Goal: Communication & Community: Answer question/provide support

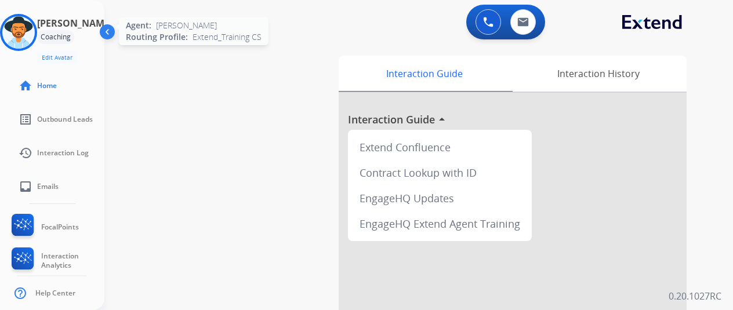
click at [23, 31] on img at bounding box center [18, 32] width 32 height 32
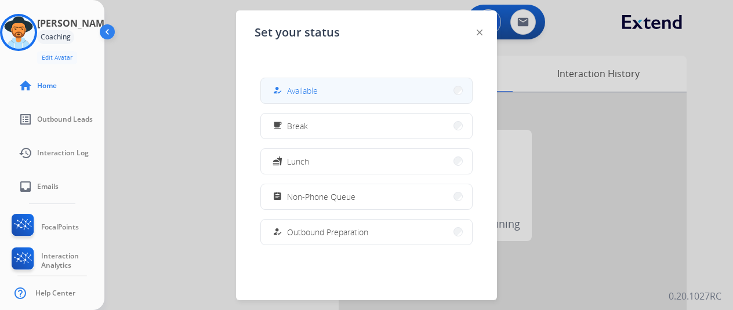
click at [303, 93] on span "Available" at bounding box center [302, 91] width 31 height 12
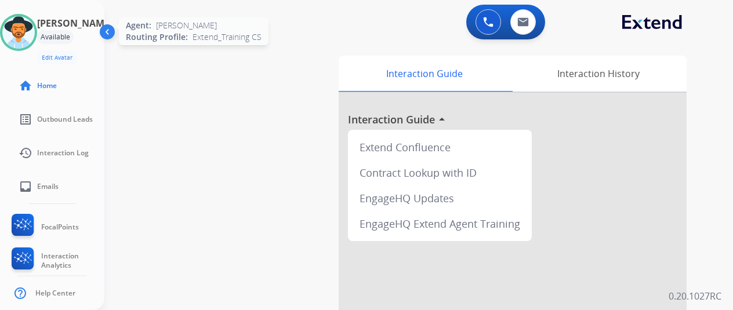
click at [27, 25] on img at bounding box center [18, 32] width 32 height 32
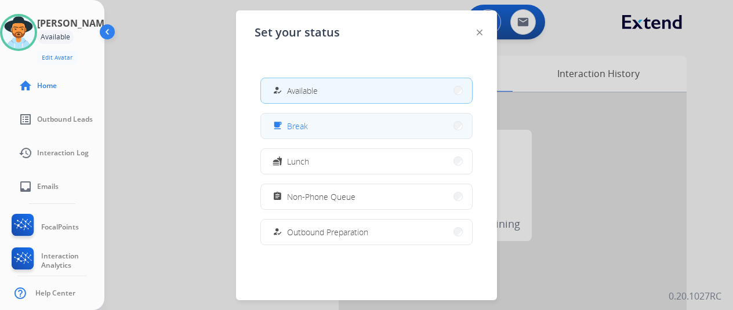
click at [328, 122] on button "free_breakfast Break" at bounding box center [366, 126] width 211 height 25
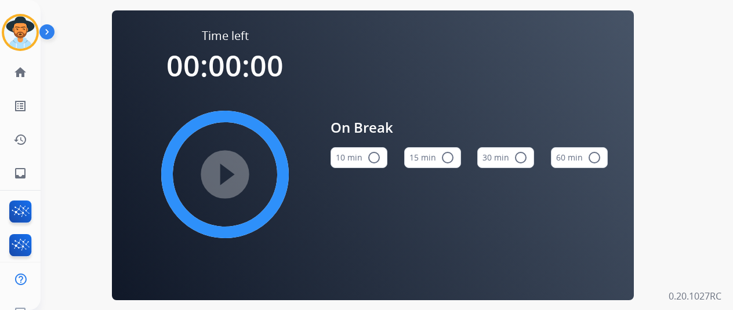
click at [379, 162] on mat-icon "radio_button_unchecked" at bounding box center [374, 158] width 14 height 14
click at [230, 176] on mat-icon "play_circle_filled" at bounding box center [225, 175] width 14 height 14
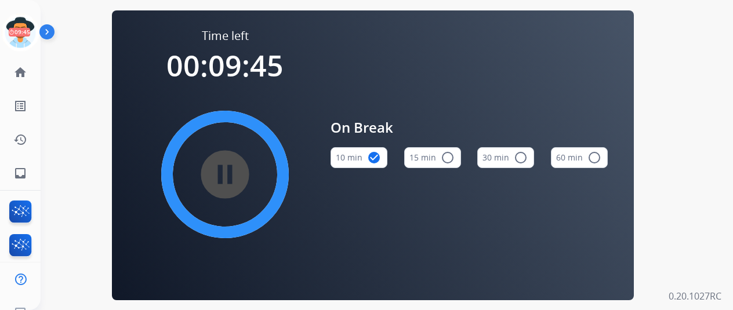
click at [72, 72] on div "Time left 00:09:45 pause_circle_filled On Break 10 min check_circle 15 min radi…" at bounding box center [373, 155] width 665 height 310
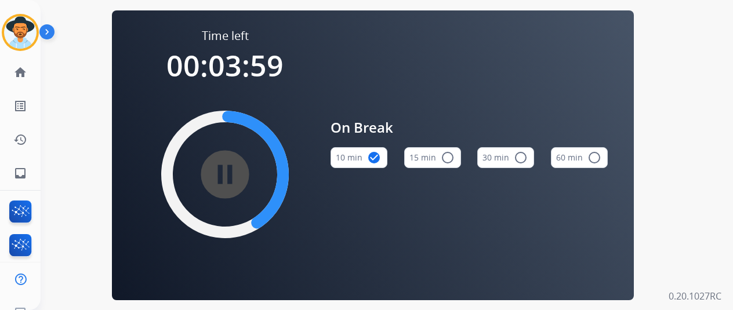
click at [63, 95] on div "Time left 00:03:59 pause_circle_filled On Break 10 min check_circle 15 min radi…" at bounding box center [373, 155] width 665 height 310
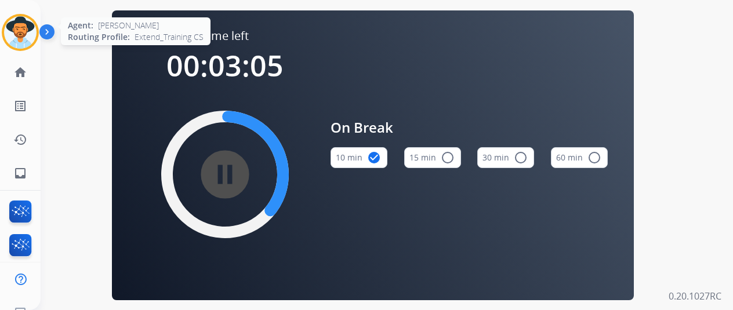
click at [15, 26] on img at bounding box center [20, 32] width 32 height 32
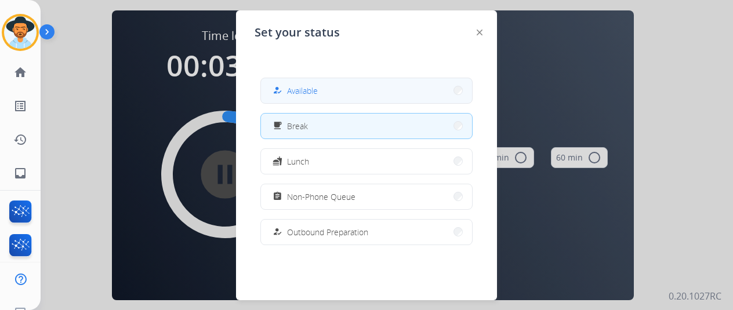
click at [302, 83] on button "how_to_reg Available" at bounding box center [366, 90] width 211 height 25
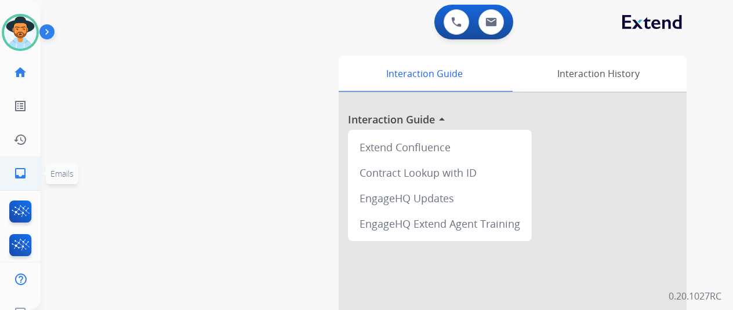
click at [21, 170] on mat-icon "inbox" at bounding box center [20, 173] width 14 height 14
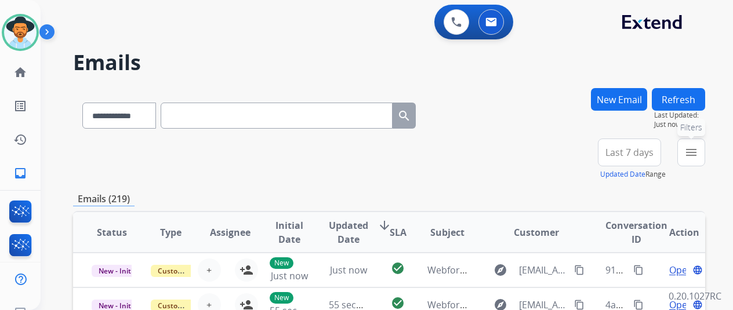
click at [698, 154] on mat-icon "menu" at bounding box center [691, 153] width 14 height 14
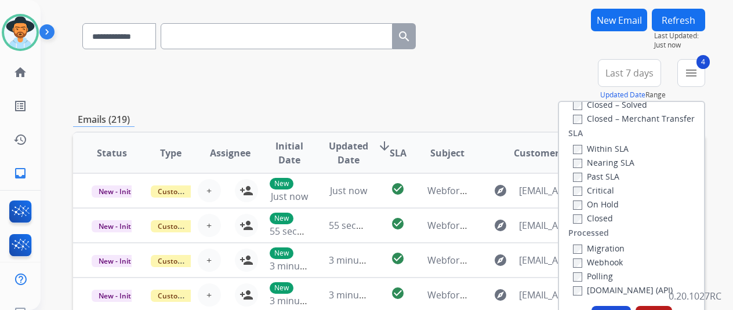
scroll to position [174, 0]
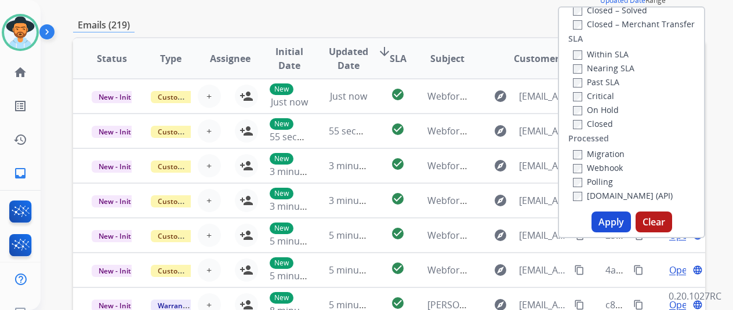
click at [616, 220] on button "Apply" at bounding box center [611, 222] width 39 height 21
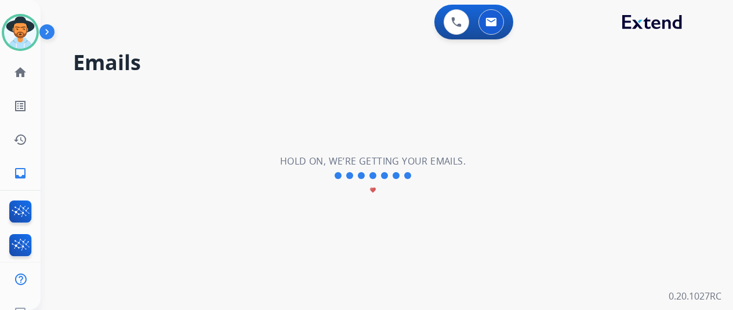
scroll to position [0, 0]
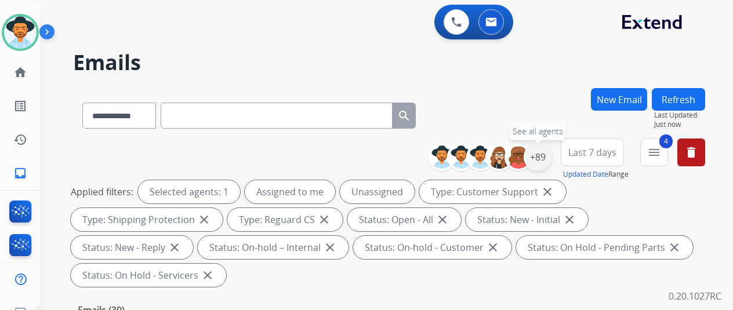
click at [551, 155] on div "+89" at bounding box center [538, 157] width 28 height 28
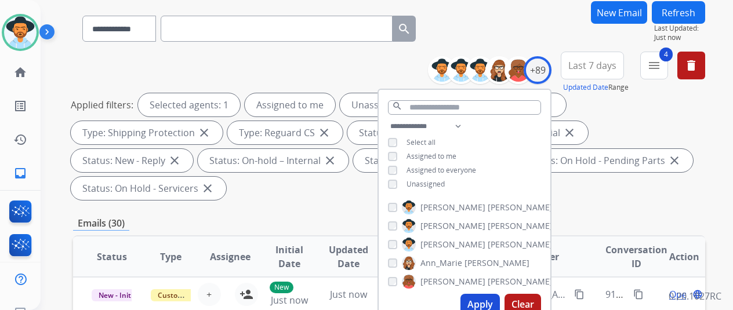
scroll to position [174, 0]
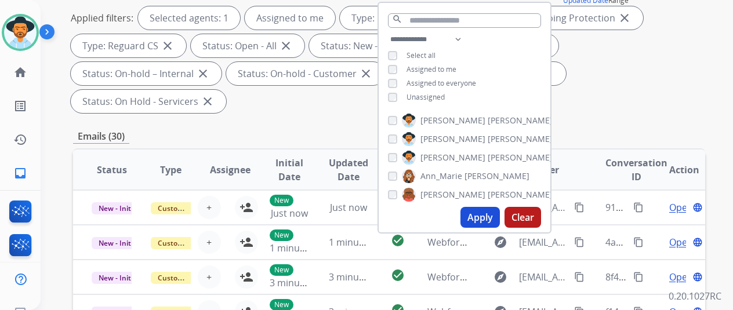
click at [486, 211] on button "Apply" at bounding box center [479, 217] width 39 height 21
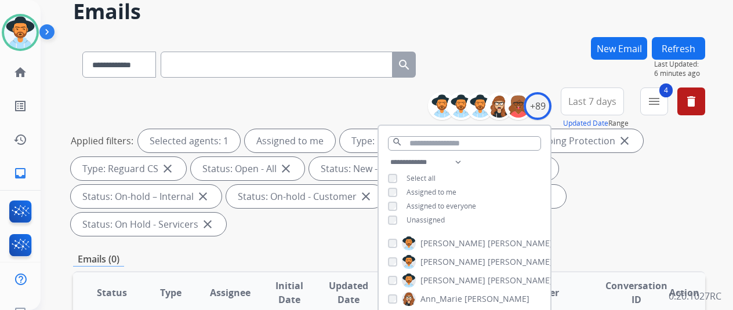
scroll to position [0, 0]
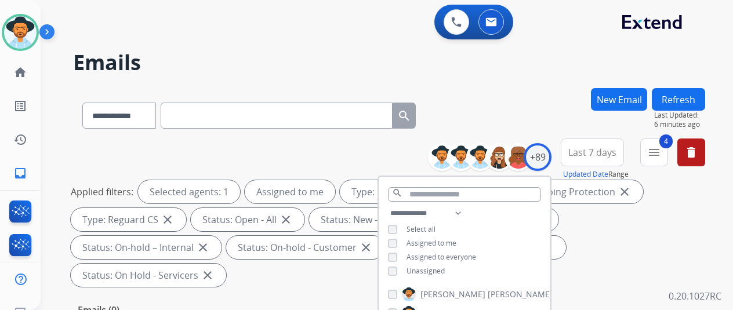
click at [487, 90] on div "**********" at bounding box center [389, 113] width 632 height 50
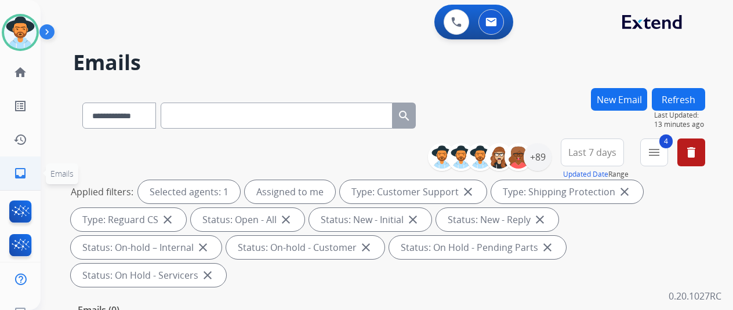
click at [23, 172] on mat-icon "inbox" at bounding box center [20, 173] width 14 height 14
click at [522, 83] on div "**********" at bounding box center [373, 197] width 665 height 310
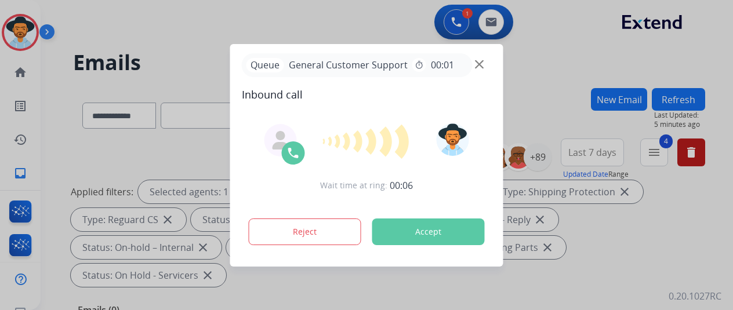
click at [556, 67] on div at bounding box center [366, 155] width 733 height 310
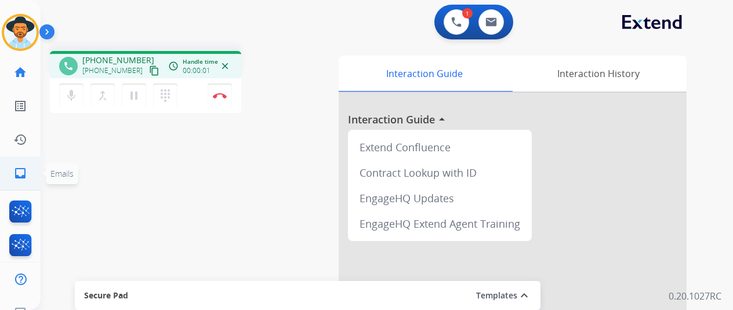
click at [20, 170] on mat-icon "inbox" at bounding box center [20, 173] width 14 height 14
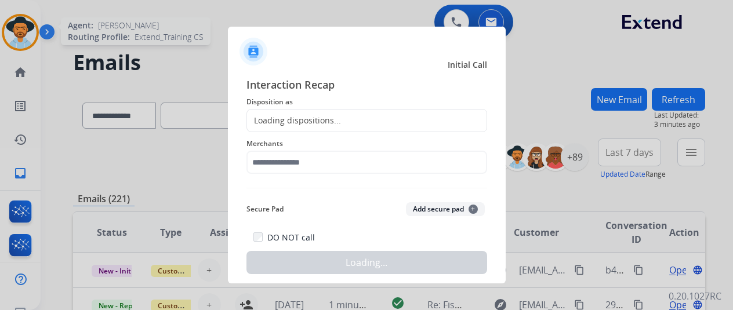
click at [36, 29] on div at bounding box center [366, 155] width 733 height 310
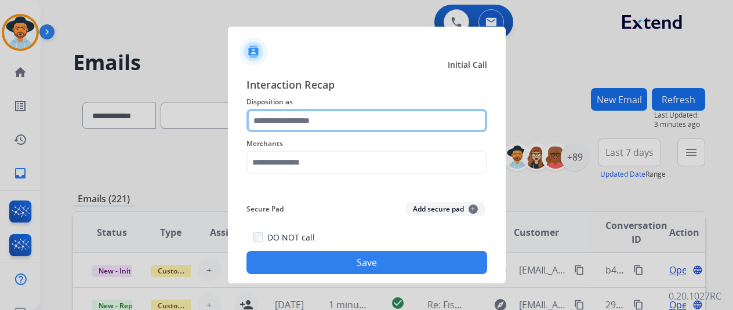
click at [302, 110] on input "text" at bounding box center [366, 120] width 241 height 23
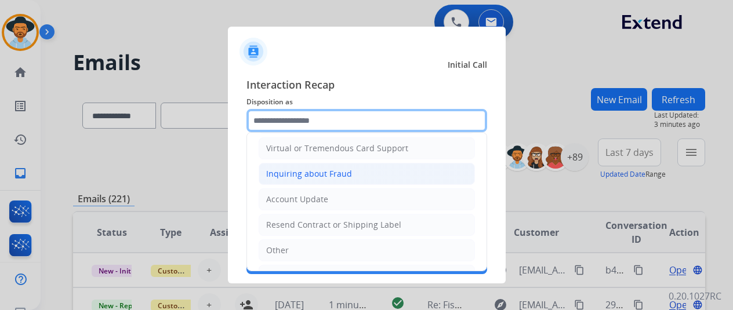
scroll to position [174, 0]
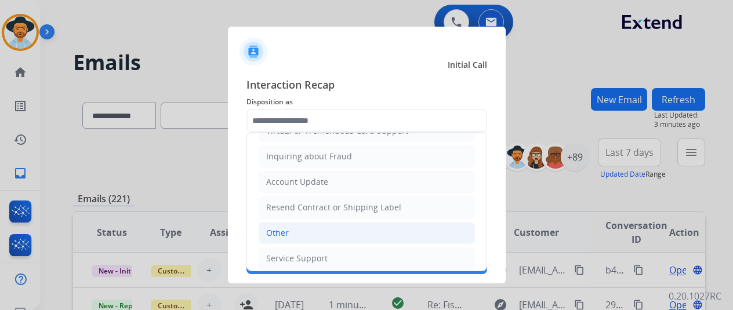
click at [281, 227] on div "Other" at bounding box center [277, 233] width 23 height 12
type input "*****"
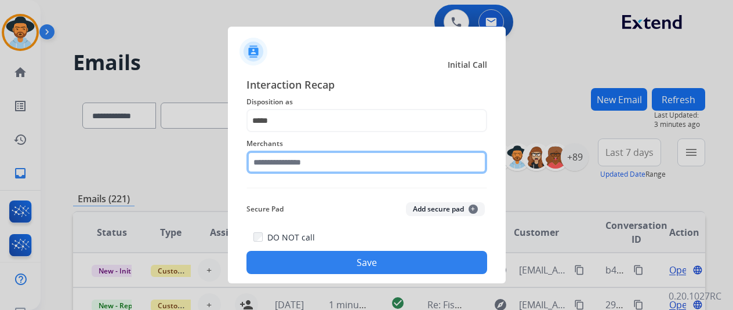
click at [277, 165] on input "text" at bounding box center [366, 162] width 241 height 23
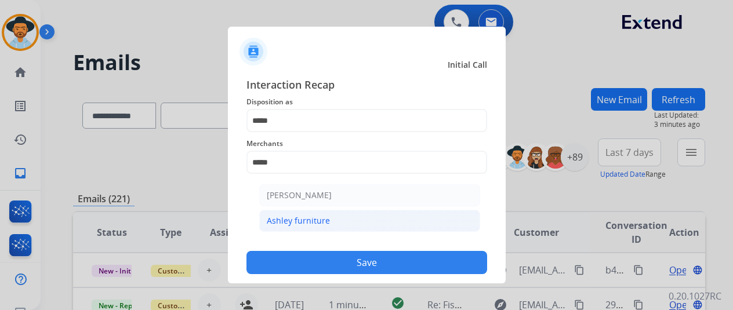
click at [333, 215] on li "Ashley furniture" at bounding box center [369, 221] width 221 height 22
type input "**********"
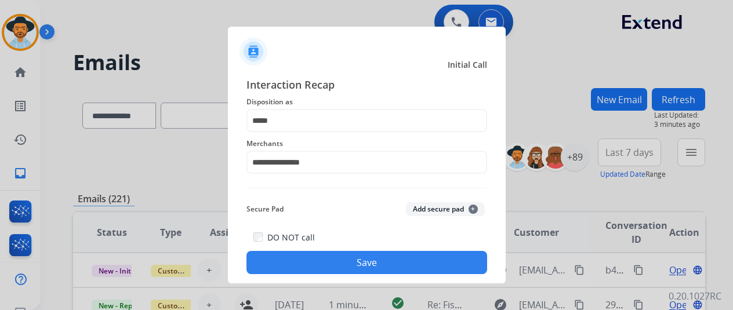
click at [362, 257] on button "Save" at bounding box center [366, 262] width 241 height 23
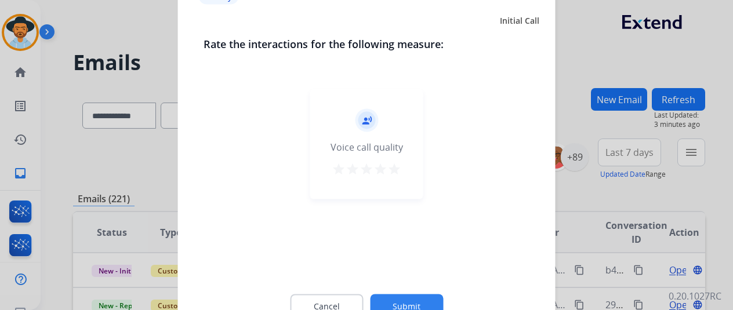
click at [418, 300] on button "Submit" at bounding box center [406, 306] width 73 height 24
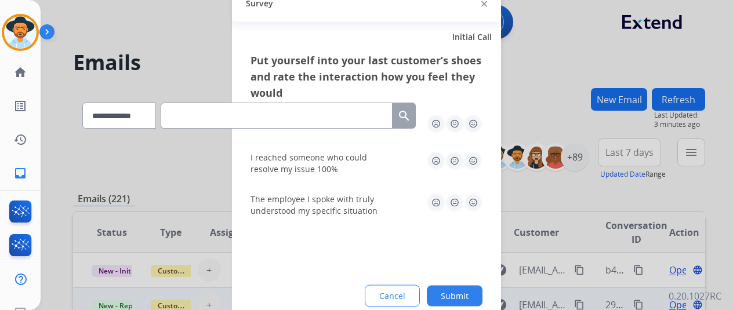
click at [452, 297] on button "Submit" at bounding box center [455, 295] width 56 height 21
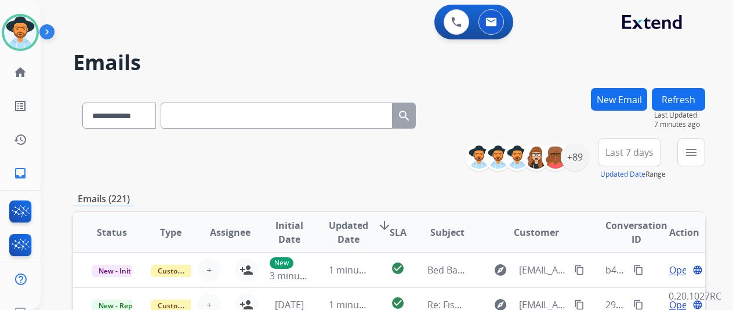
click at [621, 95] on button "New Email" at bounding box center [619, 99] width 56 height 23
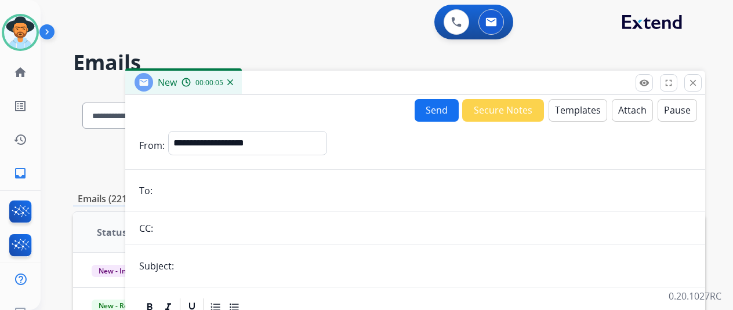
click at [574, 105] on button "Templates" at bounding box center [578, 110] width 59 height 23
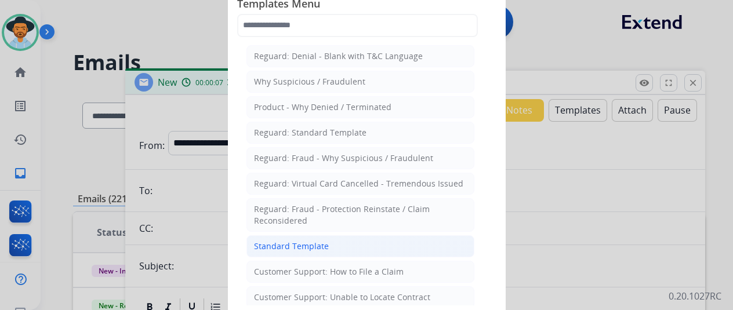
click at [281, 241] on div "Standard Template" at bounding box center [291, 247] width 75 height 12
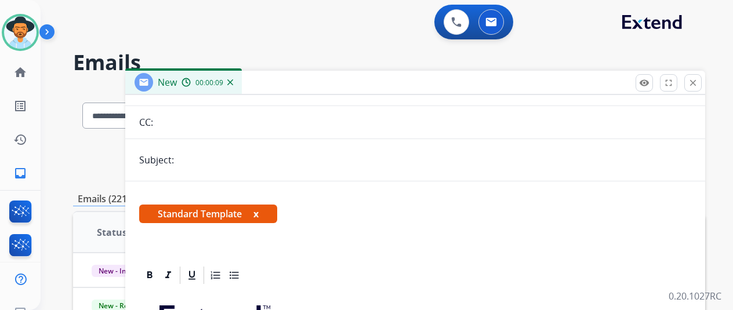
scroll to position [0, 0]
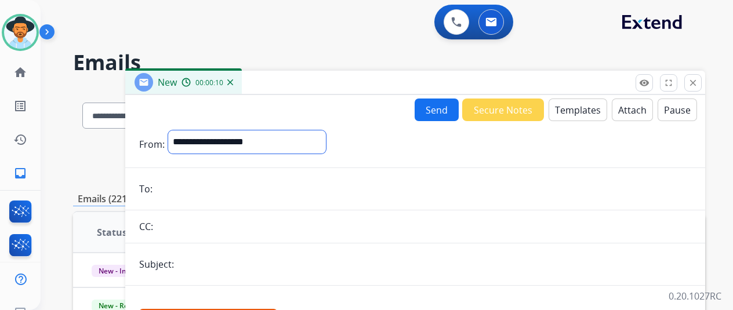
click at [224, 132] on select "**********" at bounding box center [247, 141] width 158 height 23
select select "**********"
click at [177, 130] on select "**********" at bounding box center [247, 141] width 158 height 23
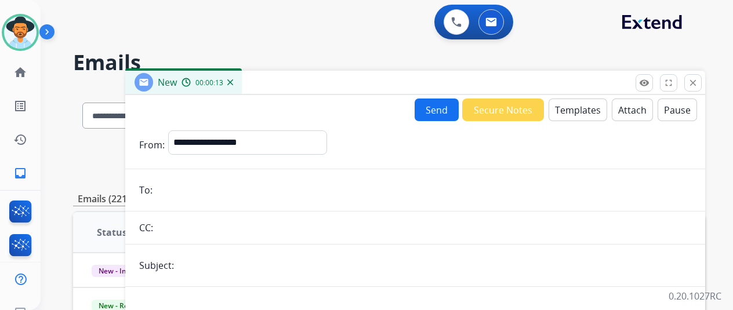
click at [178, 191] on input "email" at bounding box center [423, 190] width 535 height 23
paste input "**********"
type input "**********"
click at [203, 267] on input "text" at bounding box center [434, 265] width 514 height 23
type input "**********"
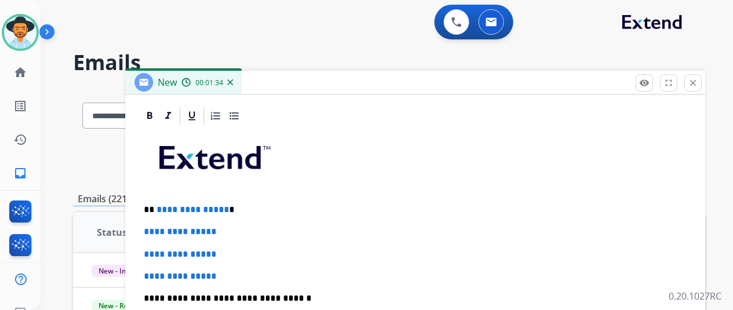
scroll to position [267, 0]
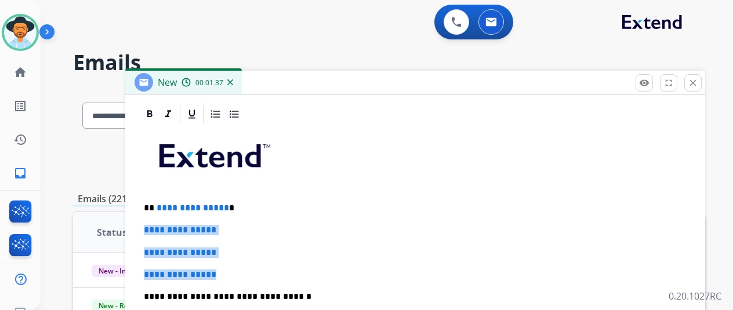
drag, startPoint x: 237, startPoint y: 277, endPoint x: 146, endPoint y: 226, distance: 103.9
click at [146, 226] on div "**********" at bounding box center [415, 313] width 580 height 418
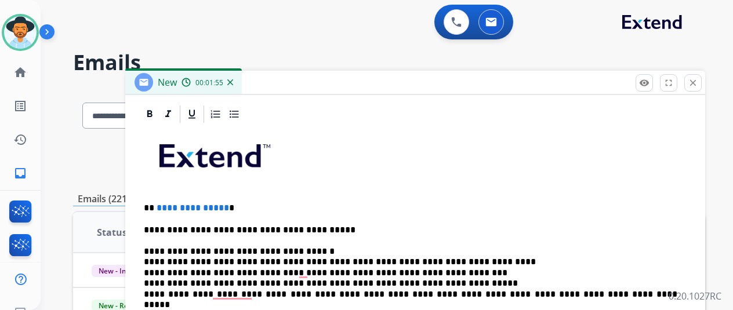
click at [310, 248] on p "**********" at bounding box center [411, 262] width 534 height 75
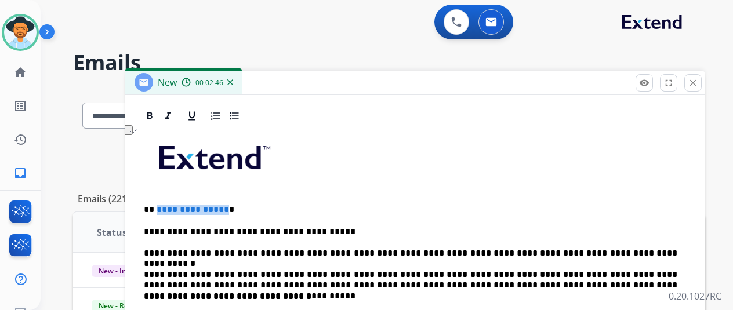
drag, startPoint x: 231, startPoint y: 208, endPoint x: 164, endPoint y: 209, distance: 67.3
click at [164, 209] on p "**********" at bounding box center [411, 210] width 534 height 10
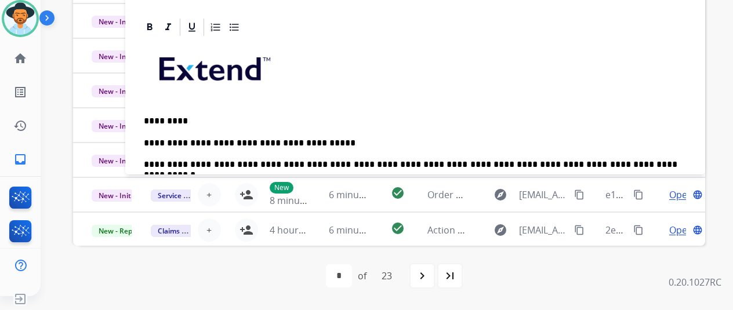
scroll to position [50, 0]
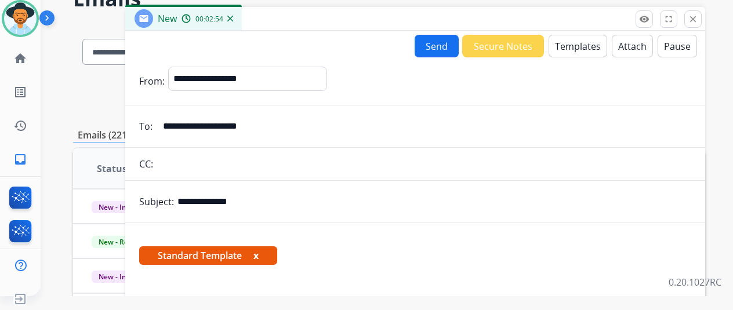
click at [437, 41] on button "Send" at bounding box center [437, 46] width 44 height 23
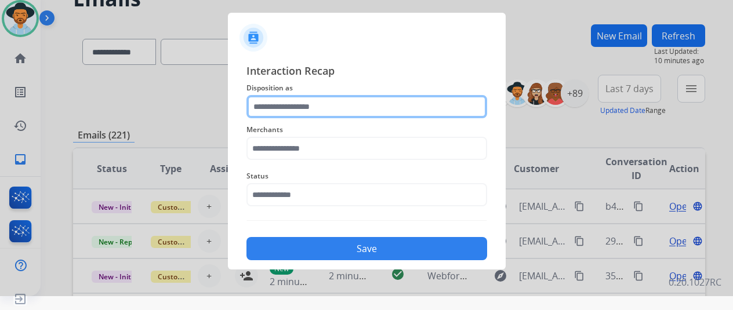
click at [276, 104] on input "text" at bounding box center [366, 106] width 241 height 23
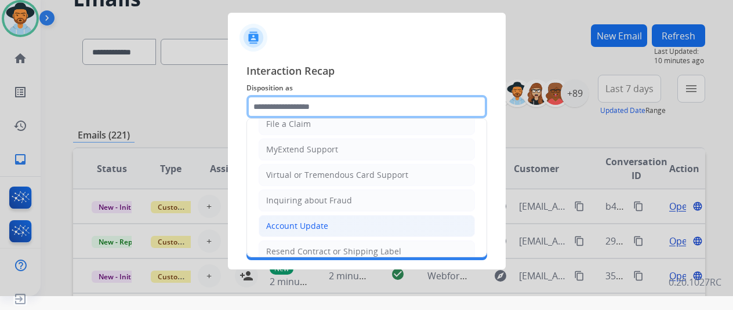
scroll to position [176, 0]
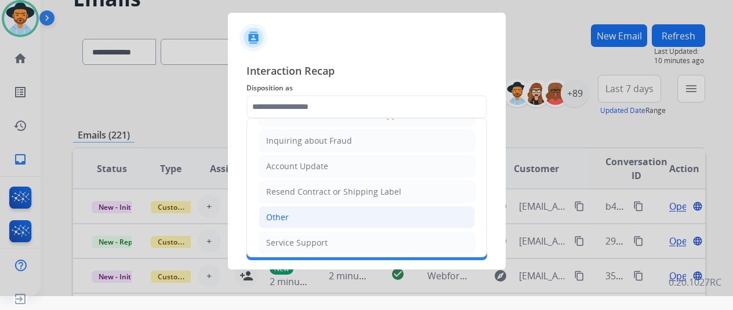
click at [297, 213] on li "Other" at bounding box center [367, 217] width 216 height 22
type input "*****"
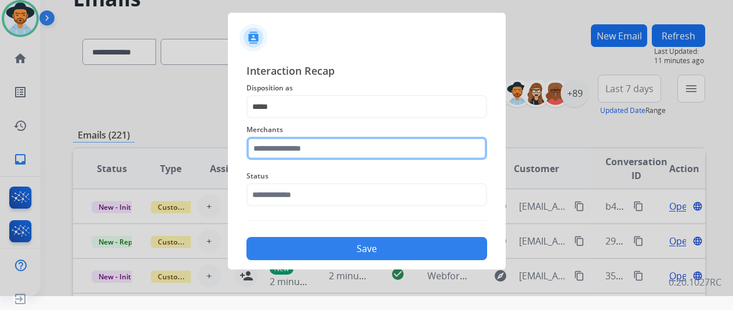
click at [279, 147] on input "text" at bounding box center [366, 148] width 241 height 23
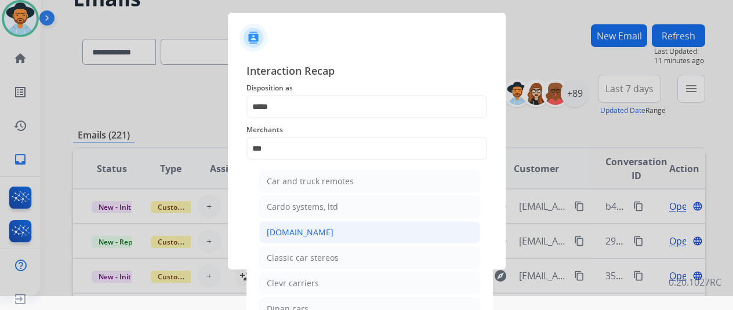
click at [304, 227] on div "[DOMAIN_NAME]" at bounding box center [300, 233] width 67 height 12
type input "**********"
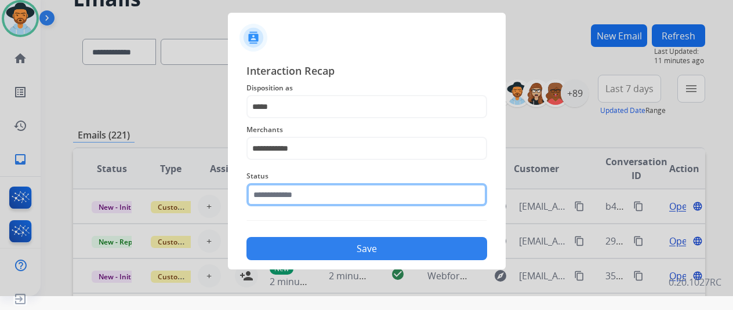
click at [268, 193] on input "text" at bounding box center [366, 194] width 241 height 23
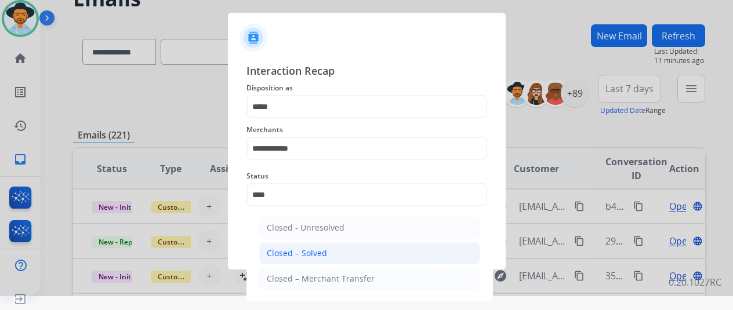
click at [312, 248] on div "Closed – Solved" at bounding box center [297, 254] width 60 height 12
type input "**********"
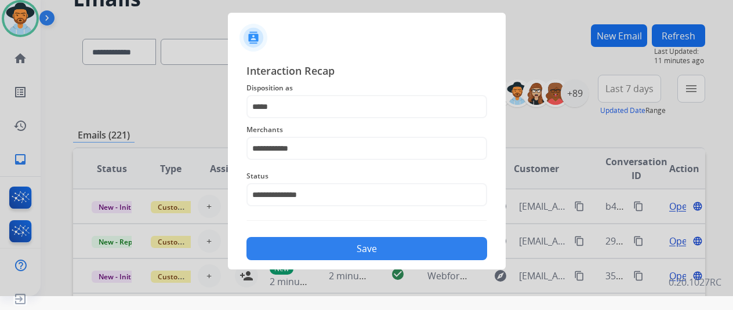
click at [347, 246] on button "Save" at bounding box center [366, 248] width 241 height 23
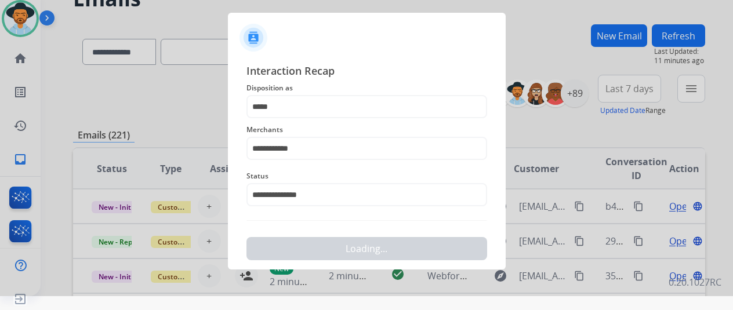
scroll to position [0, 0]
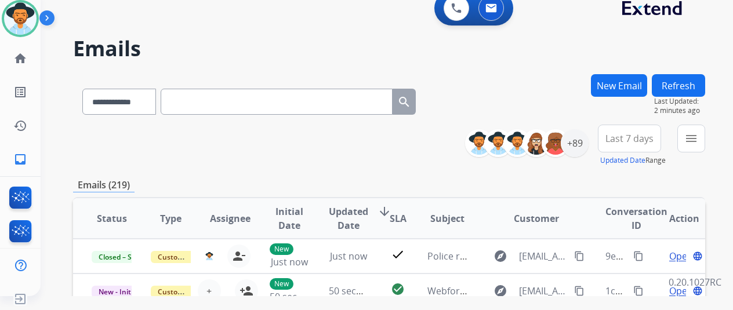
click at [624, 39] on h2 "Emails" at bounding box center [389, 48] width 632 height 23
click at [19, 161] on mat-icon "inbox" at bounding box center [20, 160] width 14 height 14
click at [698, 134] on mat-icon "menu" at bounding box center [691, 139] width 14 height 14
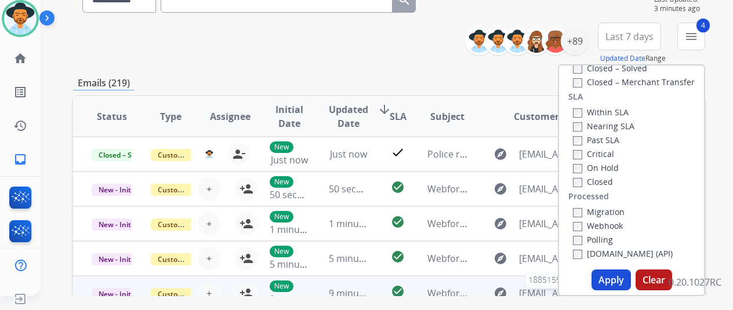
scroll to position [174, 0]
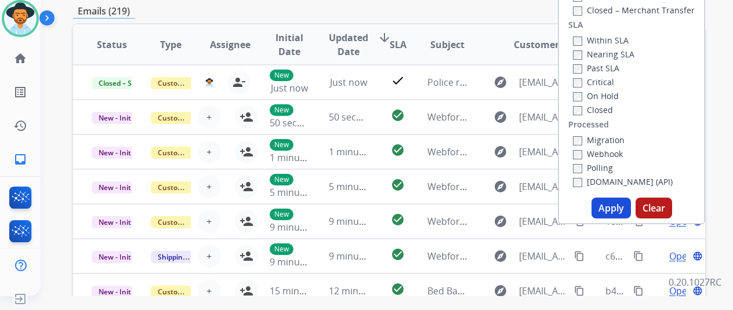
click at [612, 205] on button "Apply" at bounding box center [611, 208] width 39 height 21
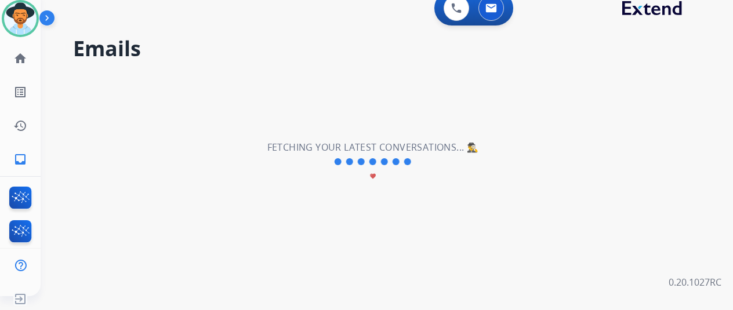
scroll to position [0, 0]
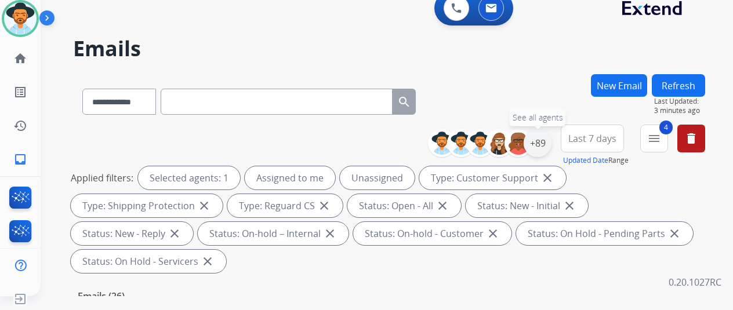
click at [550, 141] on div "+89" at bounding box center [538, 143] width 28 height 28
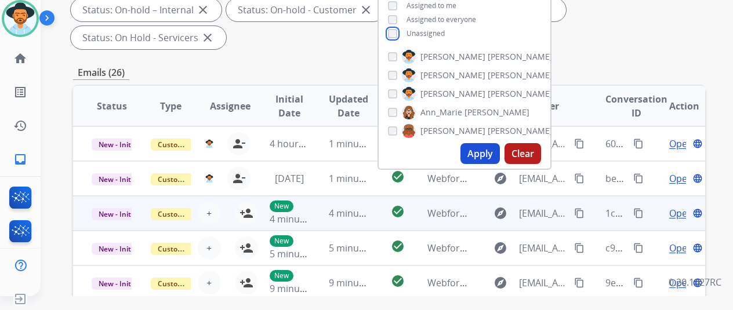
scroll to position [232, 0]
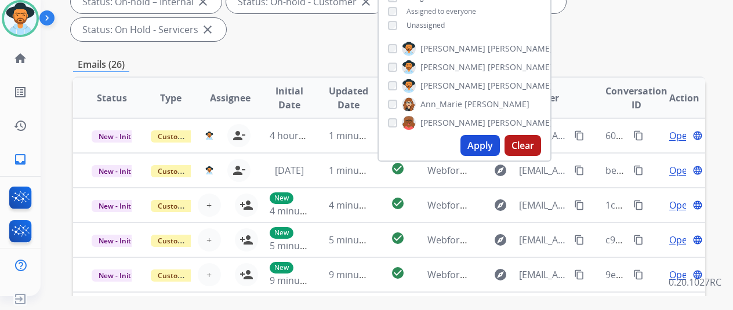
click at [485, 150] on button "Apply" at bounding box center [479, 145] width 39 height 21
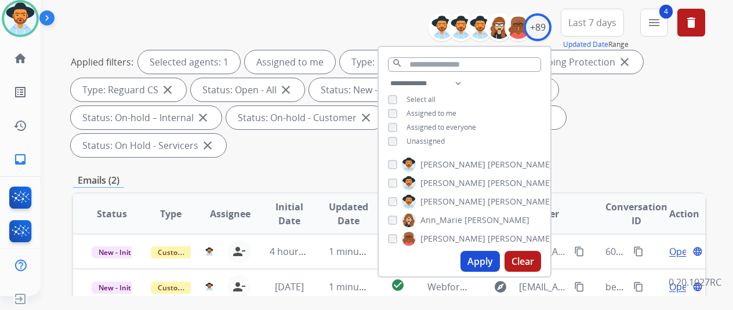
scroll to position [0, 0]
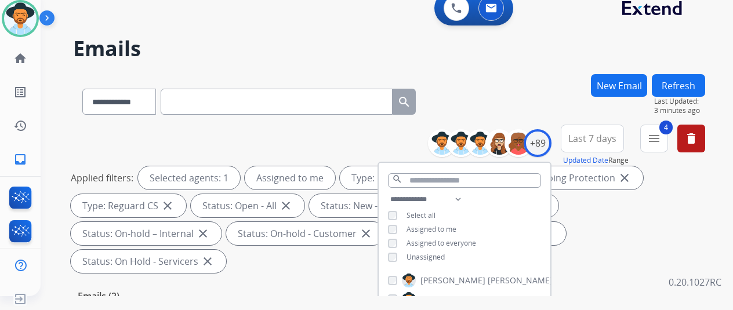
click at [506, 94] on div "**********" at bounding box center [389, 99] width 632 height 50
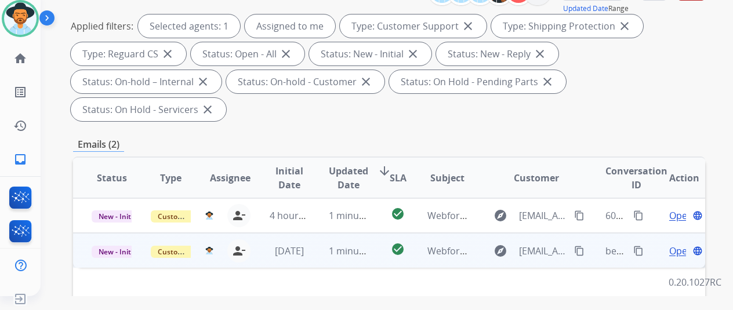
scroll to position [232, 0]
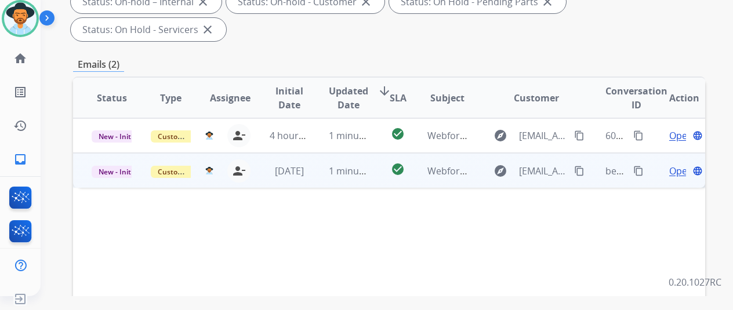
click at [676, 164] on span "Open" at bounding box center [681, 171] width 24 height 14
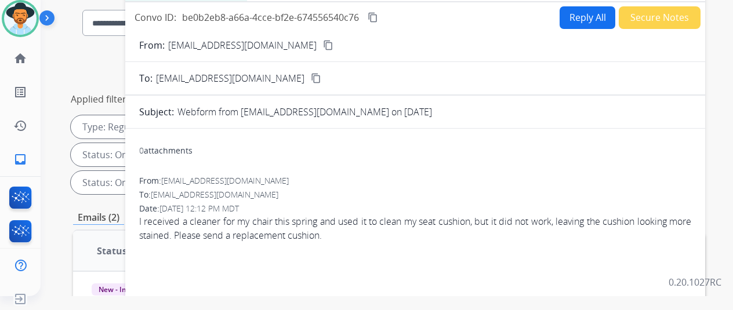
scroll to position [0, 0]
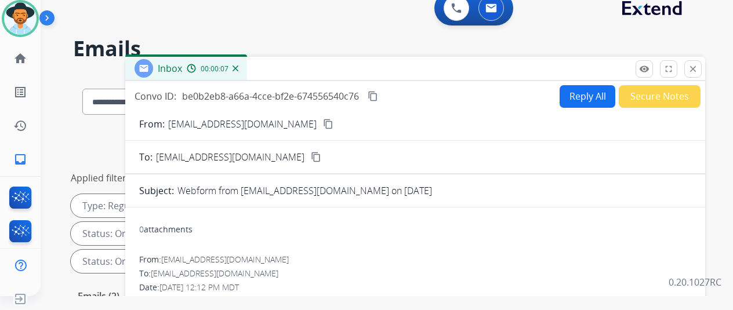
click at [323, 122] on mat-icon "content_copy" at bounding box center [328, 124] width 10 height 10
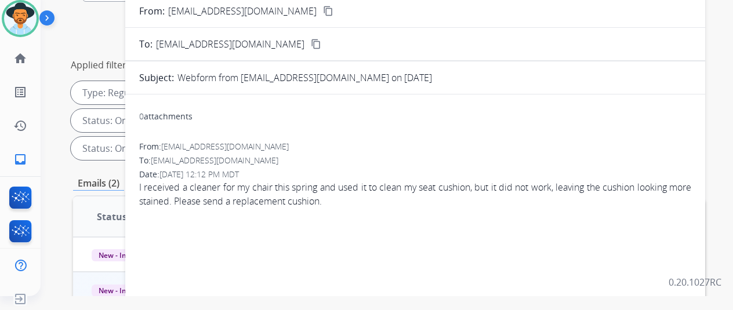
scroll to position [58, 0]
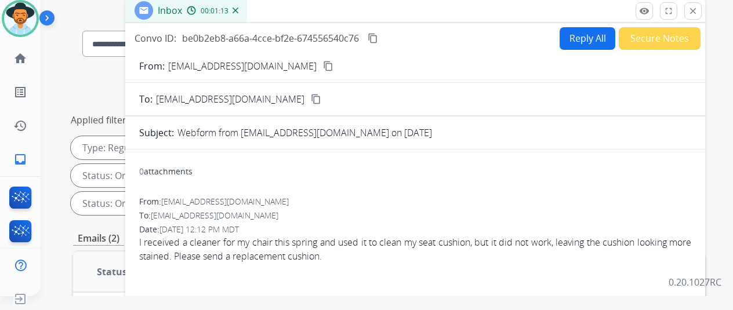
click at [144, 168] on span "0" at bounding box center [141, 171] width 5 height 11
click at [582, 28] on button "Reply All" at bounding box center [588, 38] width 56 height 23
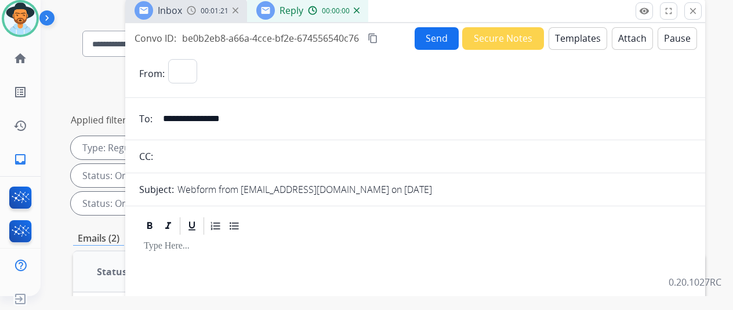
select select "**********"
click at [585, 33] on button "Templates" at bounding box center [578, 38] width 59 height 23
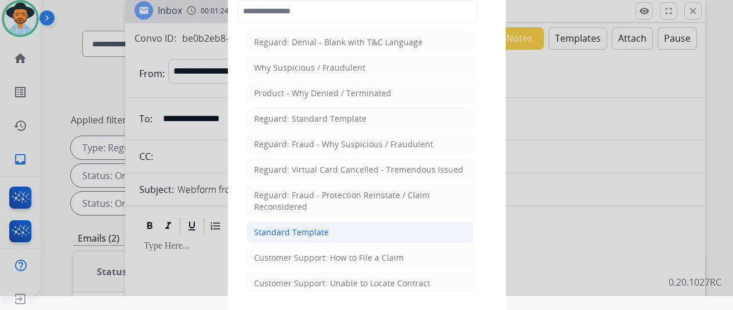
click at [309, 227] on div "Standard Template" at bounding box center [291, 233] width 75 height 12
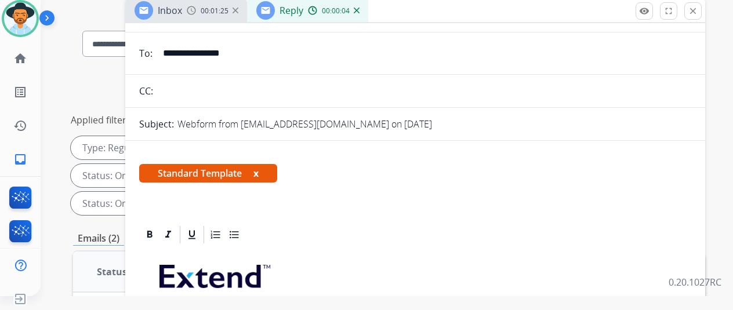
scroll to position [174, 0]
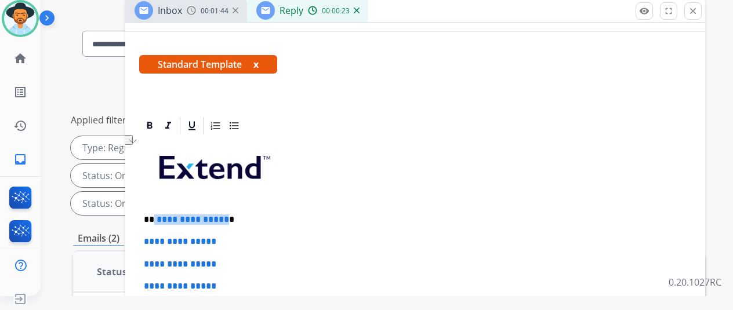
drag, startPoint x: 232, startPoint y: 218, endPoint x: 164, endPoint y: 218, distance: 68.4
click at [164, 218] on p "**********" at bounding box center [411, 220] width 534 height 10
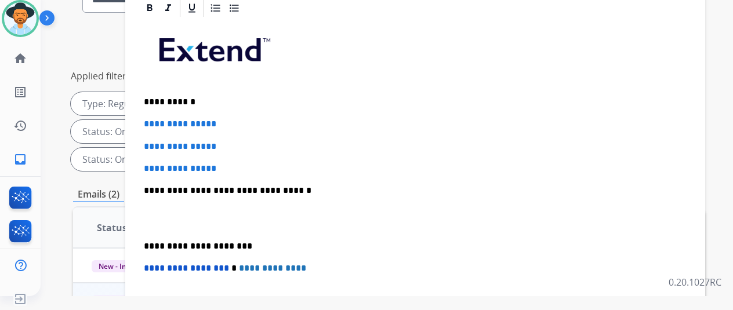
scroll to position [116, 0]
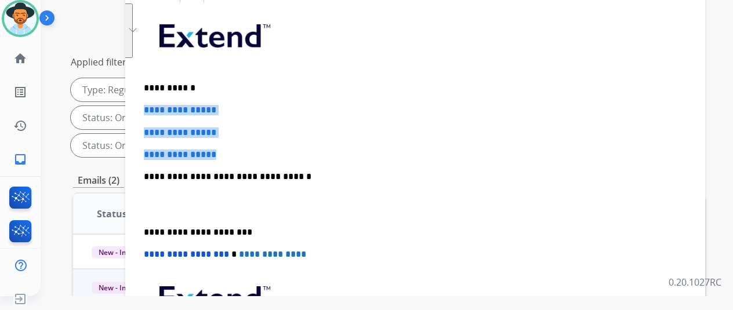
drag, startPoint x: 235, startPoint y: 137, endPoint x: 145, endPoint y: 82, distance: 105.9
click at [145, 82] on div "**********" at bounding box center [415, 231] width 580 height 494
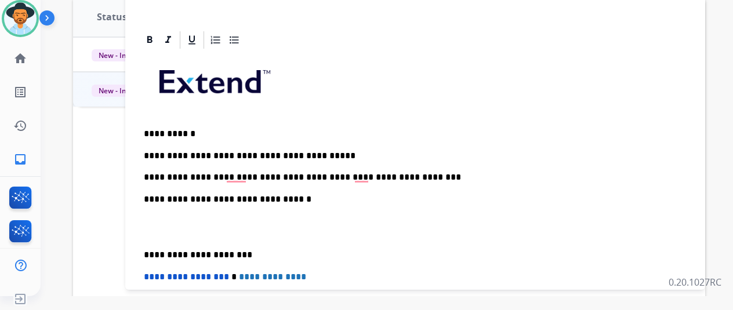
scroll to position [0, 0]
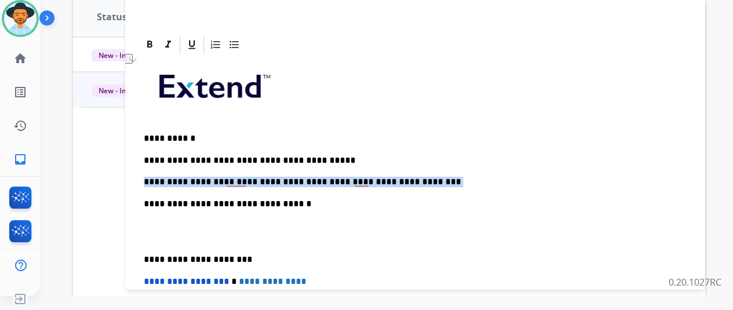
drag, startPoint x: 415, startPoint y: 178, endPoint x: 149, endPoint y: 180, distance: 266.2
click at [149, 180] on div "**********" at bounding box center [415, 26] width 580 height 517
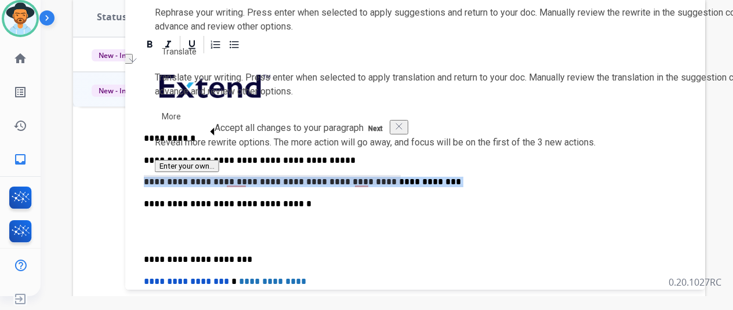
click at [427, 186] on p "**********" at bounding box center [411, 171] width 534 height 32
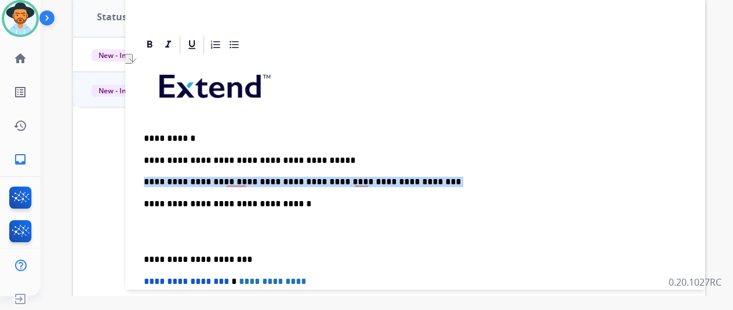
drag, startPoint x: 416, startPoint y: 178, endPoint x: 153, endPoint y: 180, distance: 263.9
click at [153, 180] on div "**********" at bounding box center [415, 26] width 580 height 517
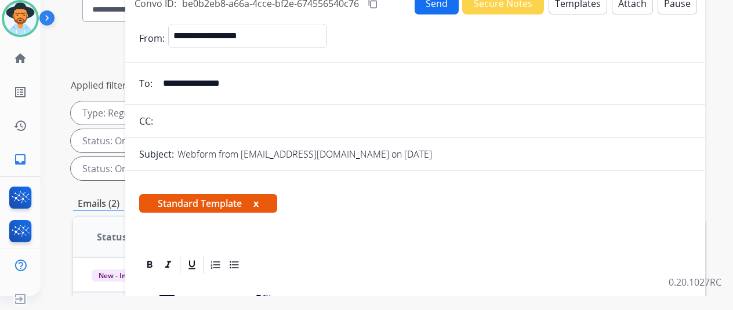
scroll to position [81, 0]
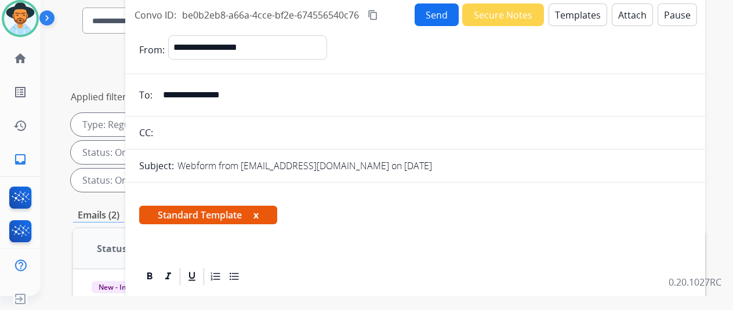
click at [441, 13] on button "Send" at bounding box center [437, 14] width 44 height 23
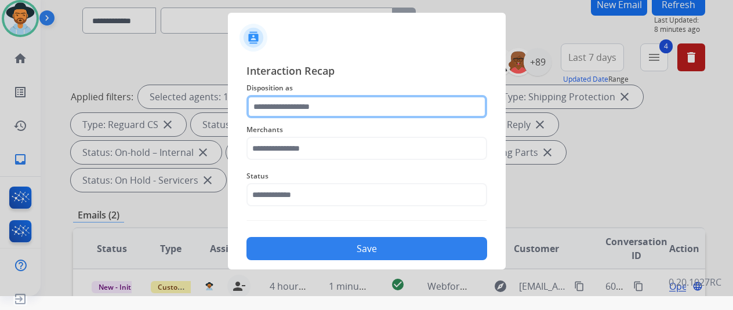
click at [260, 104] on input "text" at bounding box center [366, 106] width 241 height 23
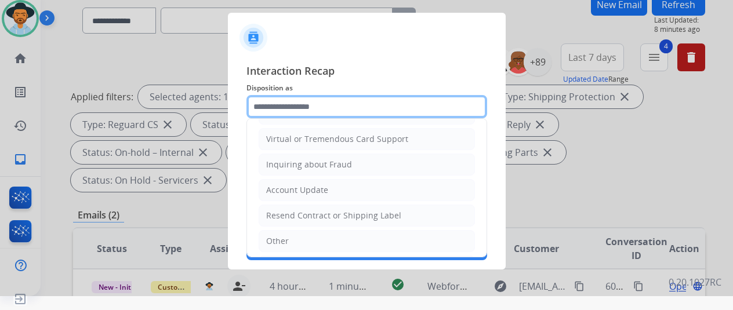
scroll to position [176, 0]
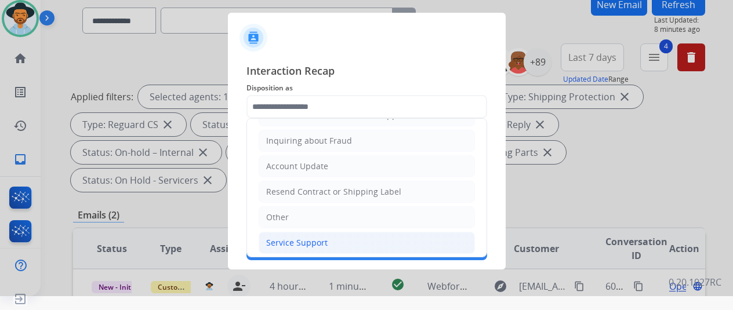
click at [282, 238] on div "Service Support" at bounding box center [296, 243] width 61 height 12
type input "**********"
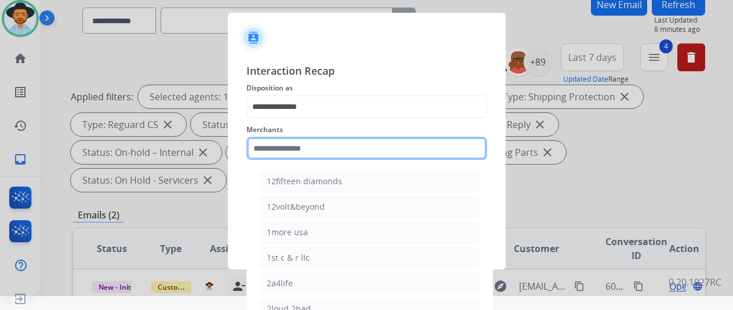
click at [277, 151] on input "text" at bounding box center [366, 148] width 241 height 23
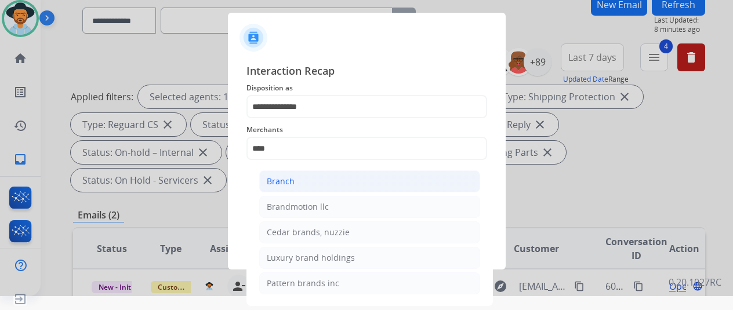
click at [299, 182] on li "Branch" at bounding box center [369, 181] width 221 height 22
type input "******"
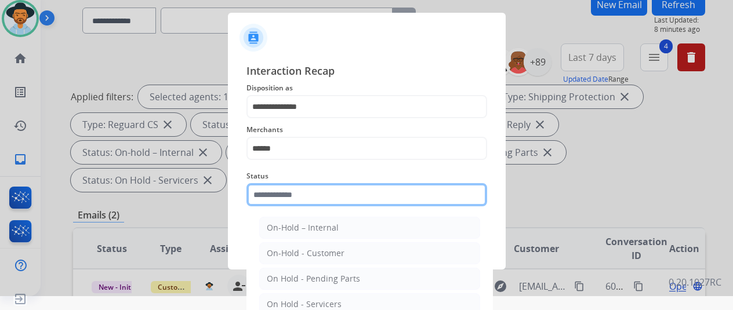
click at [308, 201] on input "text" at bounding box center [366, 194] width 241 height 23
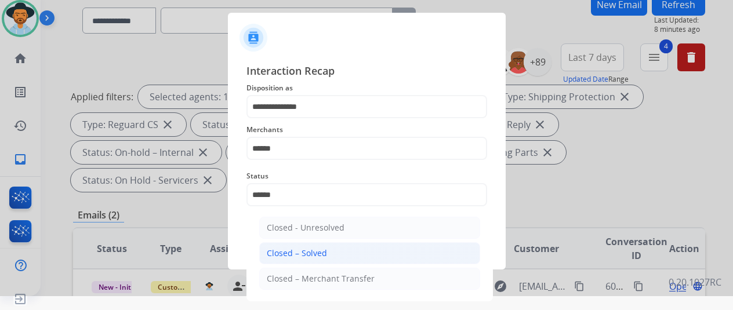
click at [310, 250] on div "Closed – Solved" at bounding box center [297, 254] width 60 height 12
type input "**********"
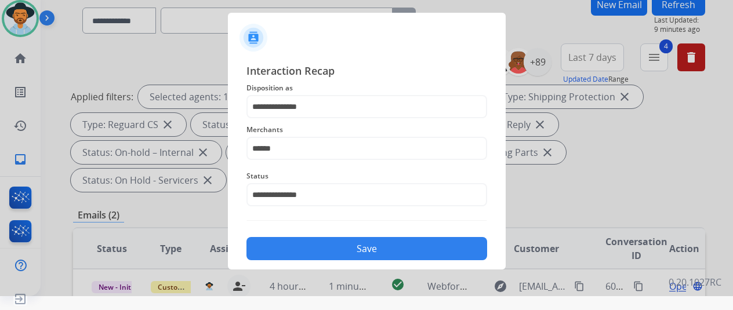
click at [367, 248] on button "Save" at bounding box center [366, 248] width 241 height 23
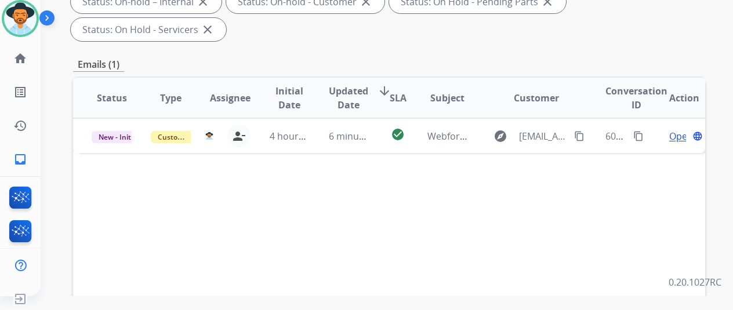
scroll to position [0, 0]
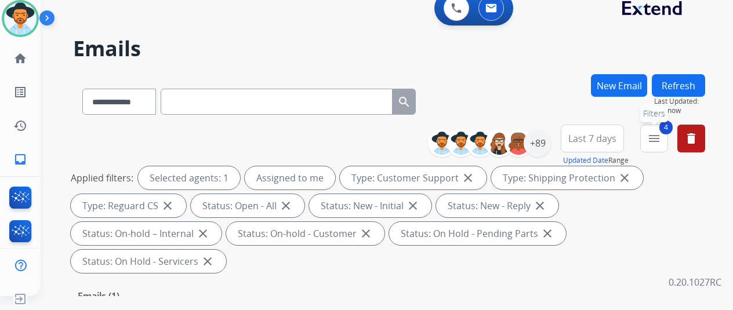
click at [661, 135] on mat-icon "menu" at bounding box center [654, 139] width 14 height 14
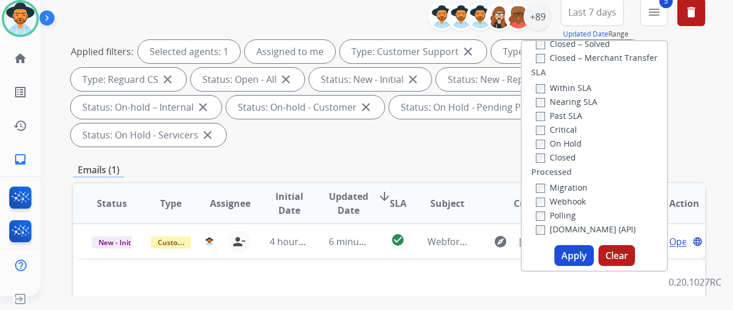
scroll to position [232, 0]
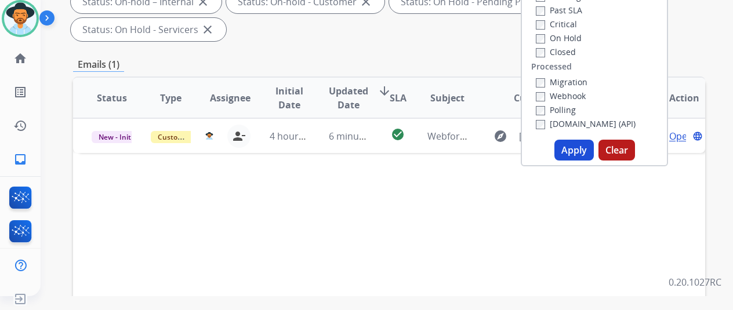
click at [585, 148] on button "Apply" at bounding box center [573, 150] width 39 height 21
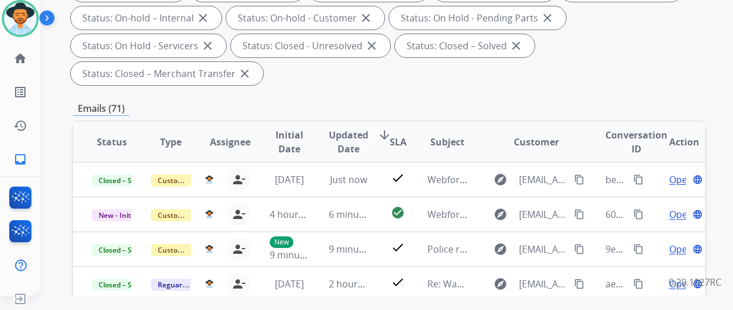
scroll to position [174, 0]
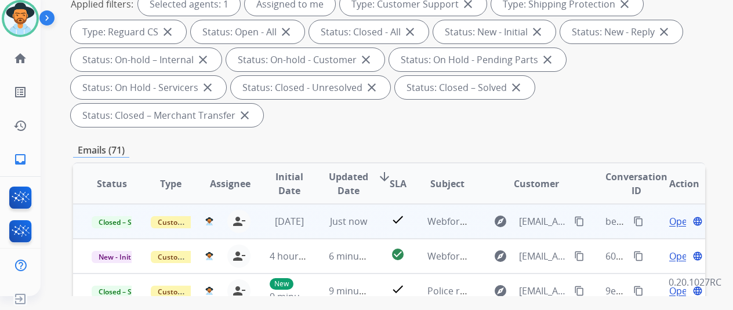
click at [640, 220] on mat-icon "content_copy" at bounding box center [638, 221] width 10 height 10
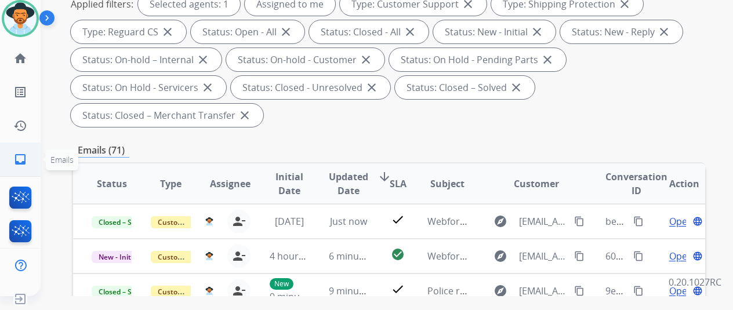
click at [19, 157] on mat-icon "inbox" at bounding box center [20, 160] width 14 height 14
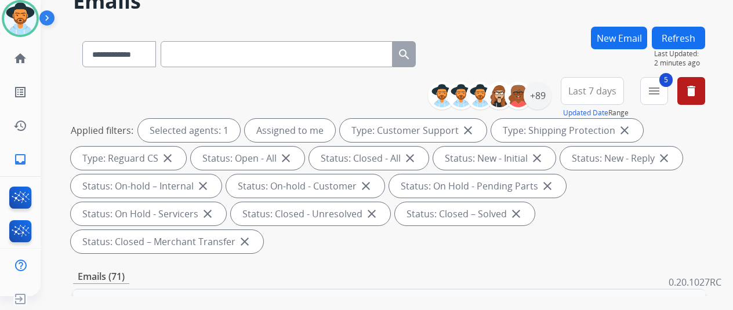
scroll to position [0, 0]
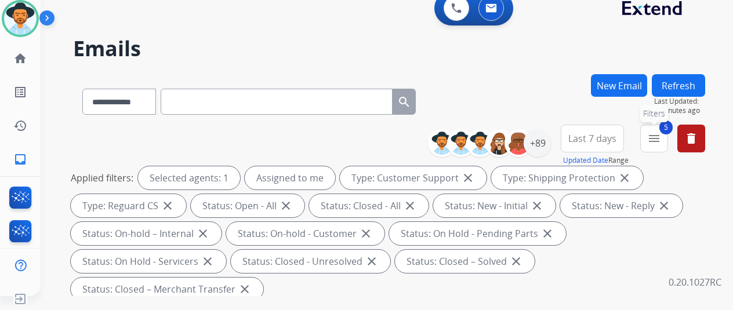
click at [661, 136] on mat-icon "menu" at bounding box center [654, 139] width 14 height 14
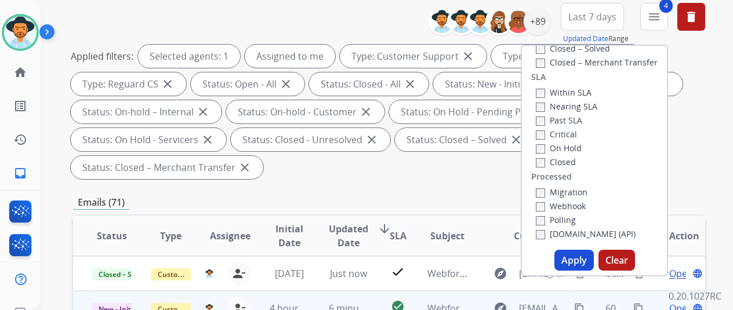
scroll to position [232, 0]
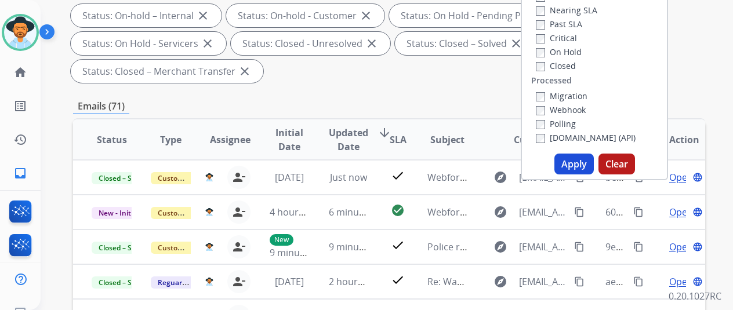
click at [572, 163] on button "Apply" at bounding box center [573, 164] width 39 height 21
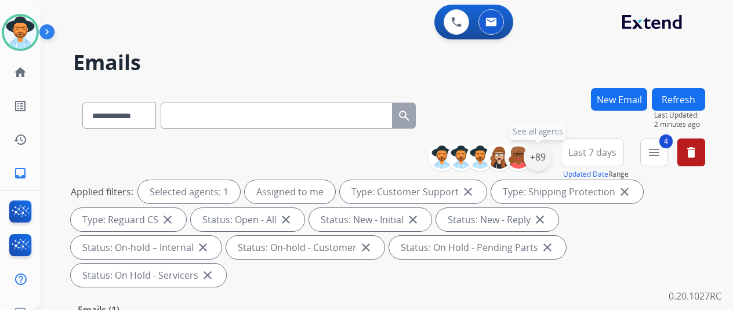
click at [545, 150] on div "+89" at bounding box center [538, 157] width 28 height 28
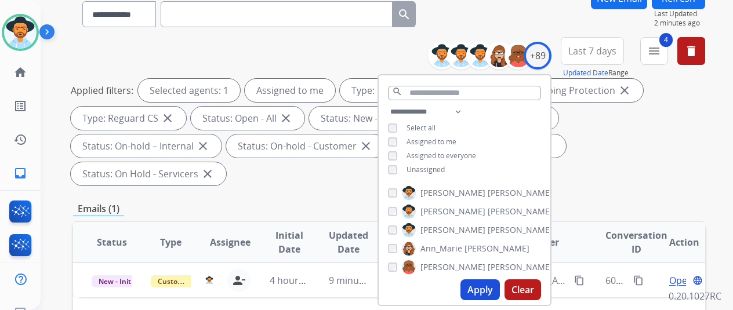
scroll to position [232, 0]
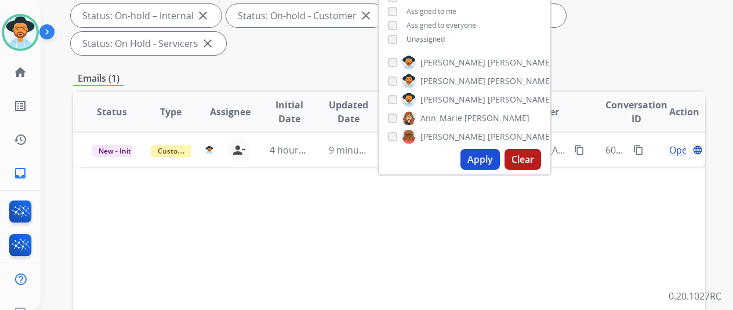
click at [486, 161] on button "Apply" at bounding box center [479, 159] width 39 height 21
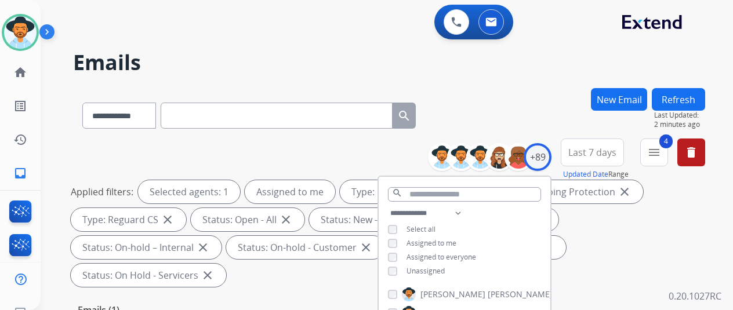
click at [502, 86] on div "**********" at bounding box center [373, 197] width 665 height 310
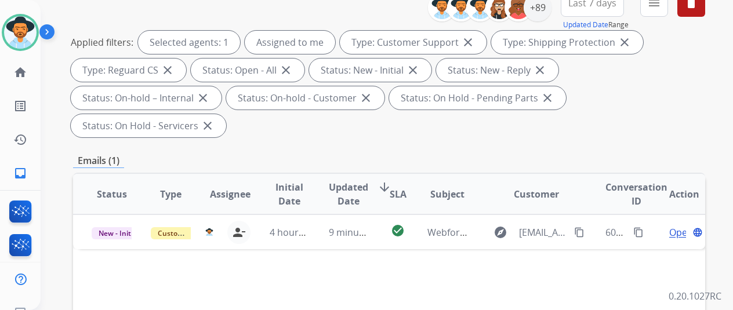
scroll to position [290, 0]
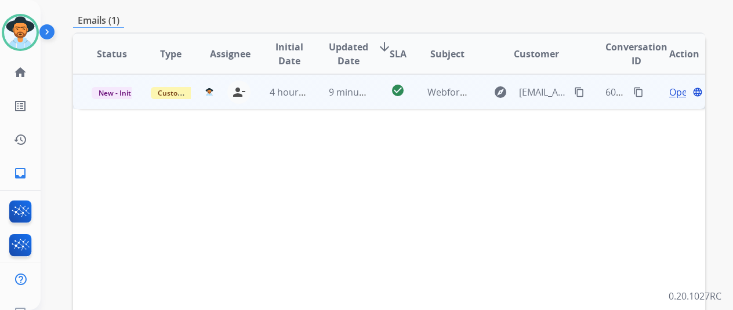
click at [675, 85] on span "Open" at bounding box center [681, 92] width 24 height 14
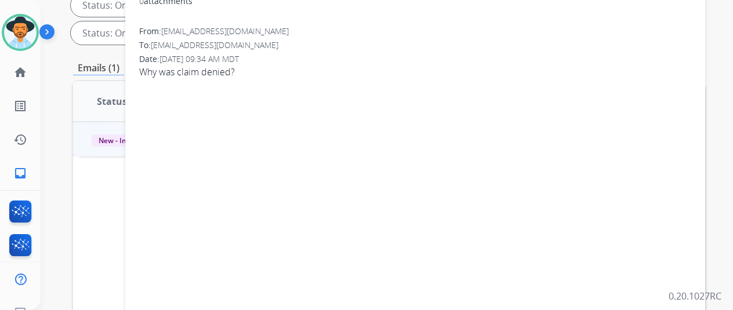
scroll to position [116, 0]
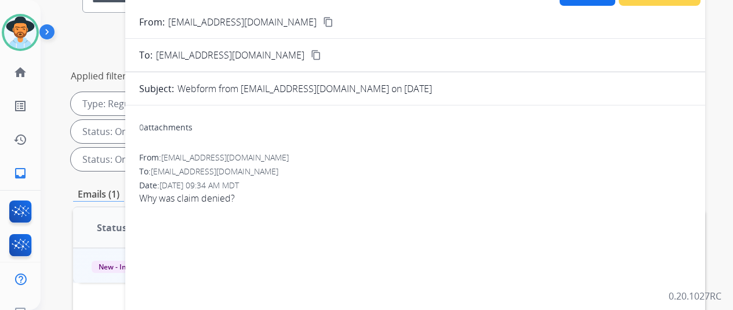
click at [323, 19] on mat-icon "content_copy" at bounding box center [328, 22] width 10 height 10
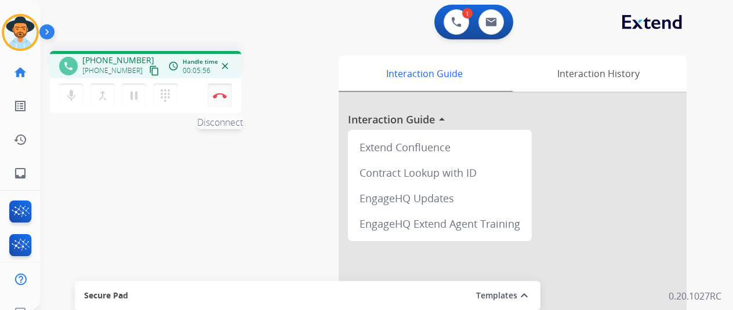
click at [224, 93] on img at bounding box center [220, 96] width 14 height 6
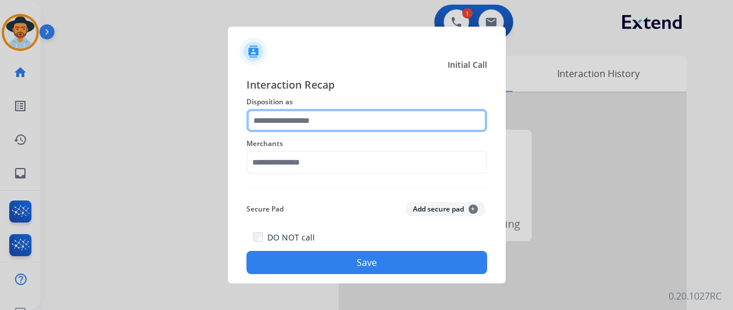
click at [325, 121] on input "text" at bounding box center [366, 120] width 241 height 23
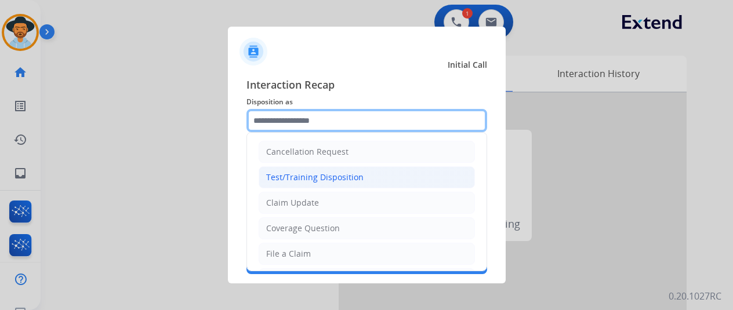
scroll to position [116, 0]
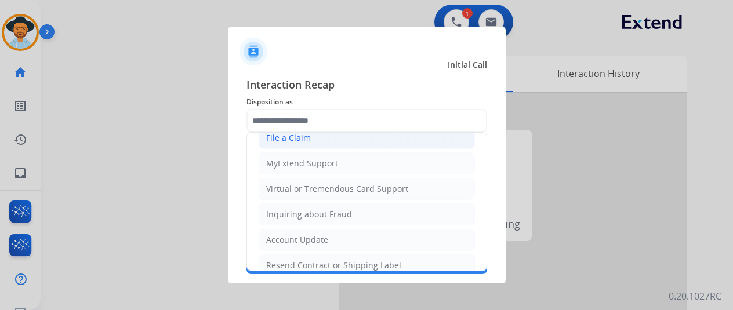
click at [300, 144] on li "File a Claim" at bounding box center [367, 138] width 216 height 22
type input "**********"
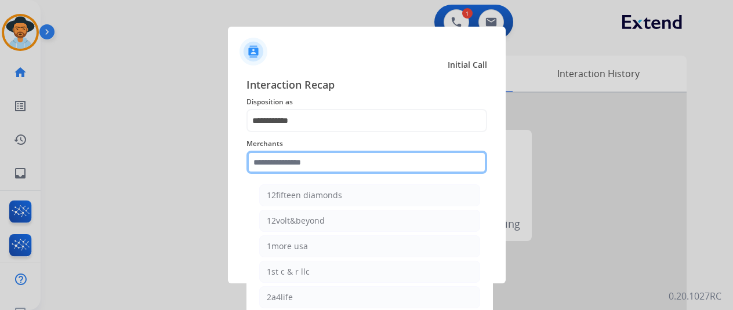
click at [277, 165] on input "text" at bounding box center [366, 162] width 241 height 23
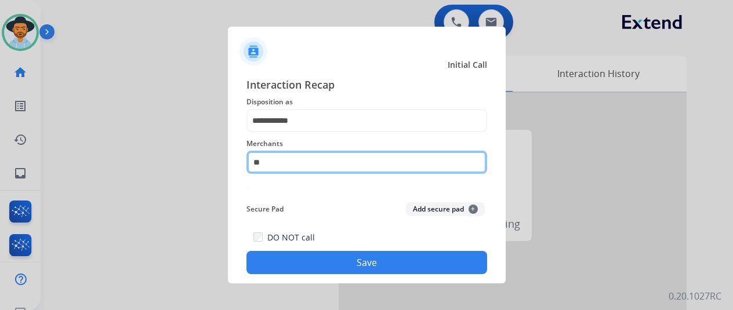
type input "*"
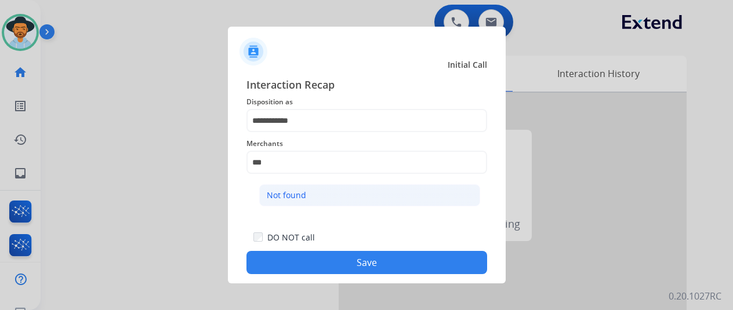
click at [325, 191] on li "Not found" at bounding box center [369, 195] width 221 height 22
type input "*********"
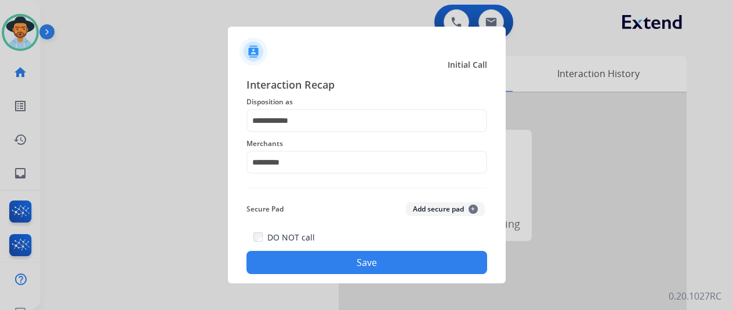
click at [360, 260] on button "Save" at bounding box center [366, 262] width 241 height 23
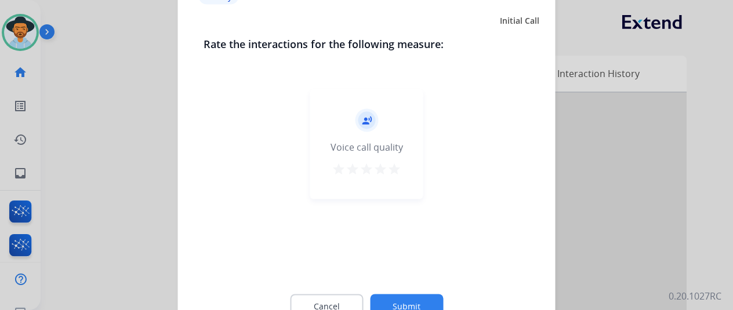
click at [405, 296] on button "Submit" at bounding box center [406, 306] width 73 height 24
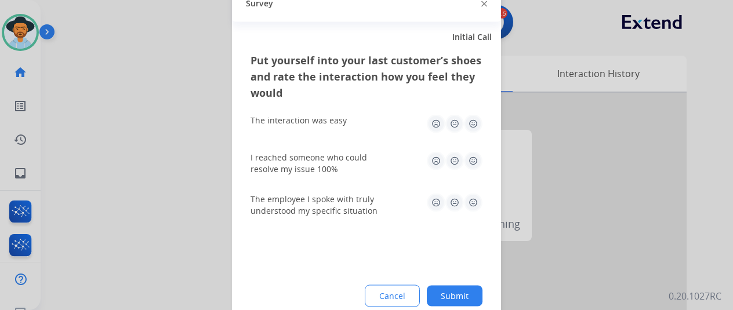
click at [457, 294] on button "Submit" at bounding box center [455, 295] width 56 height 21
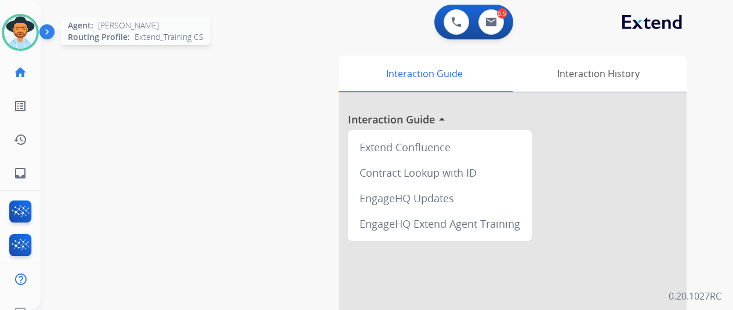
click at [29, 27] on img at bounding box center [20, 32] width 32 height 32
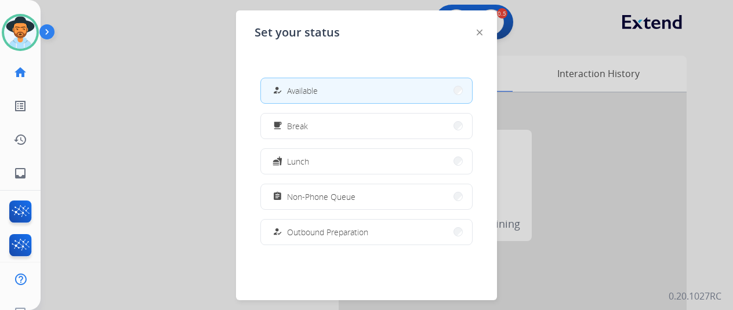
click at [320, 88] on button "how_to_reg Available" at bounding box center [366, 90] width 211 height 25
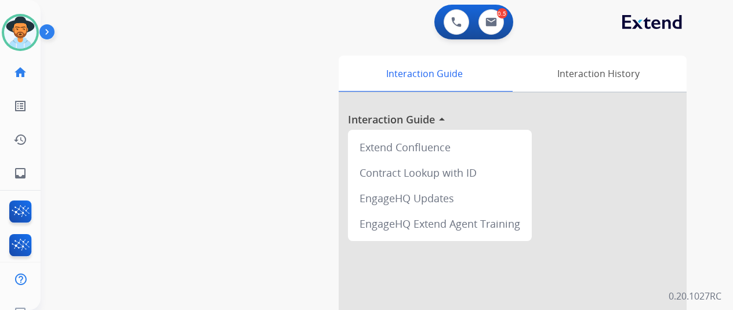
click at [53, 77] on div "swap_horiz Break voice bridge close_fullscreen Connect 3-Way Call merge_type Se…" at bounding box center [373, 284] width 665 height 484
click at [15, 172] on mat-icon "inbox" at bounding box center [20, 173] width 14 height 14
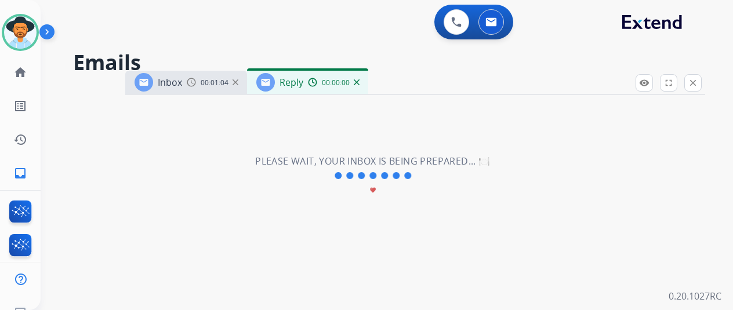
select select "**********"
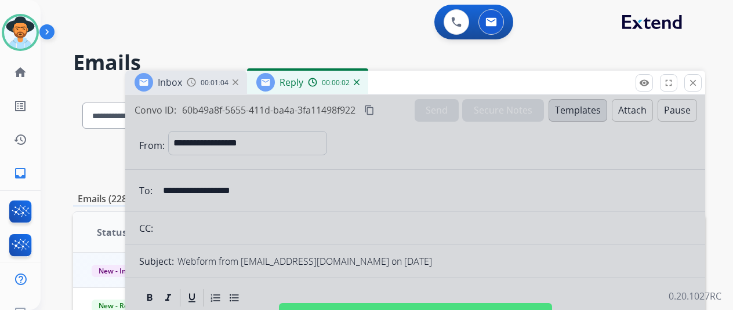
click at [329, 188] on div at bounding box center [415, 311] width 580 height 433
select select
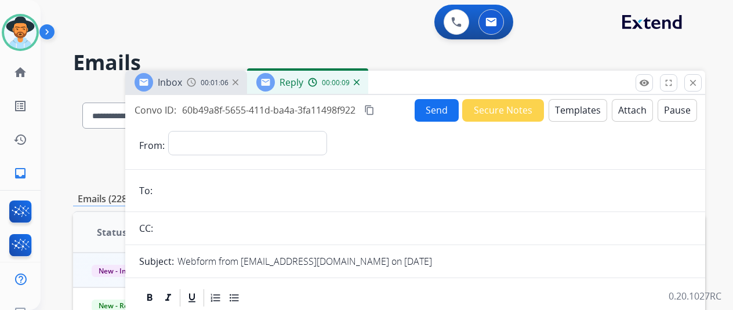
click at [360, 82] on img at bounding box center [357, 82] width 6 height 6
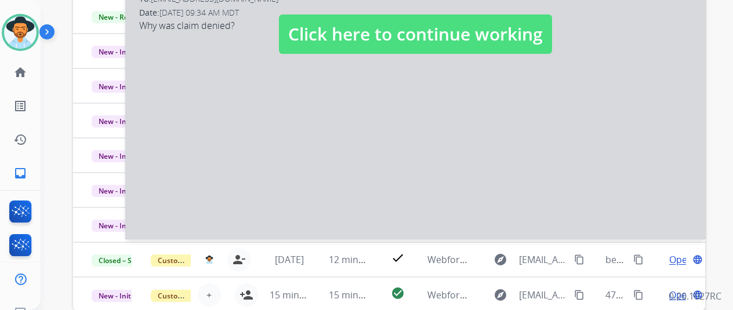
scroll to position [290, 0]
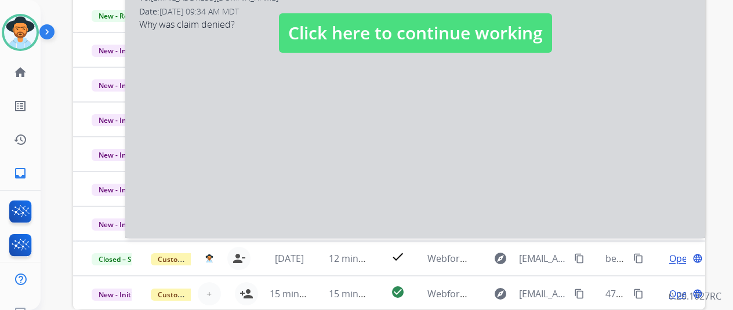
drag, startPoint x: 268, startPoint y: 162, endPoint x: 280, endPoint y: 164, distance: 11.8
click at [280, 164] on div at bounding box center [415, 21] width 580 height 433
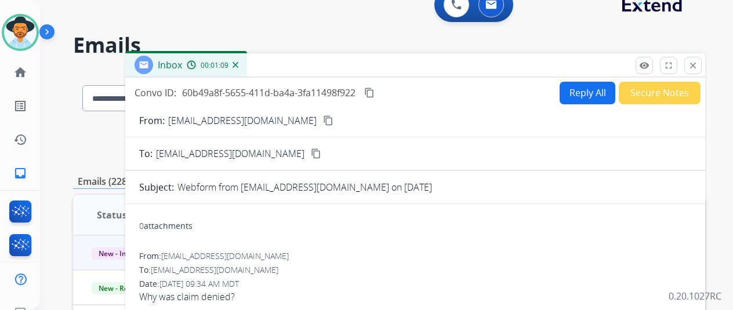
scroll to position [0, 0]
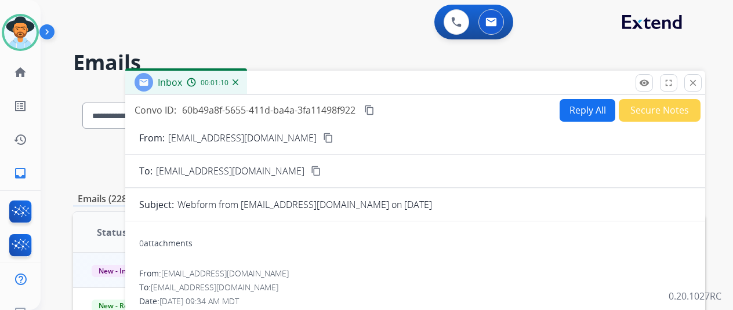
click at [585, 107] on button "Reply All" at bounding box center [588, 110] width 56 height 23
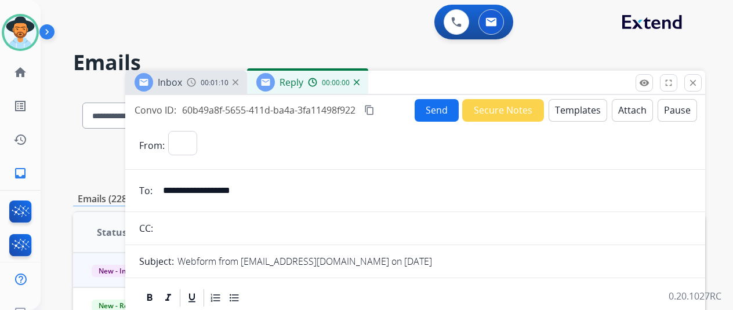
select select "**********"
click at [574, 107] on button "Templates" at bounding box center [578, 110] width 59 height 23
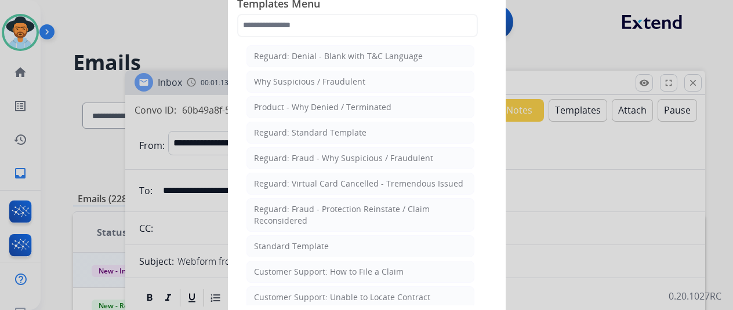
click at [297, 241] on div "Standard Template" at bounding box center [291, 247] width 75 height 12
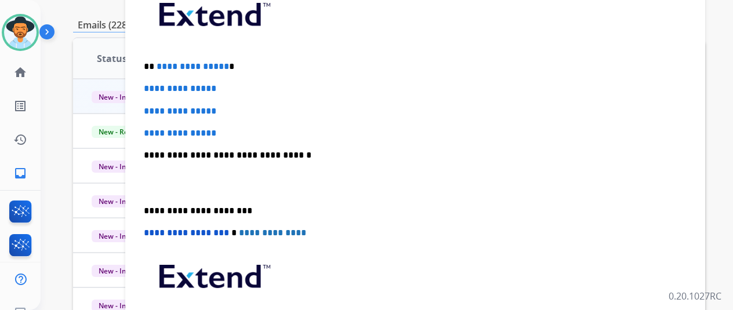
scroll to position [204, 0]
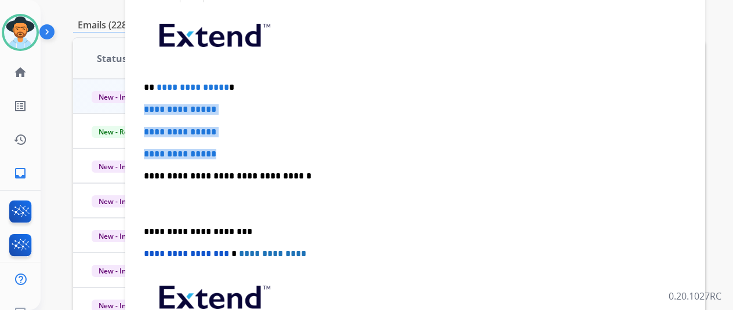
drag, startPoint x: 223, startPoint y: 154, endPoint x: 151, endPoint y: 107, distance: 85.9
click at [151, 107] on div "**********" at bounding box center [415, 203] width 552 height 399
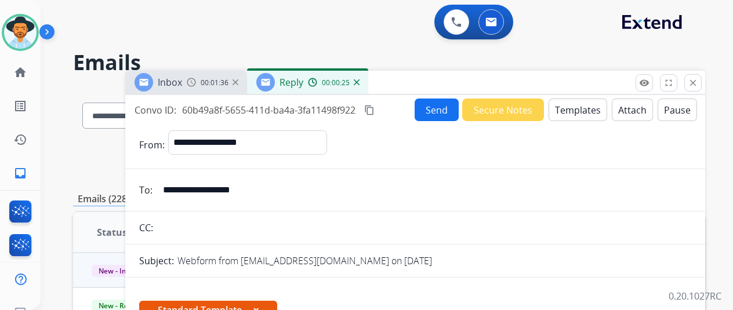
select select "**********"
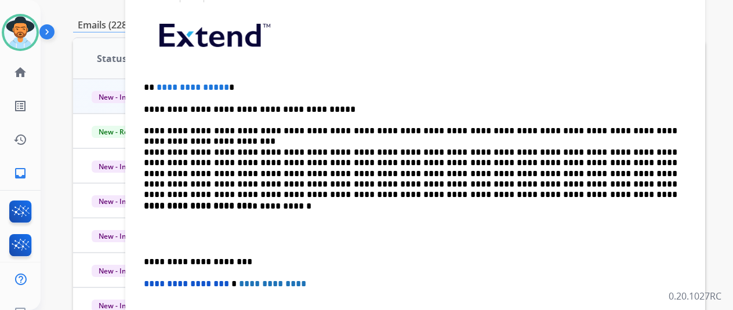
click at [483, 151] on p "**********" at bounding box center [411, 146] width 534 height 85
click at [640, 153] on p "**********" at bounding box center [411, 146] width 534 height 85
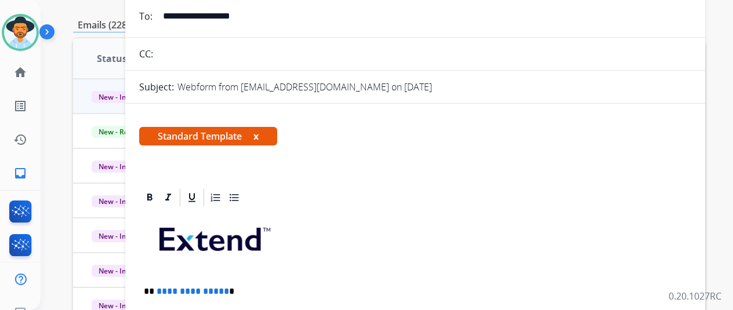
scroll to position [0, 0]
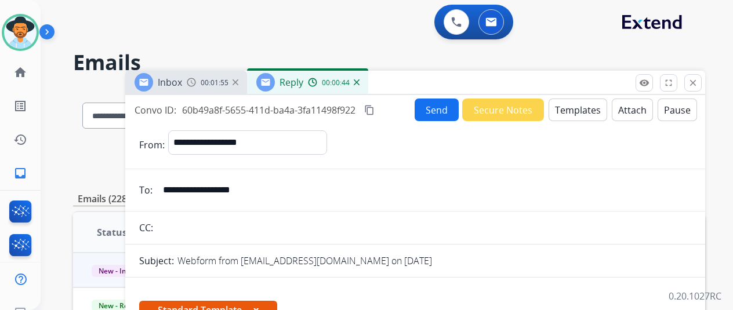
click at [440, 114] on button "Send" at bounding box center [437, 110] width 44 height 23
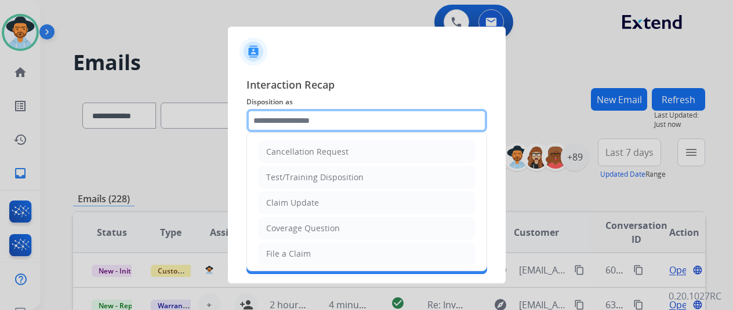
click at [284, 119] on input "text" at bounding box center [366, 120] width 241 height 23
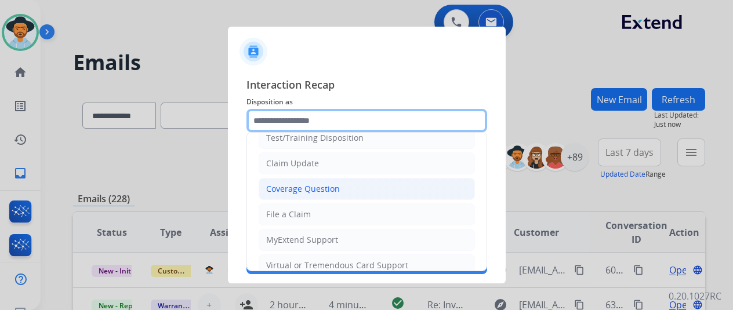
scroll to position [58, 0]
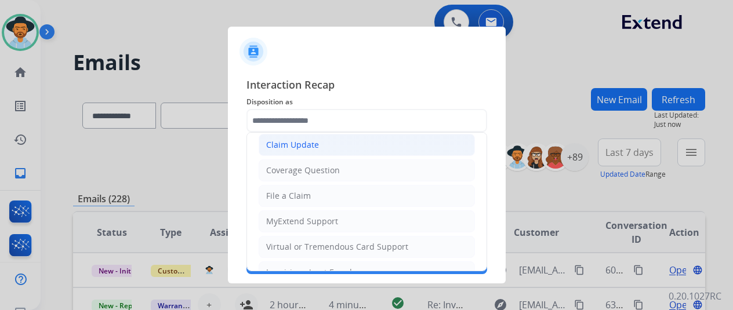
click at [306, 142] on div "Claim Update" at bounding box center [292, 145] width 53 height 12
type input "**********"
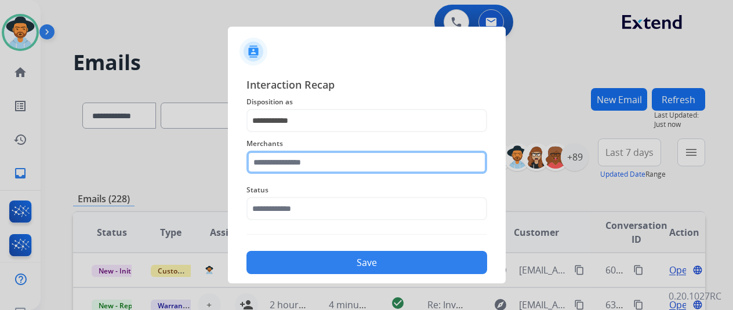
drag, startPoint x: 271, startPoint y: 168, endPoint x: 268, endPoint y: 154, distance: 14.2
click at [271, 168] on input "text" at bounding box center [366, 162] width 241 height 23
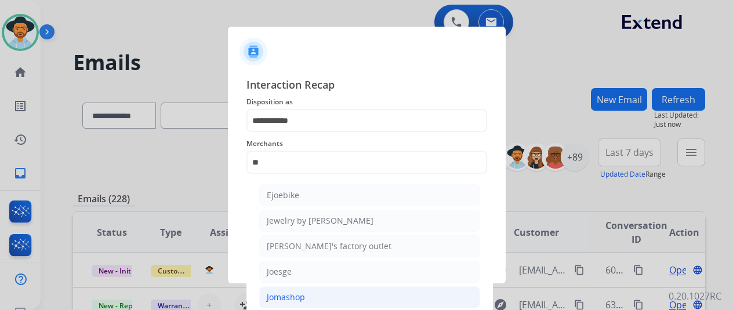
click at [288, 293] on div "Jomashop" at bounding box center [286, 298] width 38 height 12
type input "********"
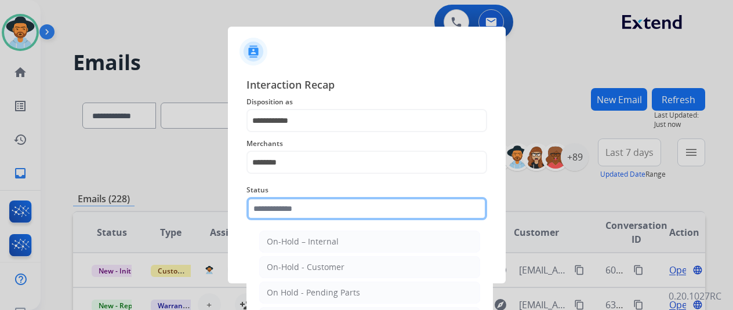
click at [284, 209] on input "text" at bounding box center [366, 208] width 241 height 23
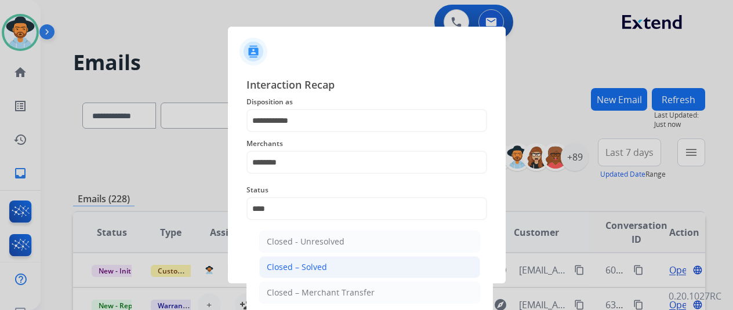
click at [314, 267] on div "Closed – Solved" at bounding box center [297, 268] width 60 height 12
type input "**********"
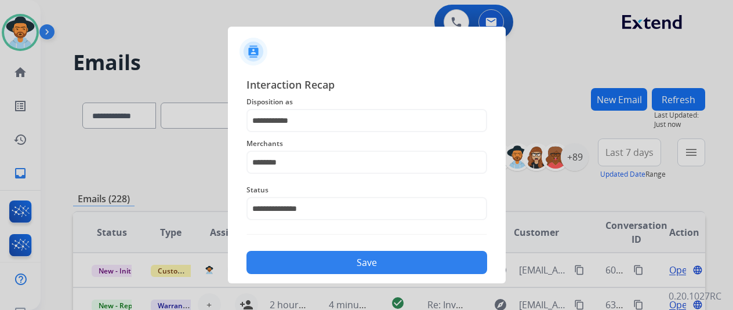
click at [362, 260] on button "Save" at bounding box center [366, 262] width 241 height 23
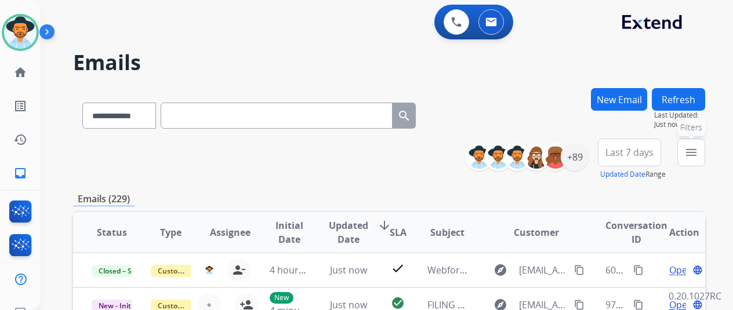
click at [698, 153] on mat-icon "menu" at bounding box center [691, 153] width 14 height 14
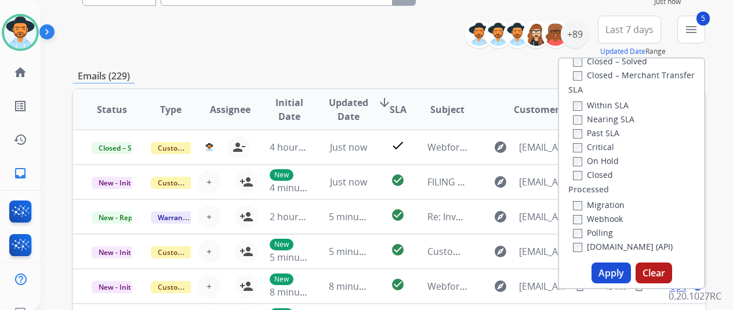
scroll to position [174, 0]
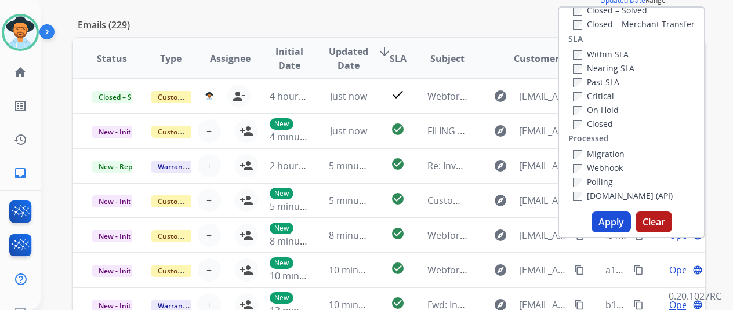
click at [609, 222] on button "Apply" at bounding box center [611, 222] width 39 height 21
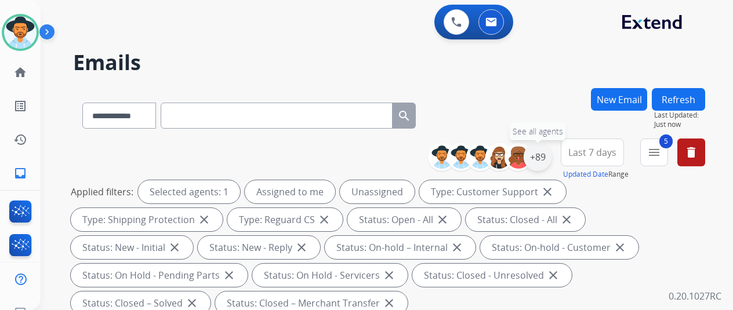
click at [544, 158] on div "+89" at bounding box center [538, 157] width 28 height 28
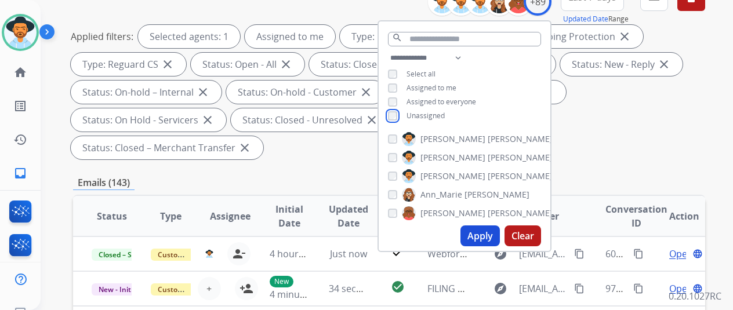
scroll to position [174, 0]
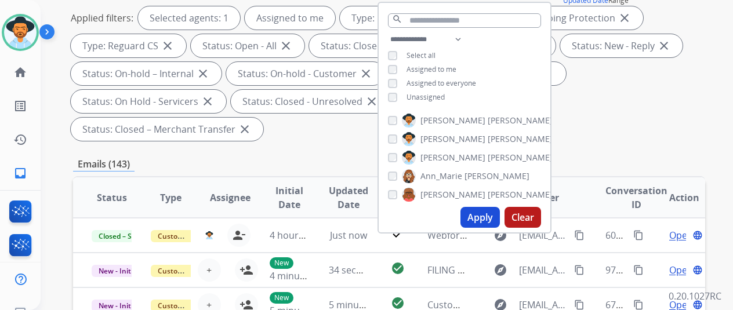
click at [485, 221] on button "Apply" at bounding box center [479, 217] width 39 height 21
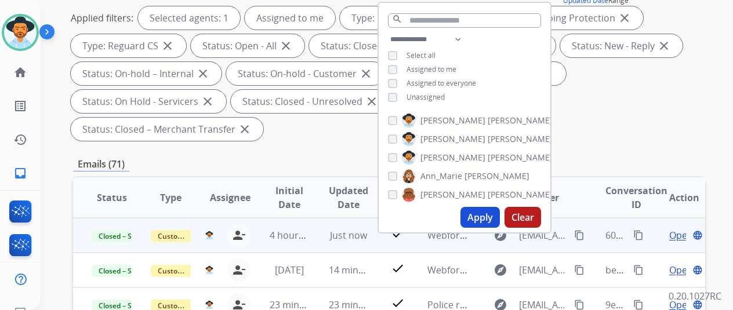
click at [628, 235] on div "60b49a8f-5655-411d-ba4a-3fa11498f922 content_copy" at bounding box center [625, 235] width 40 height 32
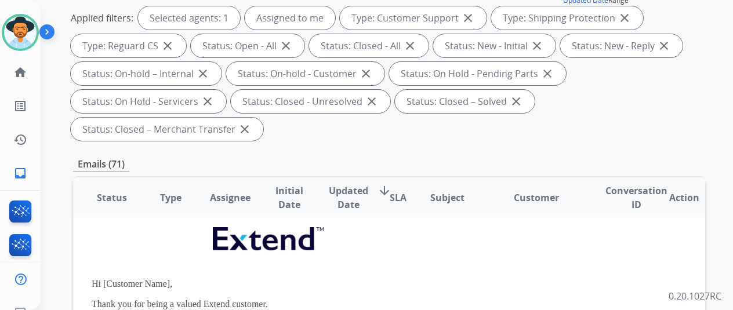
scroll to position [0, 0]
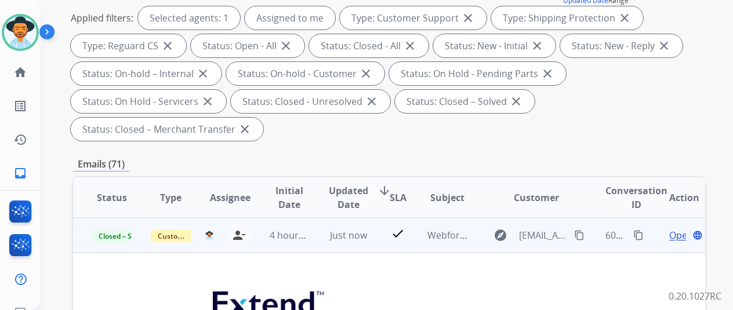
click at [639, 235] on mat-icon "content_copy" at bounding box center [638, 235] width 10 height 10
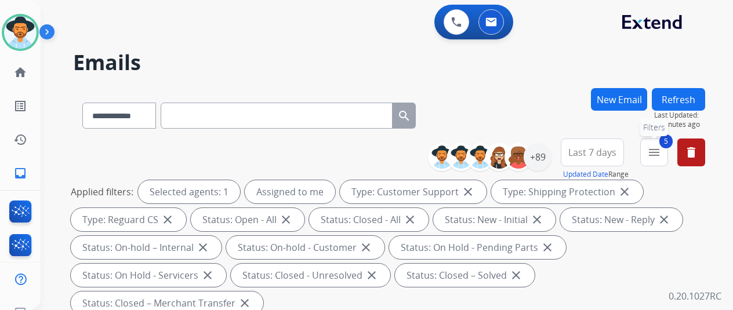
click at [661, 150] on mat-icon "menu" at bounding box center [654, 153] width 14 height 14
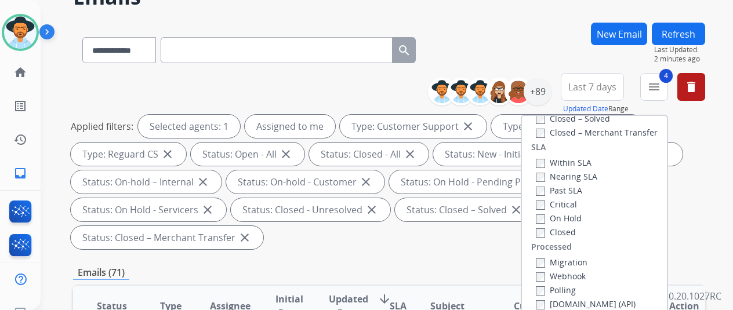
scroll to position [174, 0]
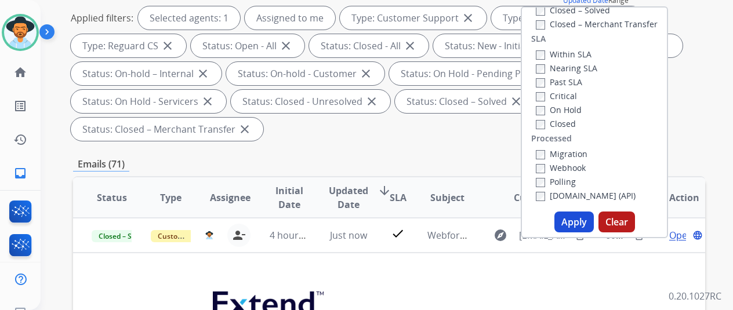
click at [579, 220] on button "Apply" at bounding box center [573, 222] width 39 height 21
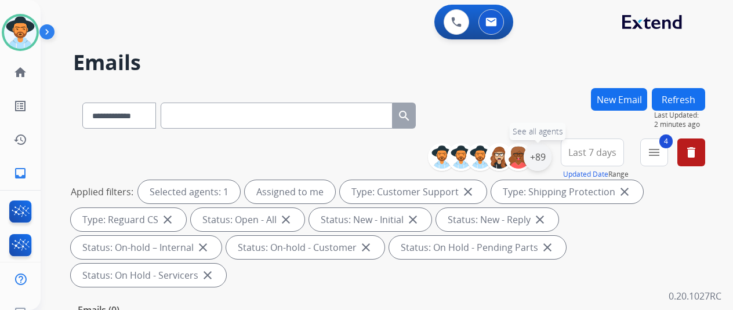
click at [547, 153] on div "+89" at bounding box center [538, 157] width 28 height 28
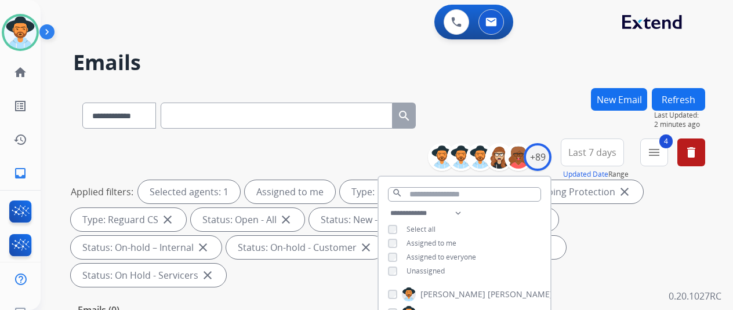
click at [506, 79] on div "**********" at bounding box center [373, 197] width 665 height 310
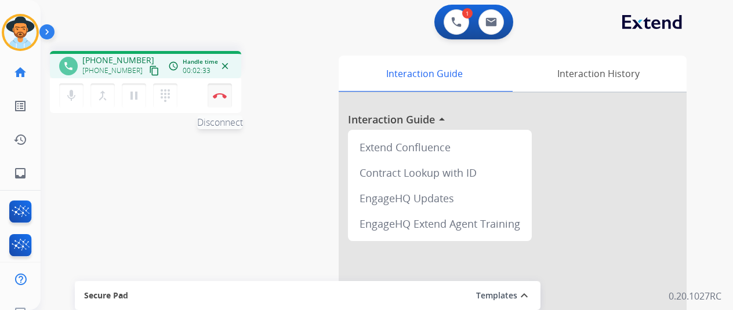
click at [220, 92] on button "Disconnect" at bounding box center [220, 96] width 24 height 24
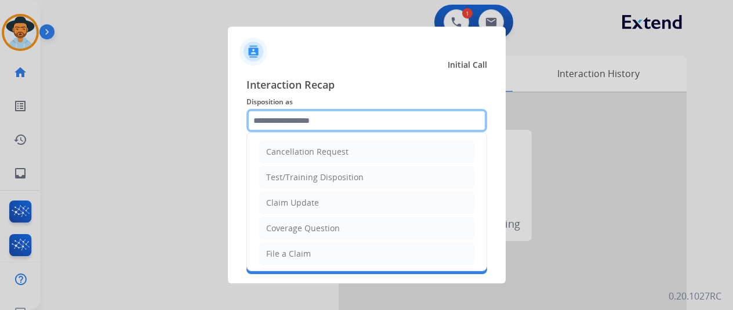
click at [295, 118] on input "text" at bounding box center [366, 120] width 241 height 23
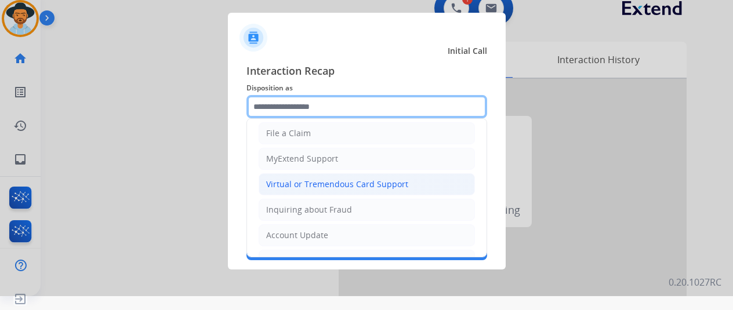
scroll to position [116, 0]
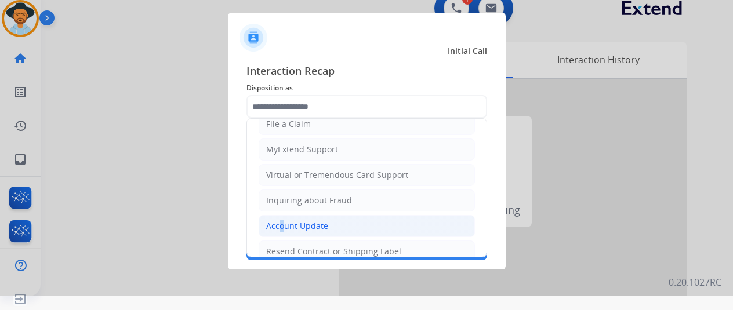
click at [277, 223] on div "Account Update" at bounding box center [297, 226] width 62 height 12
type input "**********"
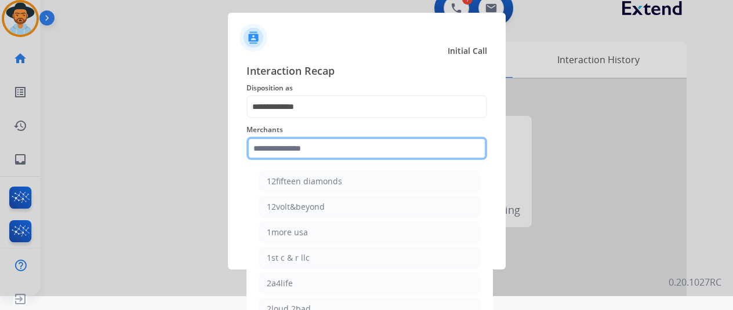
click at [271, 148] on input "text" at bounding box center [366, 148] width 241 height 23
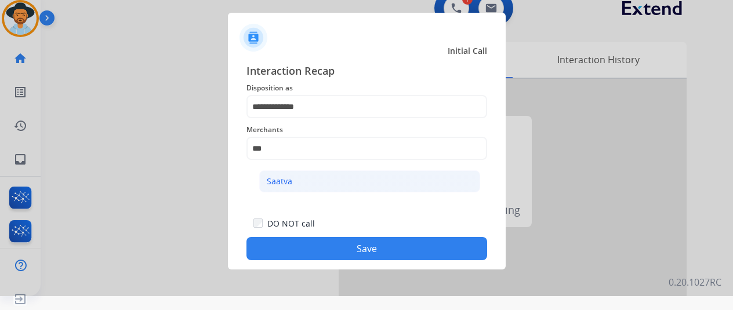
click at [284, 181] on div "Saatva" at bounding box center [280, 182] width 26 height 12
type input "******"
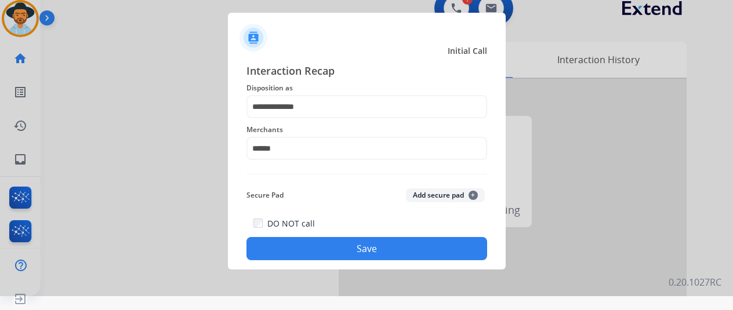
click at [336, 250] on button "Save" at bounding box center [366, 248] width 241 height 23
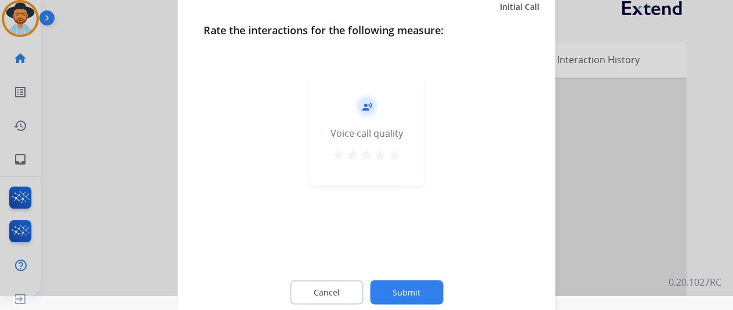
click at [410, 291] on button "Submit" at bounding box center [406, 292] width 73 height 24
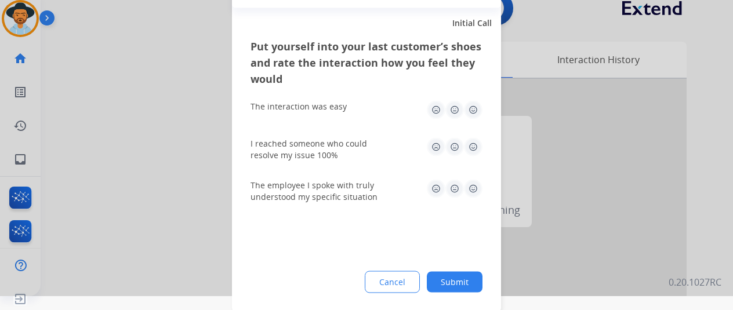
click at [459, 282] on button "Submit" at bounding box center [455, 281] width 56 height 21
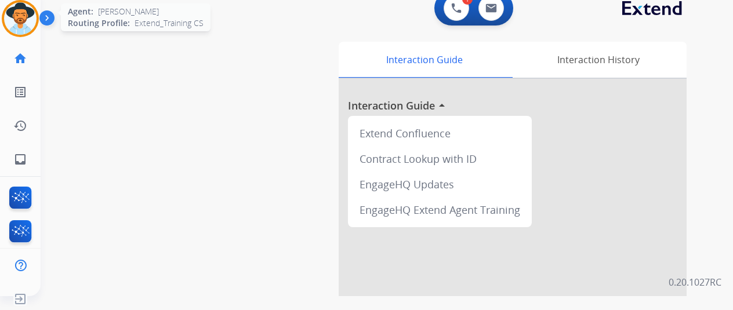
click at [11, 7] on img at bounding box center [20, 18] width 32 height 32
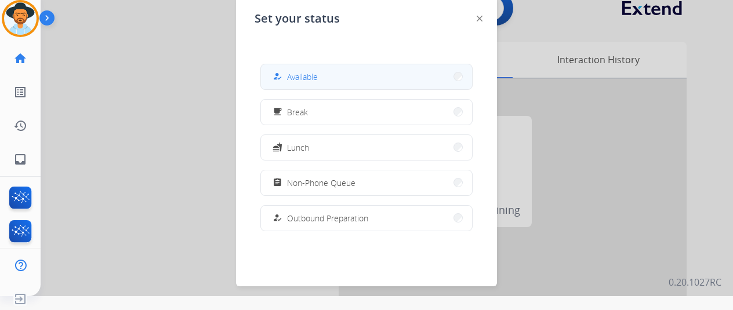
click at [300, 72] on span "Available" at bounding box center [302, 77] width 31 height 12
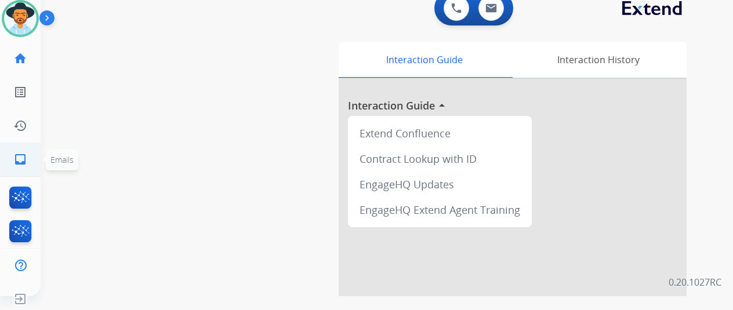
click at [18, 158] on mat-icon "inbox" at bounding box center [20, 160] width 14 height 14
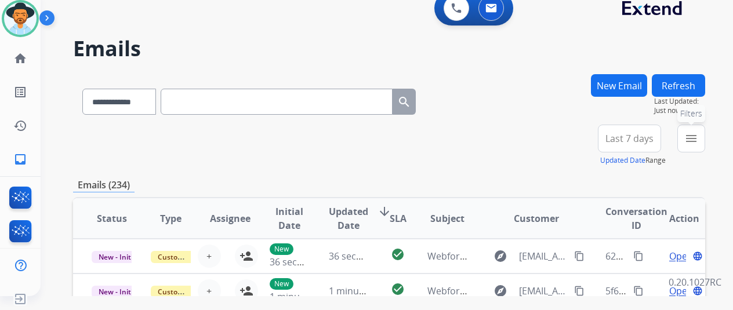
click at [698, 132] on mat-icon "menu" at bounding box center [691, 139] width 14 height 14
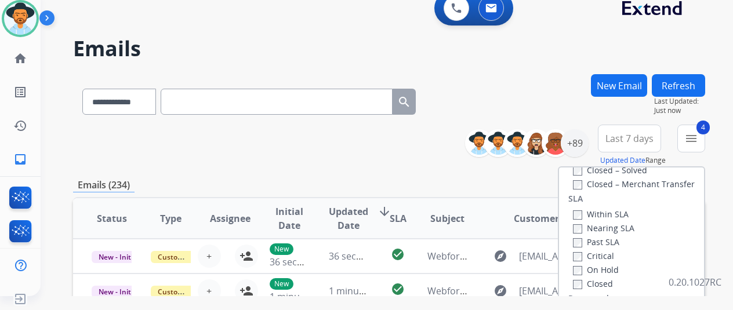
scroll to position [174, 0]
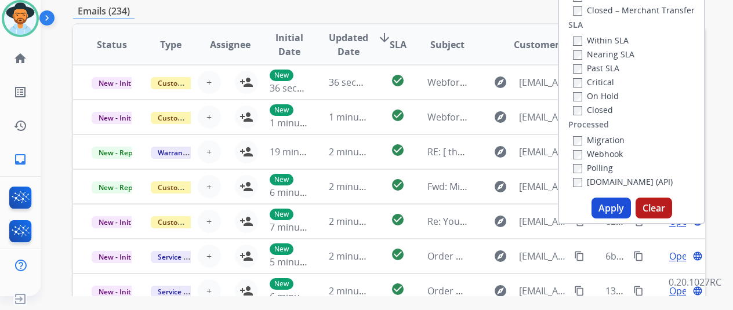
click at [617, 211] on button "Apply" at bounding box center [611, 208] width 39 height 21
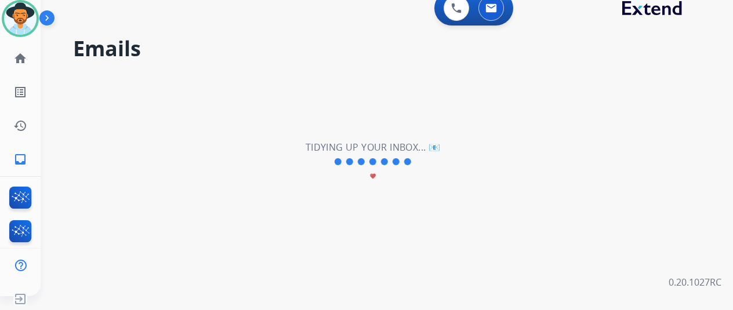
scroll to position [0, 0]
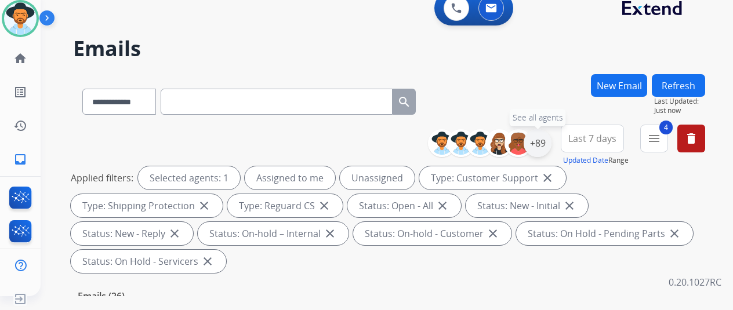
click at [549, 146] on div "+89" at bounding box center [538, 143] width 28 height 28
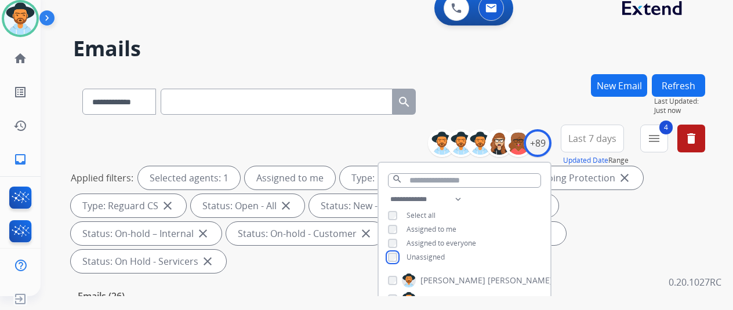
scroll to position [174, 0]
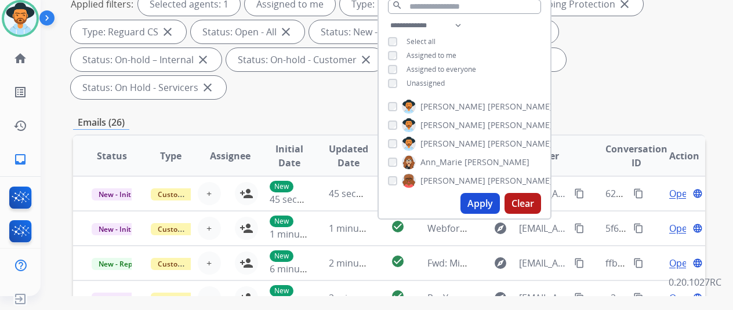
click at [492, 203] on button "Apply" at bounding box center [479, 203] width 39 height 21
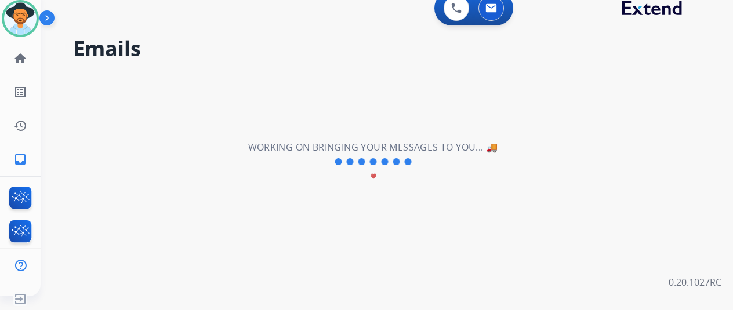
scroll to position [0, 0]
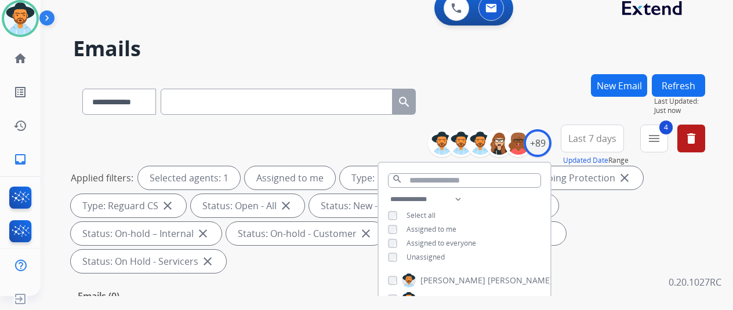
click at [511, 104] on div "**********" at bounding box center [389, 99] width 632 height 50
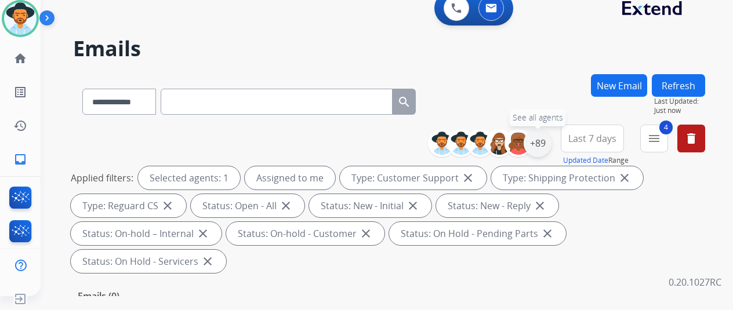
click at [549, 140] on div "+89" at bounding box center [538, 143] width 28 height 28
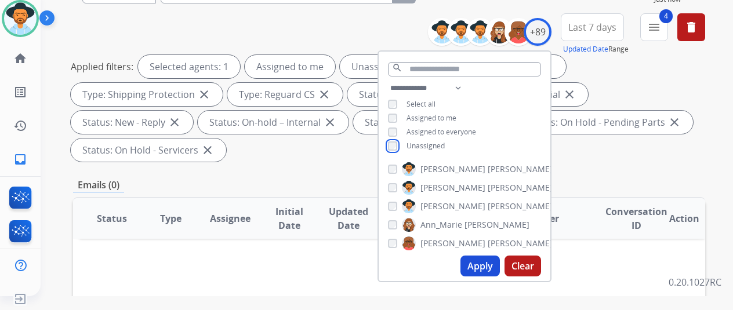
scroll to position [232, 0]
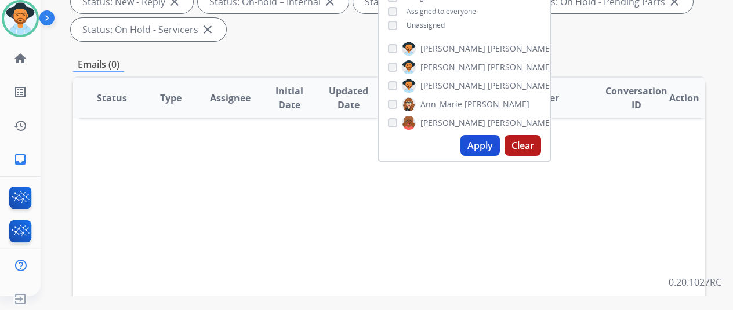
click at [486, 144] on button "Apply" at bounding box center [479, 145] width 39 height 21
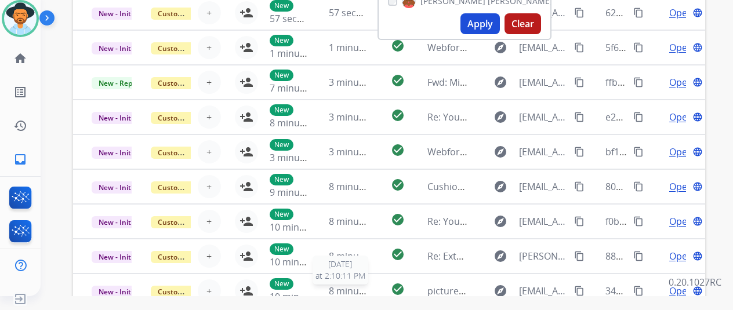
scroll to position [451, 0]
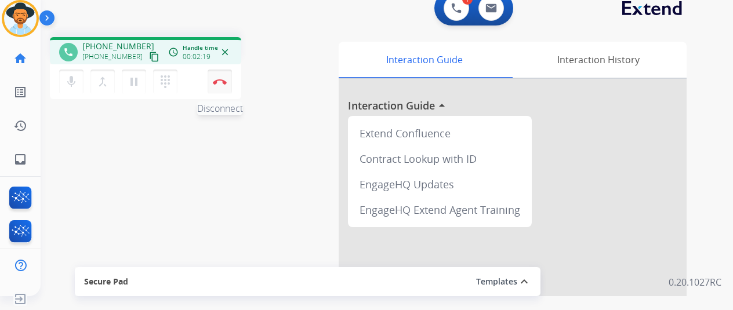
click at [219, 80] on img at bounding box center [220, 82] width 14 height 6
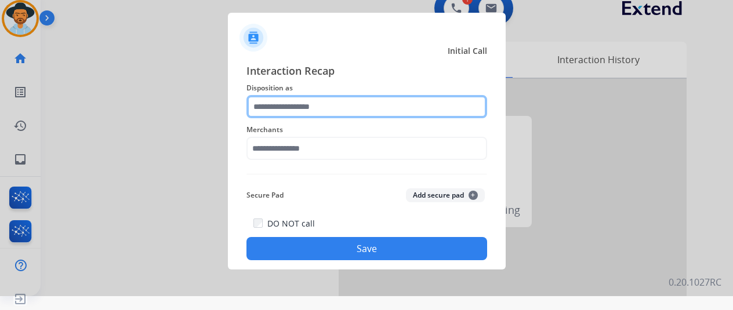
click at [270, 111] on input "text" at bounding box center [366, 106] width 241 height 23
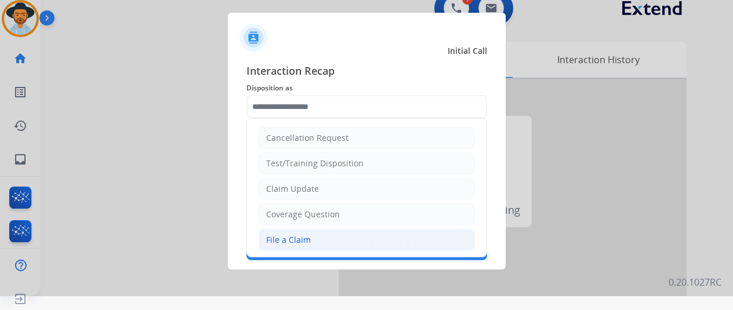
click at [270, 236] on div "File a Claim" at bounding box center [288, 240] width 45 height 12
type input "**********"
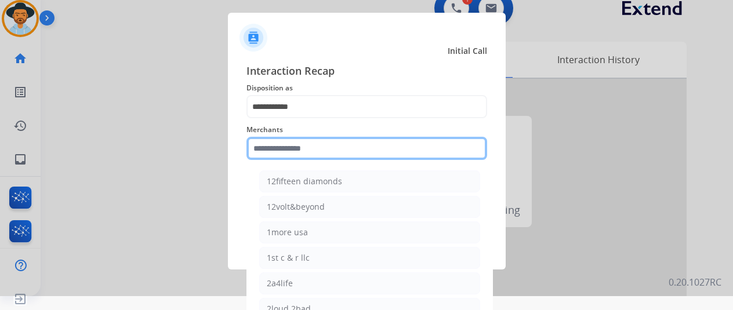
click at [293, 148] on input "text" at bounding box center [366, 148] width 241 height 23
drag, startPoint x: 287, startPoint y: 148, endPoint x: 223, endPoint y: 148, distance: 64.4
click at [0, 148] on app-contact-recap-modal "**********" at bounding box center [0, 141] width 0 height 310
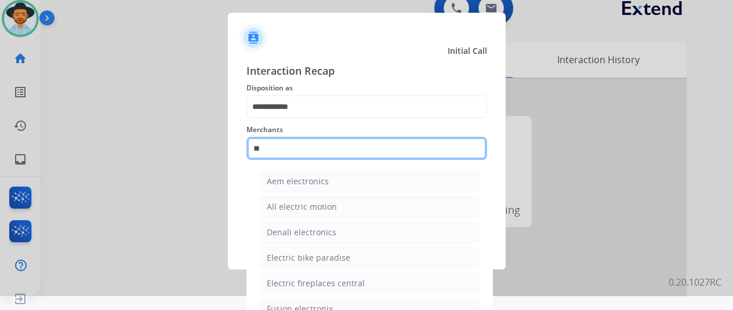
type input "*"
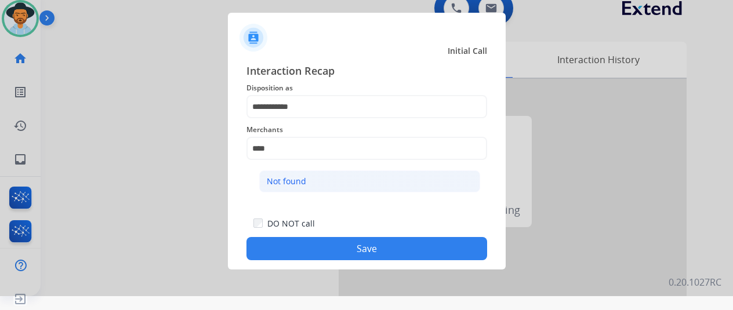
drag, startPoint x: 302, startPoint y: 184, endPoint x: 303, endPoint y: 193, distance: 8.9
click at [303, 187] on div "Not found" at bounding box center [286, 182] width 39 height 12
type input "*********"
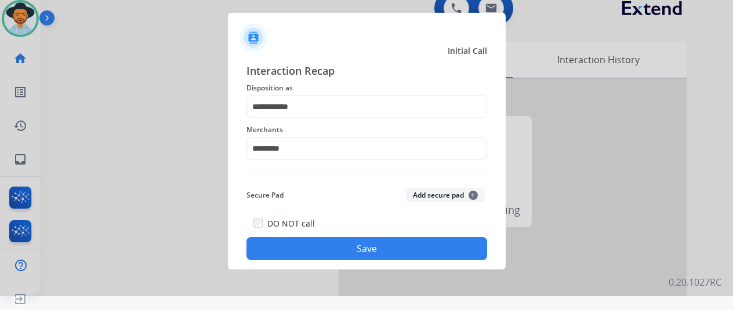
click at [345, 244] on button "Save" at bounding box center [366, 248] width 241 height 23
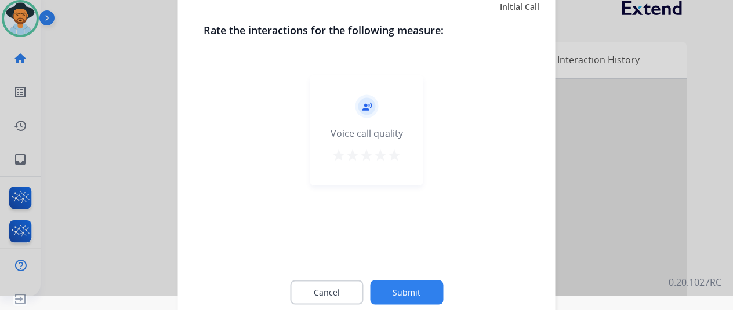
click at [405, 291] on button "Submit" at bounding box center [406, 292] width 73 height 24
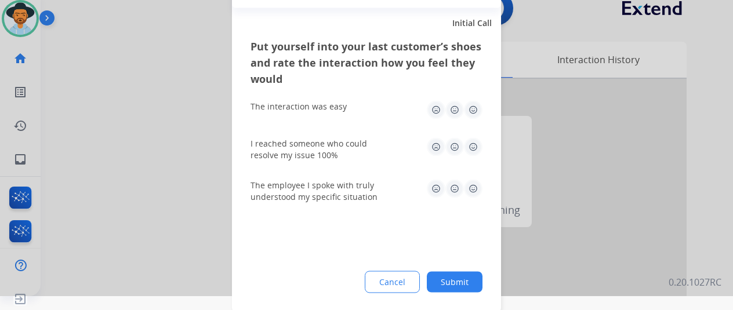
click at [459, 281] on button "Submit" at bounding box center [455, 281] width 56 height 21
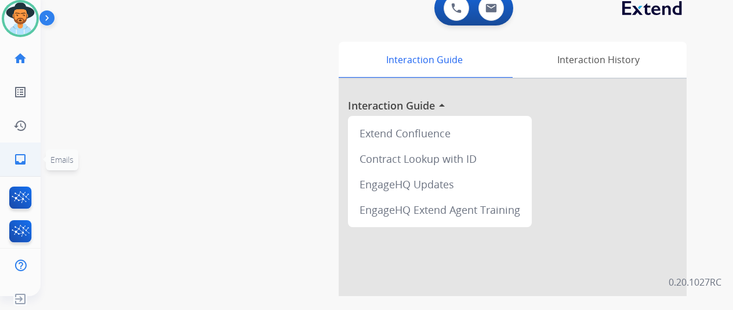
click at [23, 162] on mat-icon "inbox" at bounding box center [20, 160] width 14 height 14
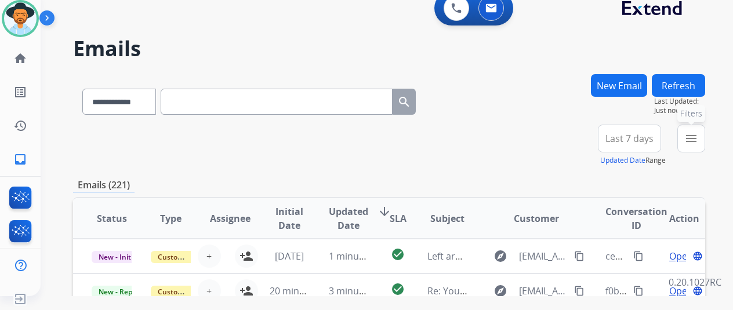
click at [698, 141] on mat-icon "menu" at bounding box center [691, 139] width 14 height 14
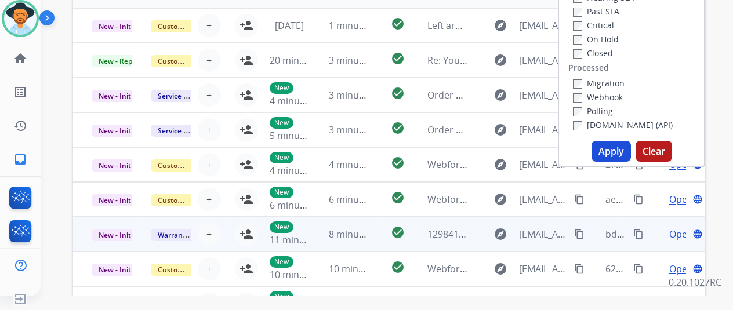
scroll to position [232, 0]
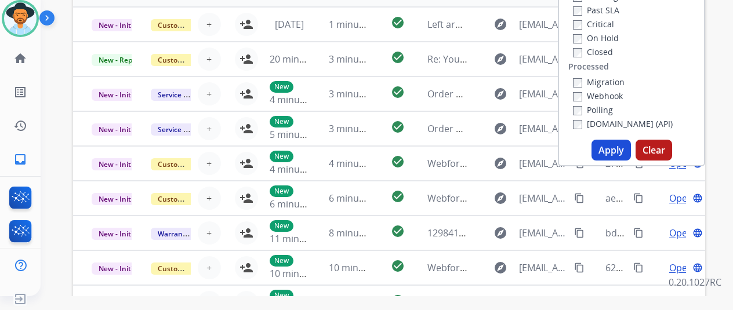
click at [609, 149] on button "Apply" at bounding box center [611, 150] width 39 height 21
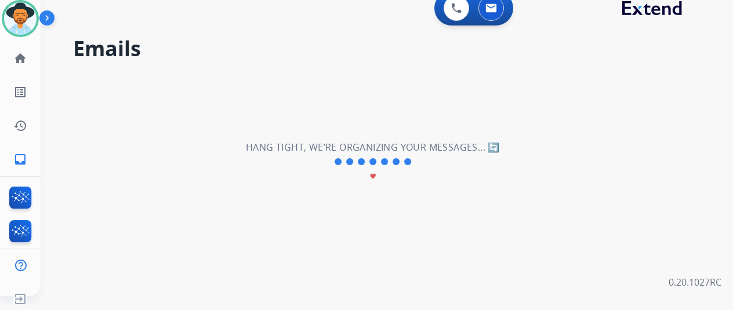
scroll to position [0, 0]
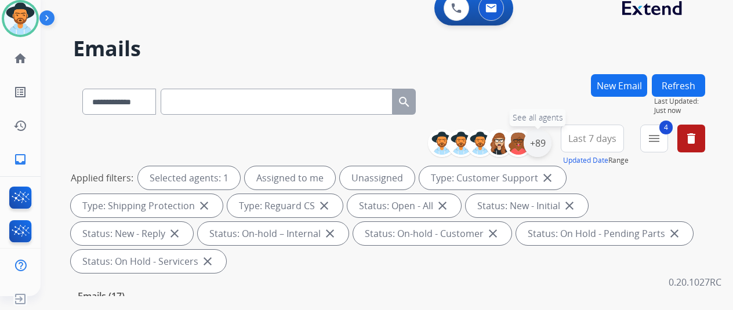
click at [546, 135] on div "+89" at bounding box center [538, 143] width 28 height 28
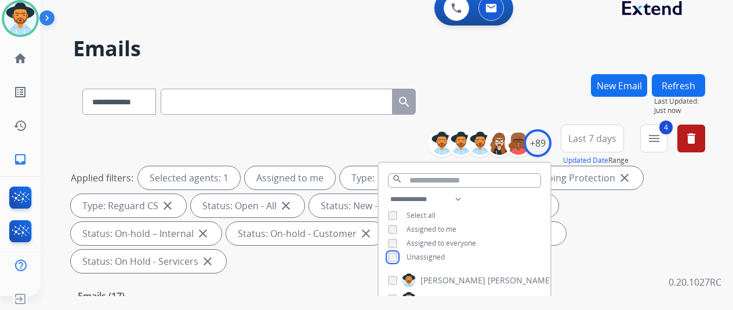
scroll to position [174, 0]
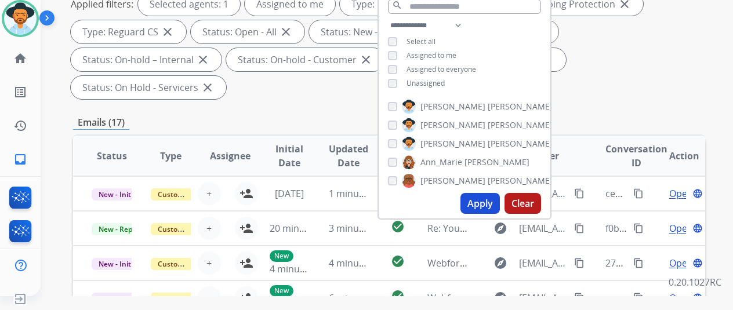
click at [488, 200] on button "Apply" at bounding box center [479, 203] width 39 height 21
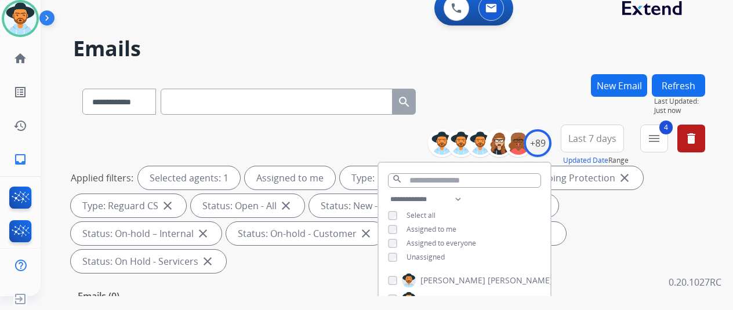
click at [509, 77] on div "**********" at bounding box center [389, 99] width 632 height 50
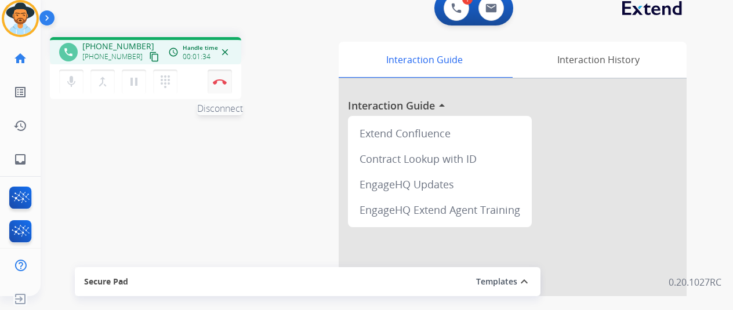
click at [216, 77] on button "Disconnect" at bounding box center [220, 82] width 24 height 24
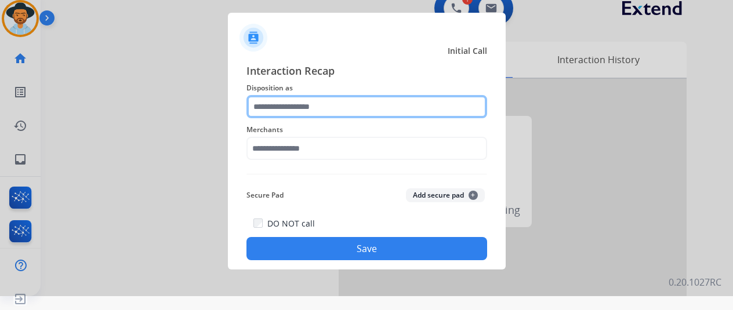
click at [274, 105] on input "text" at bounding box center [366, 106] width 241 height 23
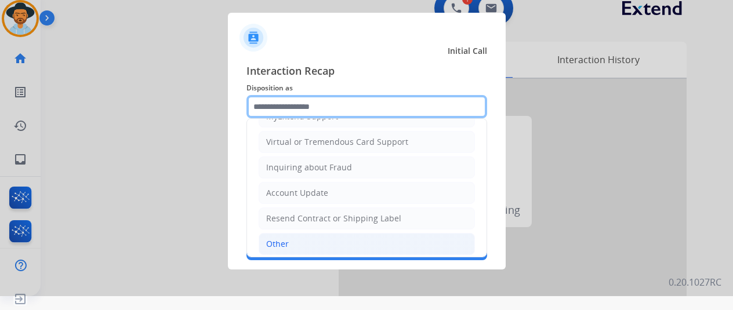
scroll to position [176, 0]
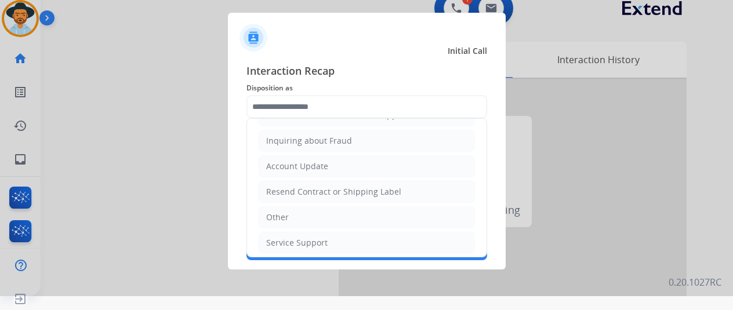
click at [299, 213] on li "Other" at bounding box center [367, 217] width 216 height 22
type input "*****"
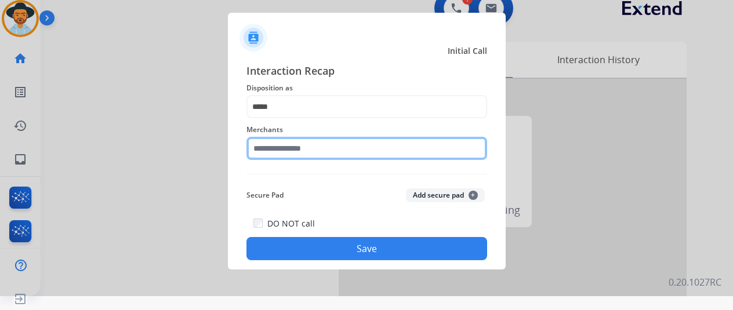
click at [273, 150] on input "text" at bounding box center [366, 148] width 241 height 23
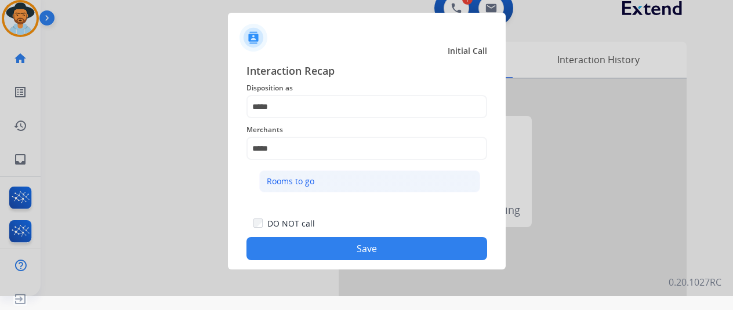
click at [285, 180] on div "Rooms to go" at bounding box center [291, 182] width 48 height 12
type input "**********"
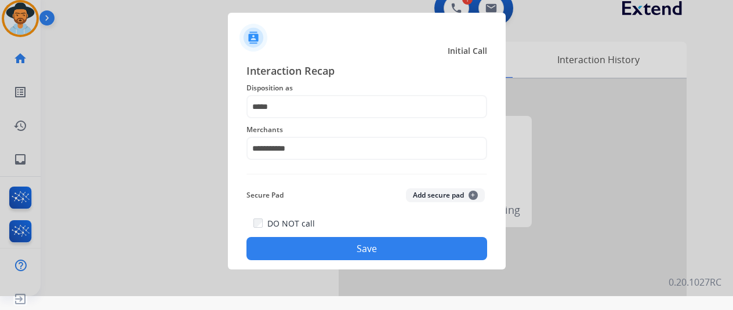
click at [332, 242] on button "Save" at bounding box center [366, 248] width 241 height 23
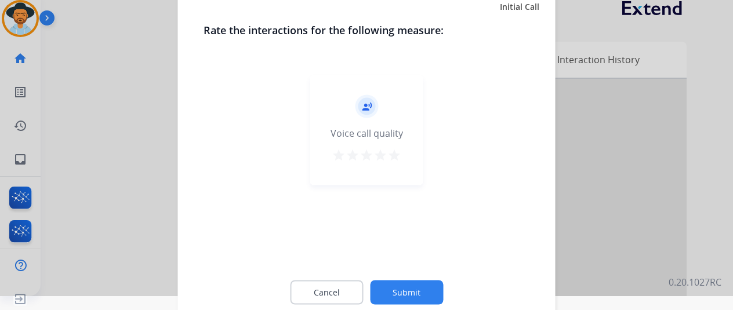
click at [408, 282] on button "Submit" at bounding box center [406, 292] width 73 height 24
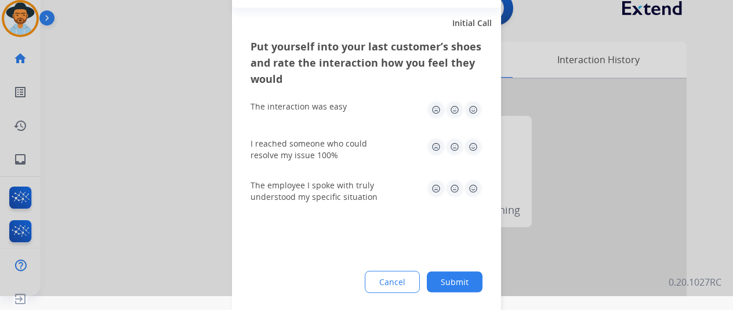
click at [456, 284] on button "Submit" at bounding box center [455, 281] width 56 height 21
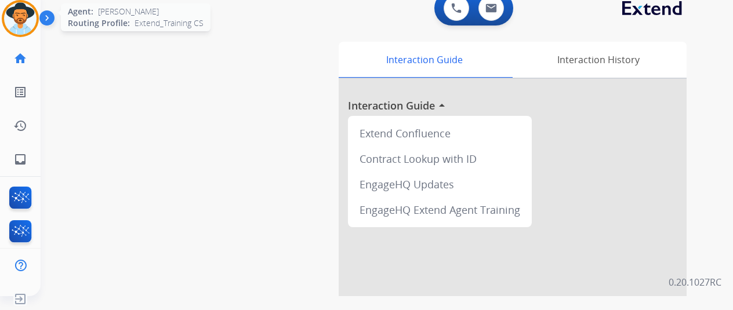
click at [26, 9] on img at bounding box center [20, 18] width 32 height 32
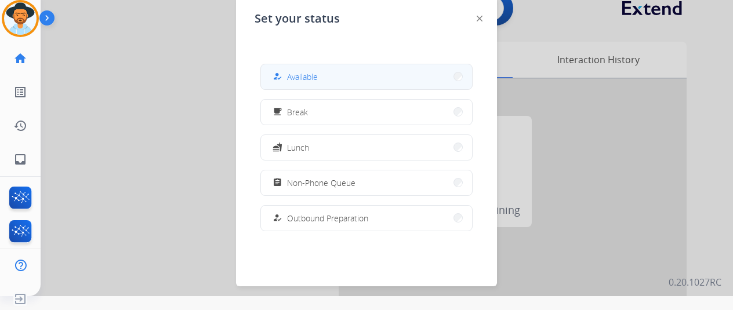
click at [303, 74] on span "Available" at bounding box center [302, 77] width 31 height 12
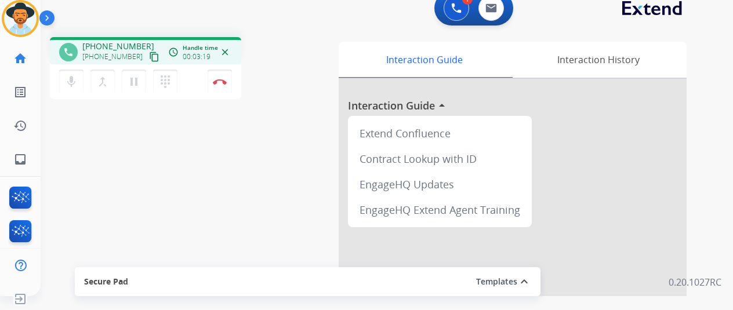
click at [57, 143] on div "phone [PHONE_NUMBER] [PHONE_NUMBER] content_copy access_time Call metrics Queue…" at bounding box center [373, 270] width 665 height 484
click at [219, 85] on button "Disconnect" at bounding box center [220, 82] width 24 height 24
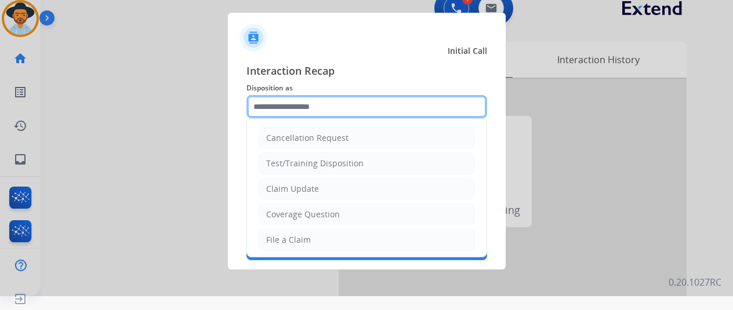
click at [269, 104] on input "text" at bounding box center [366, 106] width 241 height 23
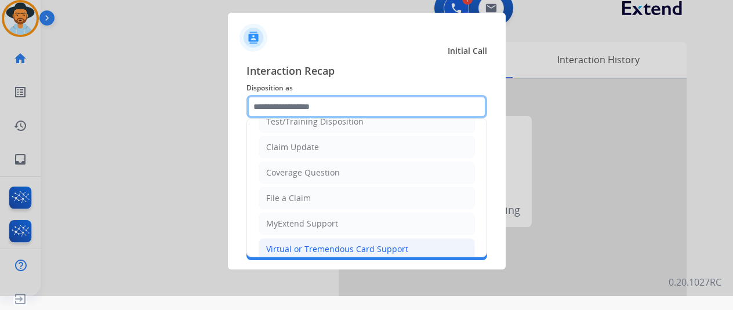
scroll to position [116, 0]
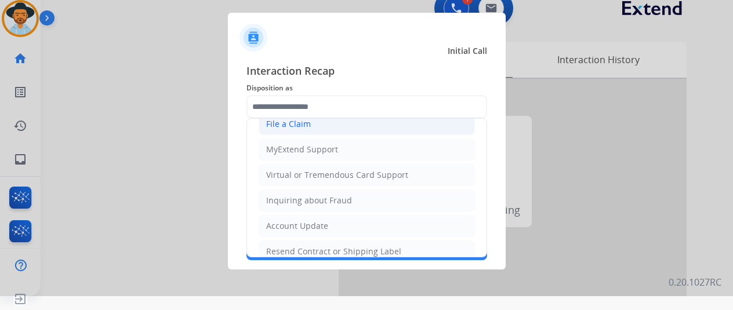
click at [291, 120] on div "File a Claim" at bounding box center [288, 124] width 45 height 12
type input "**********"
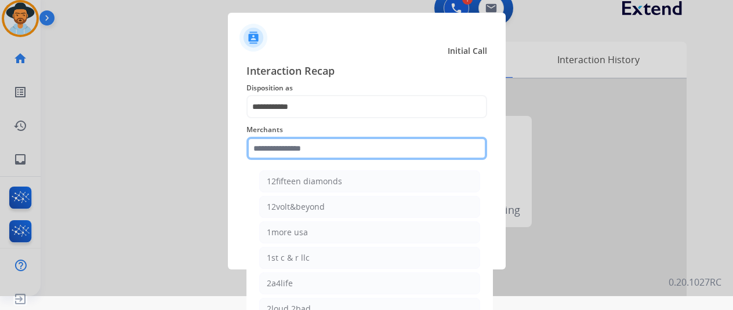
drag, startPoint x: 273, startPoint y: 149, endPoint x: 256, endPoint y: 140, distance: 18.7
click at [271, 146] on input "text" at bounding box center [366, 148] width 241 height 23
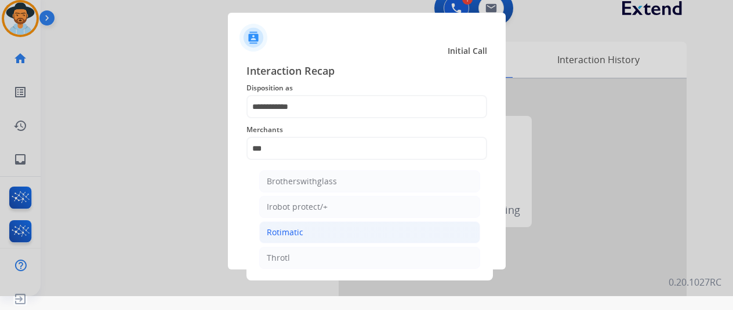
click at [313, 238] on li "Rotimatic" at bounding box center [369, 233] width 221 height 22
type input "*********"
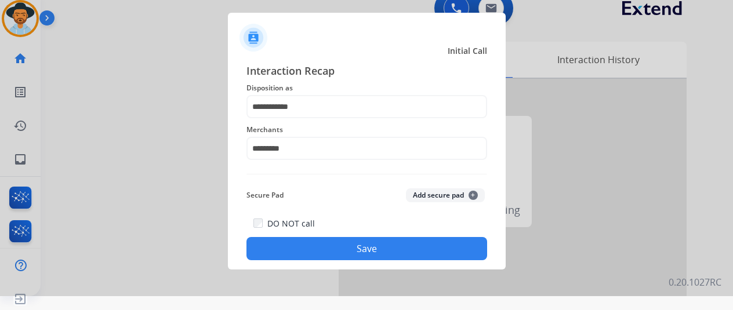
click at [330, 241] on button "Save" at bounding box center [366, 248] width 241 height 23
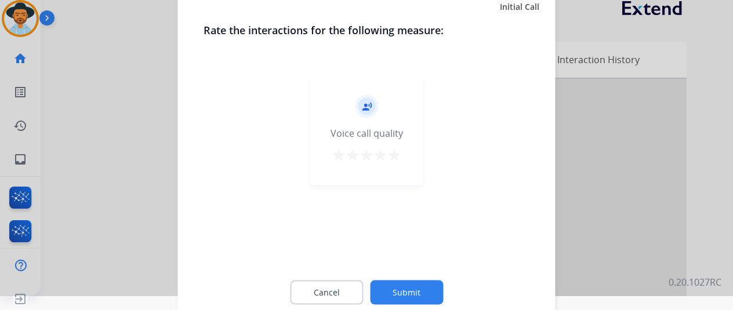
click at [412, 290] on button "Submit" at bounding box center [406, 292] width 73 height 24
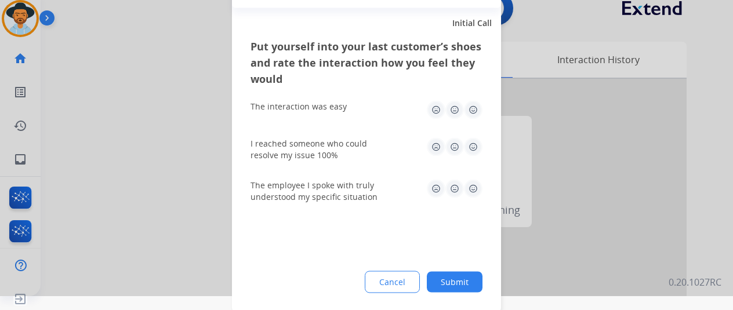
click at [451, 283] on button "Submit" at bounding box center [455, 281] width 56 height 21
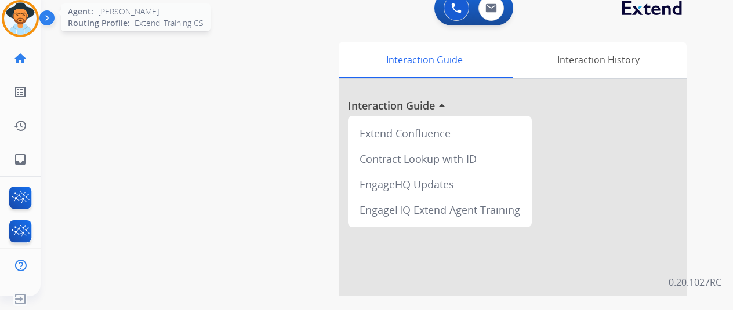
click at [32, 5] on div at bounding box center [20, 18] width 37 height 37
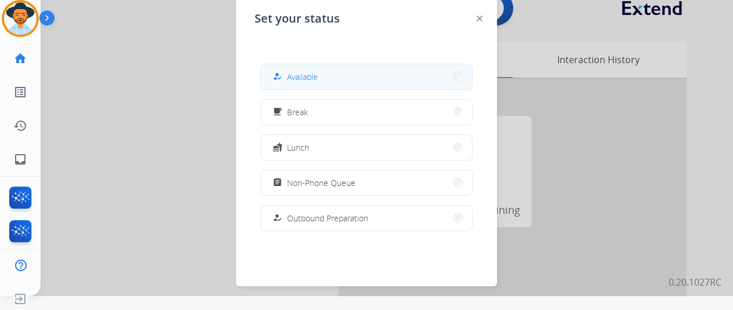
click at [370, 69] on button "how_to_reg Available" at bounding box center [366, 76] width 211 height 25
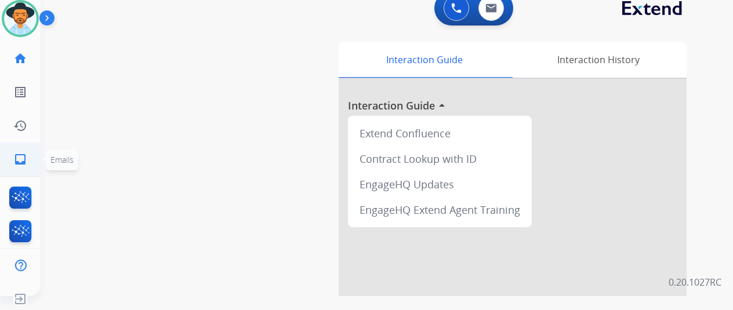
click at [21, 153] on mat-icon "inbox" at bounding box center [20, 160] width 14 height 14
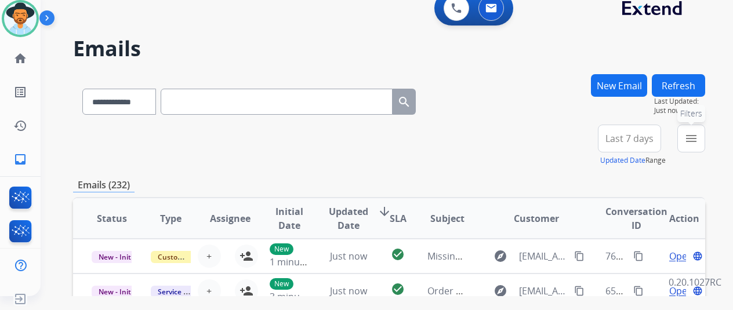
click at [698, 133] on mat-icon "menu" at bounding box center [691, 139] width 14 height 14
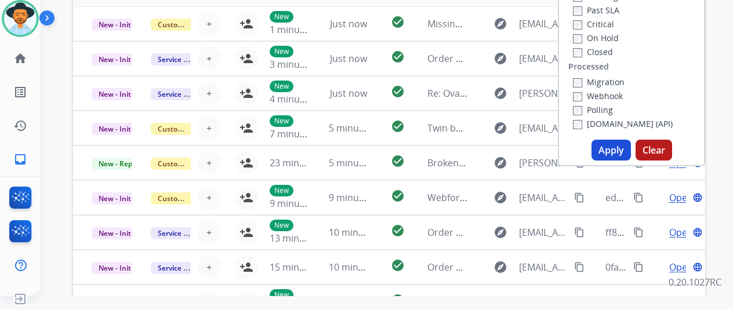
scroll to position [1, 0]
click at [616, 148] on button "Apply" at bounding box center [611, 150] width 39 height 21
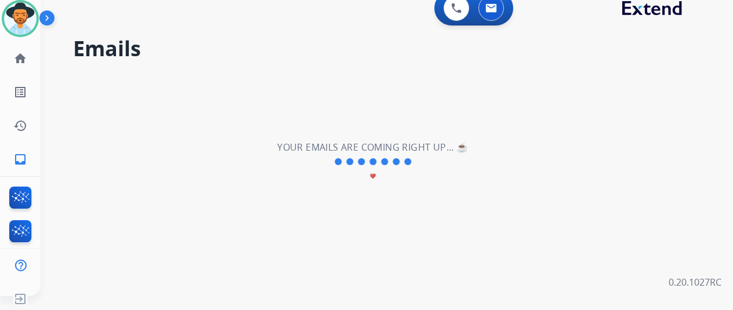
scroll to position [0, 0]
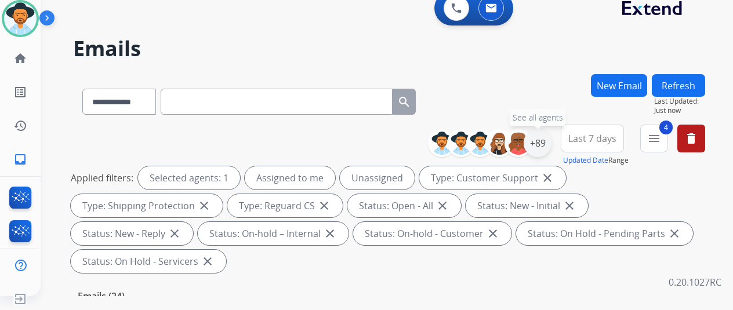
click at [551, 145] on div "+89" at bounding box center [538, 143] width 28 height 28
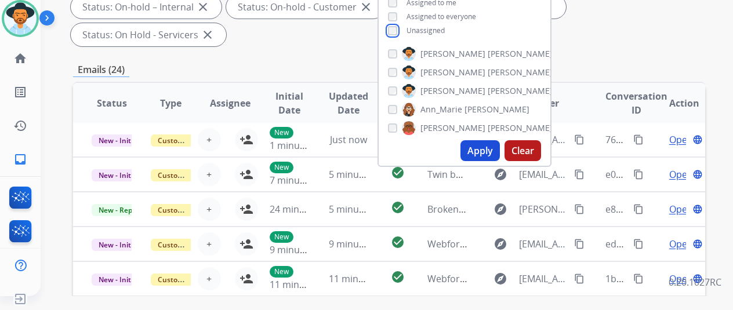
scroll to position [232, 0]
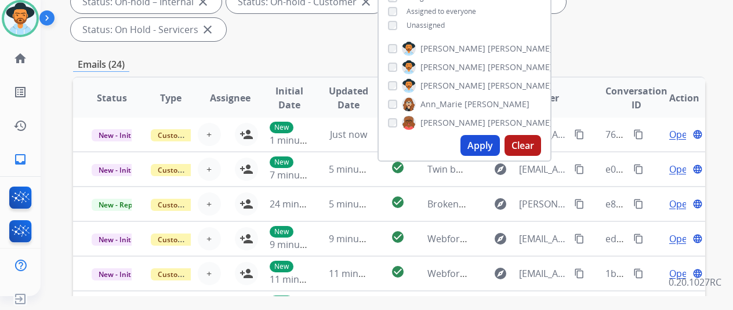
click at [482, 141] on button "Apply" at bounding box center [479, 145] width 39 height 21
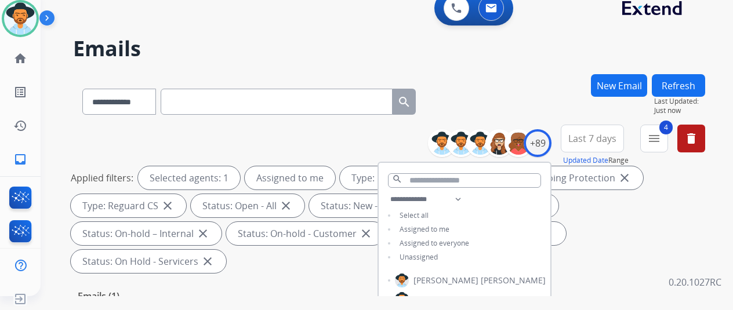
scroll to position [0, 0]
click at [524, 67] on div "**********" at bounding box center [373, 183] width 665 height 310
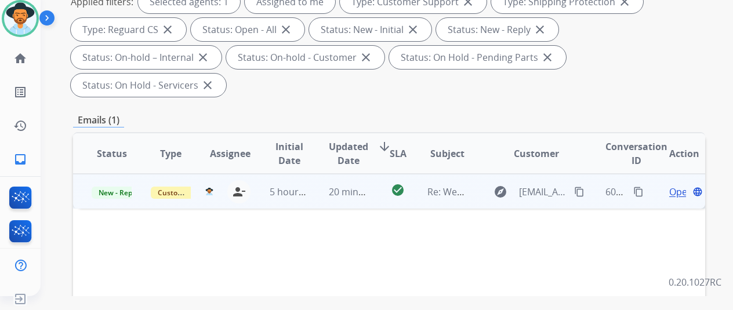
scroll to position [174, 0]
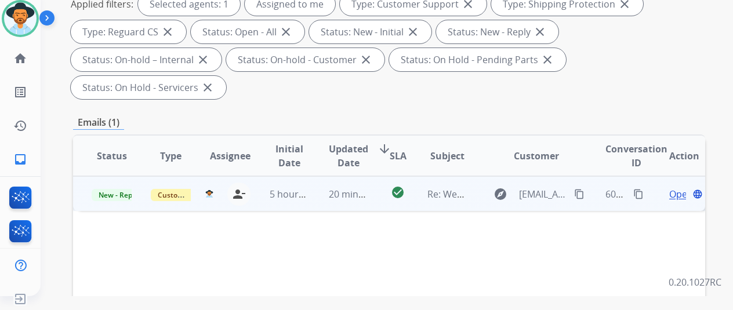
click at [677, 187] on span "Open" at bounding box center [681, 194] width 24 height 14
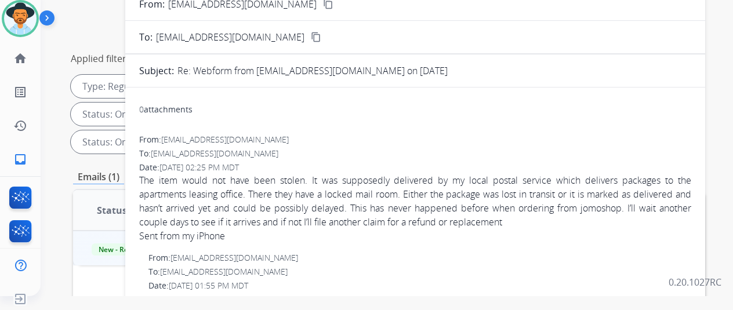
scroll to position [0, 0]
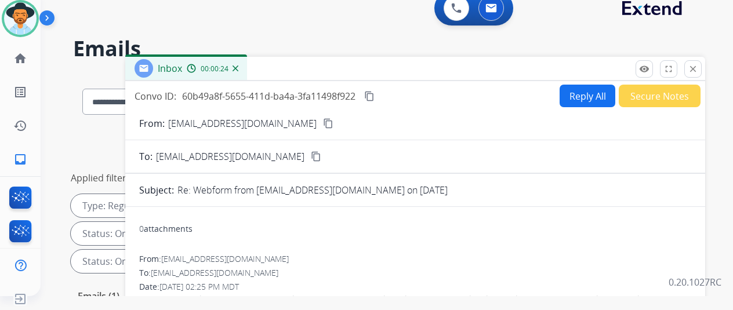
click at [323, 121] on mat-icon "content_copy" at bounding box center [328, 123] width 10 height 10
click at [590, 93] on button "Reply All" at bounding box center [588, 96] width 56 height 23
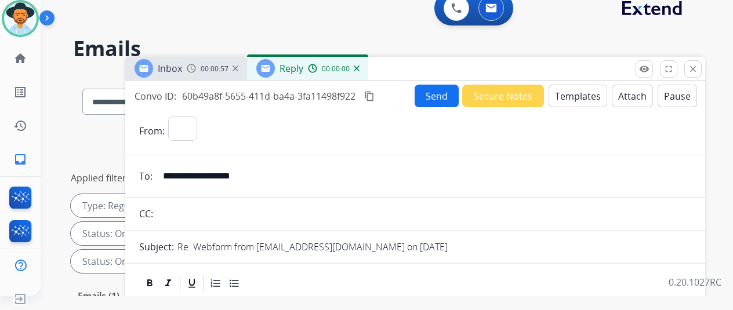
select select "**********"
click at [368, 69] on div "Reply 00:00:09" at bounding box center [307, 68] width 121 height 23
click at [360, 68] on img at bounding box center [357, 69] width 6 height 6
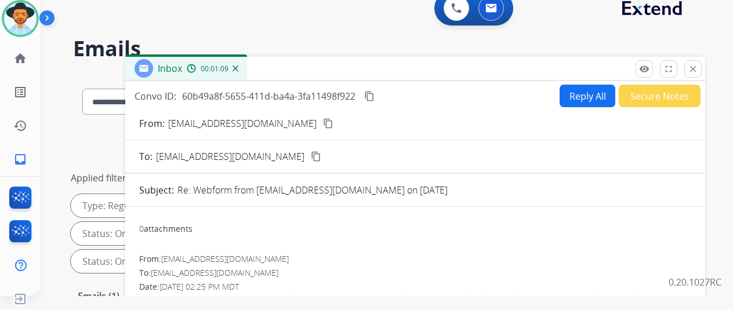
click at [238, 67] on img at bounding box center [236, 69] width 6 height 6
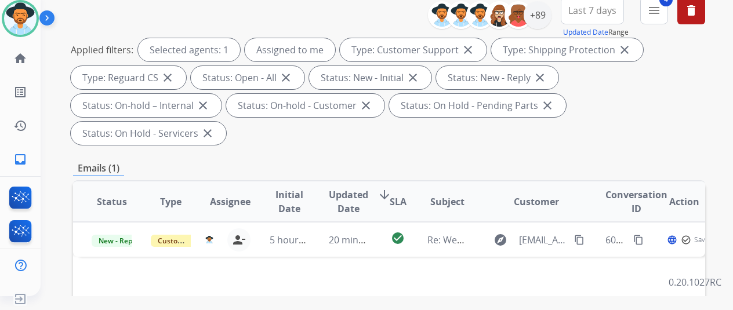
scroll to position [232, 0]
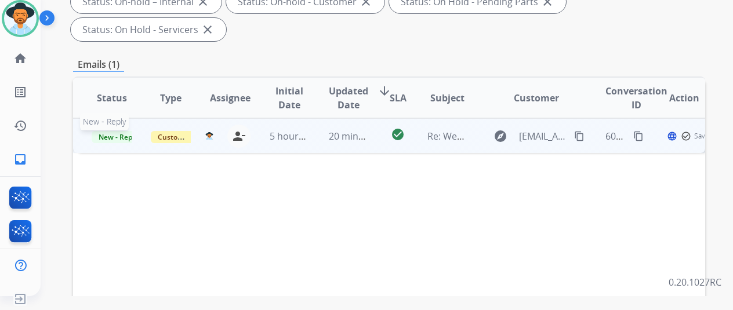
click at [101, 131] on span "New - Reply" at bounding box center [118, 137] width 53 height 12
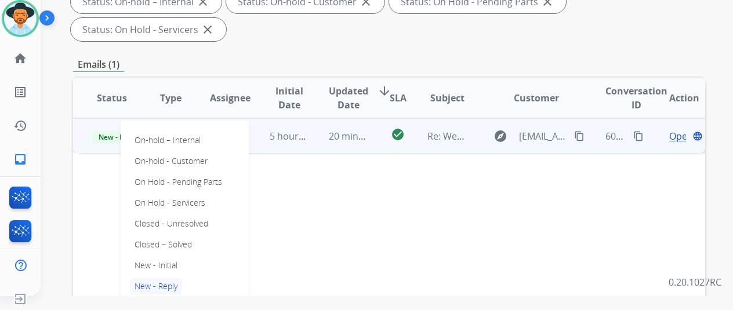
click at [166, 237] on p "Closed – Solved" at bounding box center [163, 245] width 67 height 16
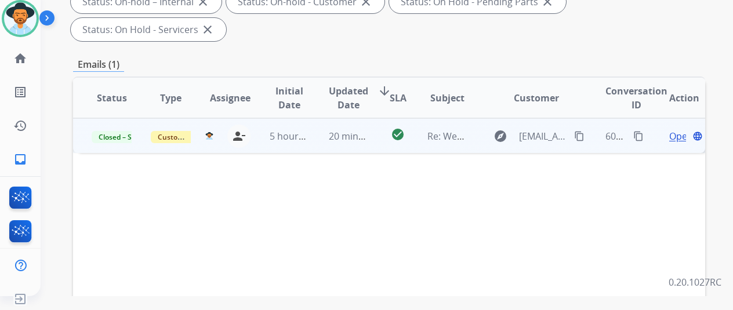
click at [680, 129] on span "Open" at bounding box center [681, 136] width 24 height 14
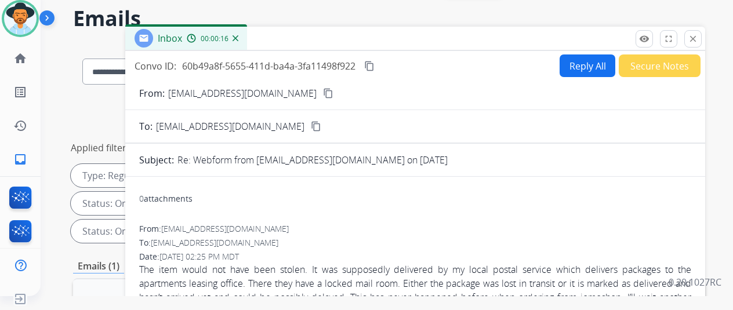
scroll to position [0, 0]
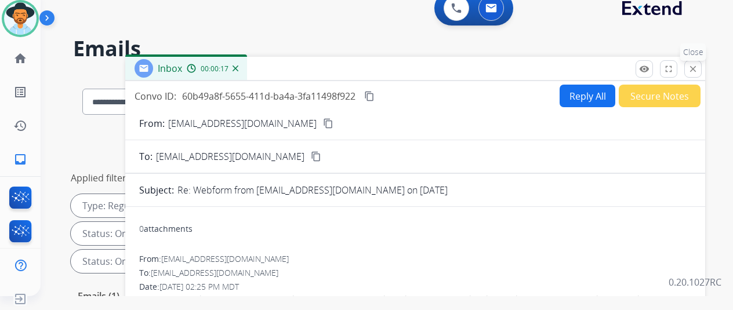
click at [698, 65] on mat-icon "close" at bounding box center [693, 69] width 10 height 10
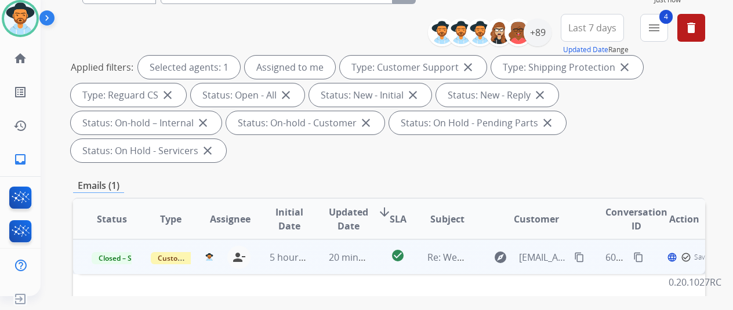
scroll to position [174, 0]
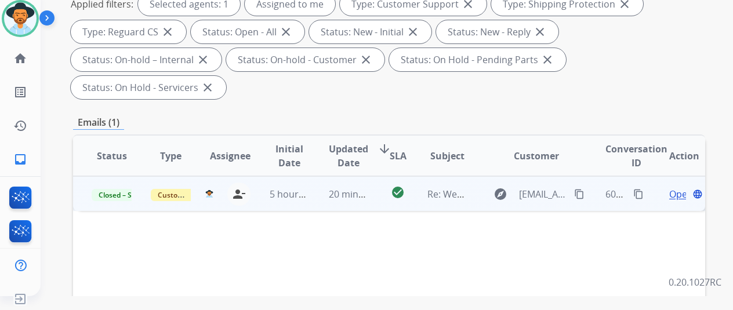
click at [638, 189] on mat-icon "content_copy" at bounding box center [638, 194] width 10 height 10
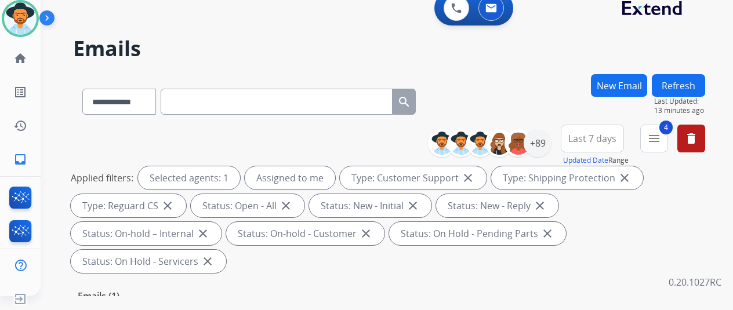
click at [685, 83] on button "Refresh" at bounding box center [678, 85] width 53 height 23
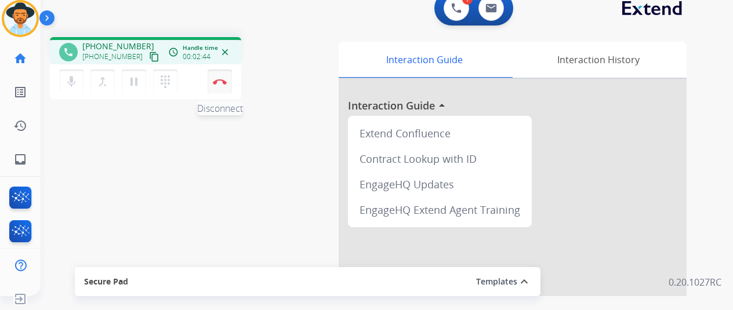
click at [221, 82] on img at bounding box center [220, 82] width 14 height 6
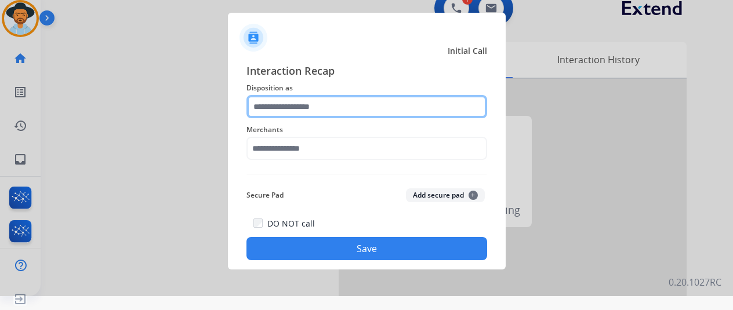
click at [285, 105] on input "text" at bounding box center [366, 106] width 241 height 23
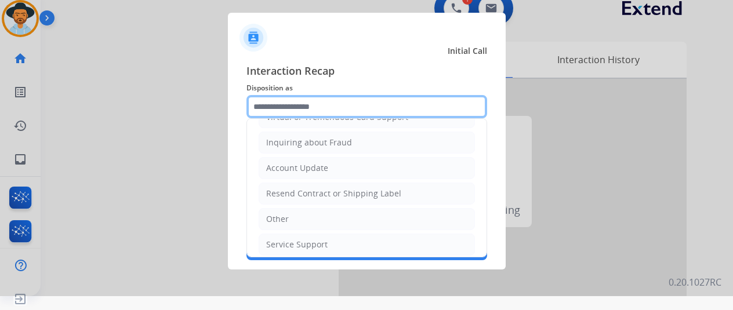
scroll to position [176, 0]
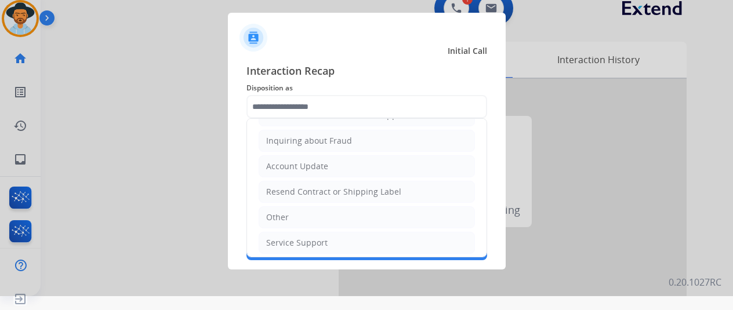
click at [292, 209] on li "Other" at bounding box center [367, 217] width 216 height 22
type input "*****"
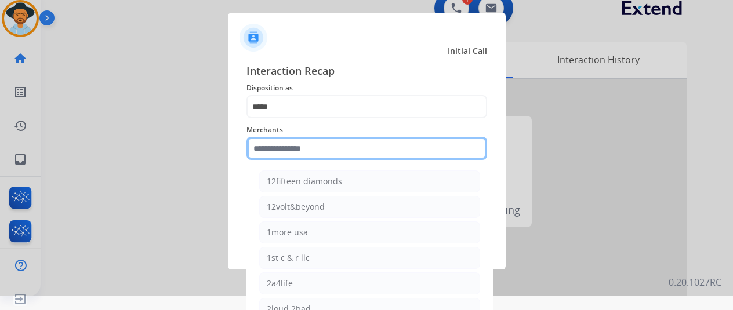
click at [277, 154] on input "text" at bounding box center [366, 148] width 241 height 23
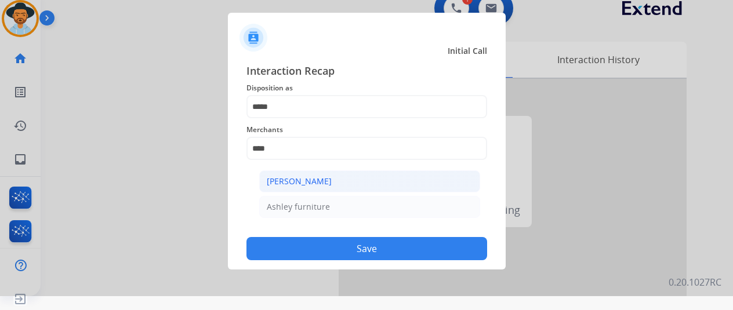
click at [299, 184] on div "[PERSON_NAME]" at bounding box center [299, 182] width 65 height 12
type input "**********"
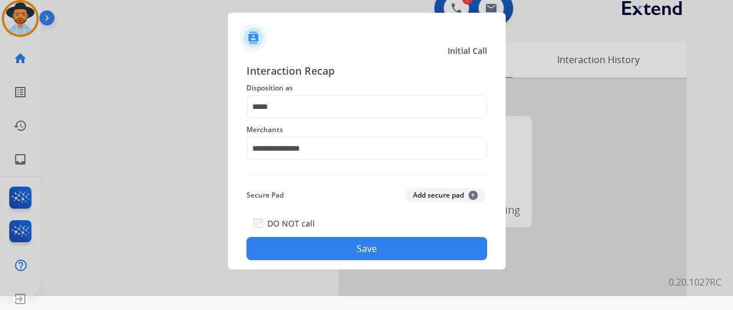
click at [351, 250] on button "Save" at bounding box center [366, 248] width 241 height 23
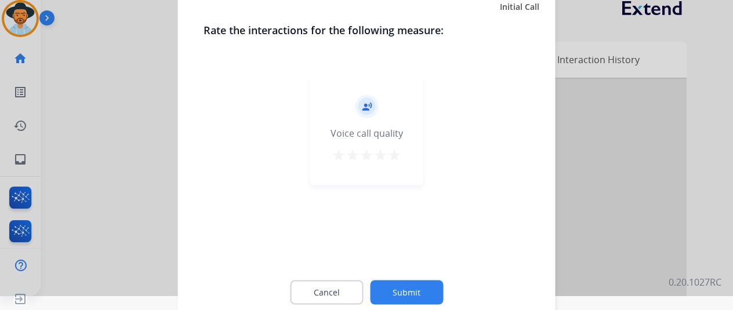
click at [400, 297] on button "Submit" at bounding box center [406, 292] width 73 height 24
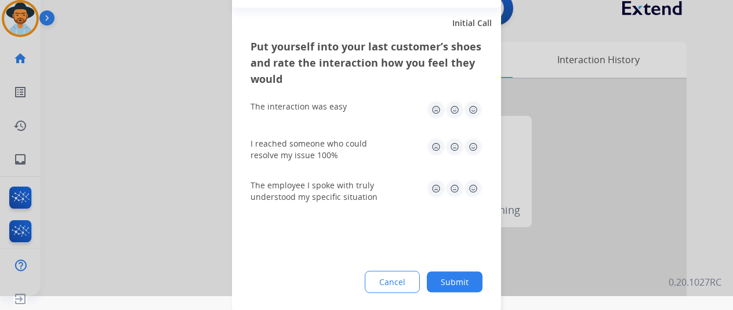
click at [462, 284] on button "Submit" at bounding box center [455, 281] width 56 height 21
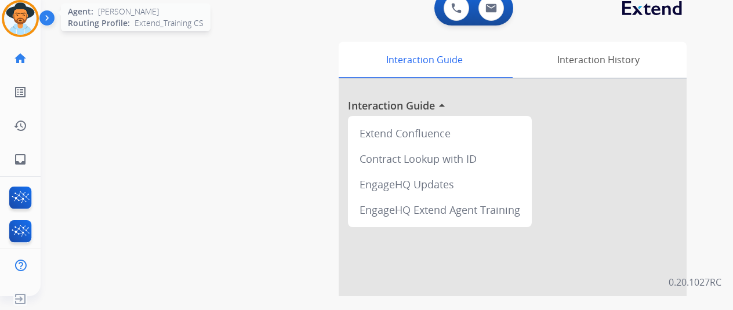
click at [22, 16] on img at bounding box center [20, 18] width 32 height 32
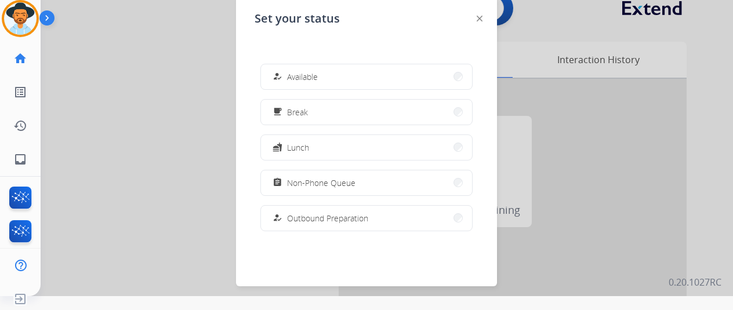
drag, startPoint x: 313, startPoint y: 72, endPoint x: 312, endPoint y: 64, distance: 8.1
click at [312, 73] on span "Available" at bounding box center [302, 77] width 31 height 12
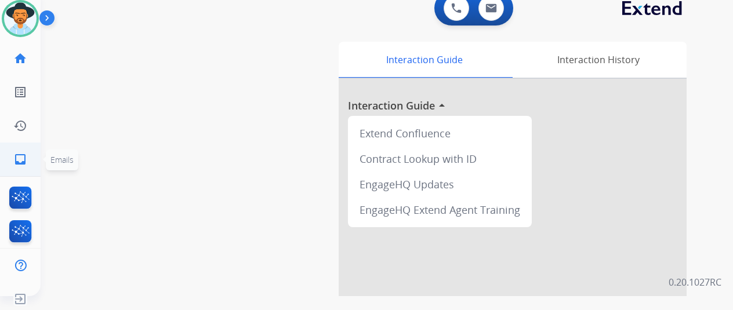
click at [24, 161] on mat-icon "inbox" at bounding box center [20, 160] width 14 height 14
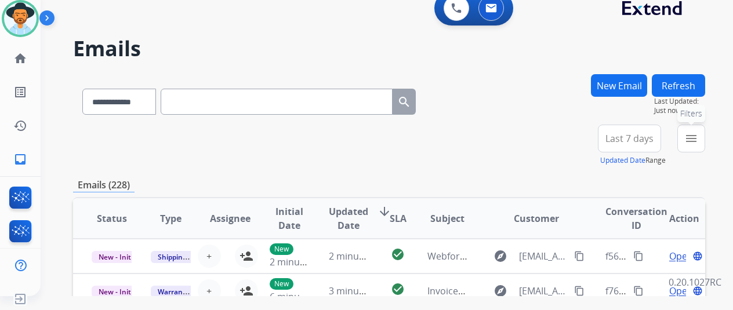
click at [698, 136] on mat-icon "menu" at bounding box center [691, 139] width 14 height 14
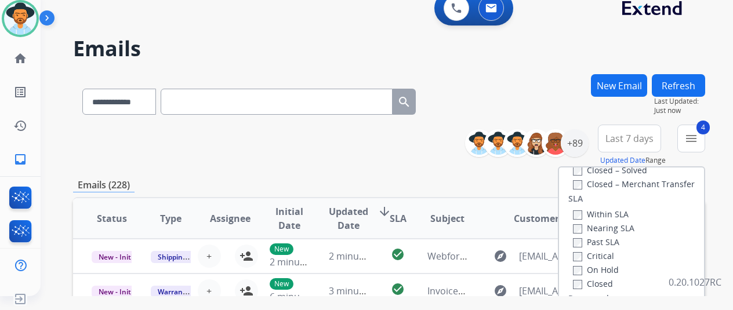
scroll to position [232, 0]
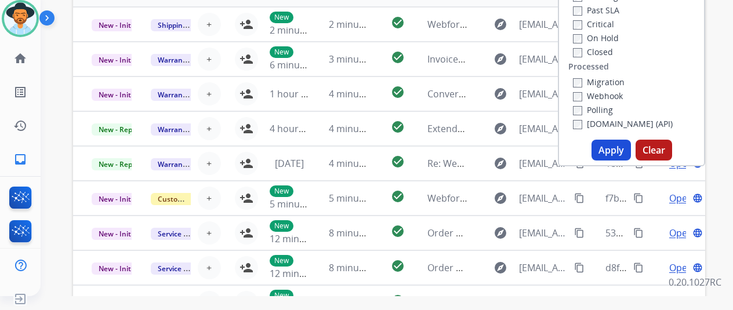
click at [618, 153] on button "Apply" at bounding box center [611, 150] width 39 height 21
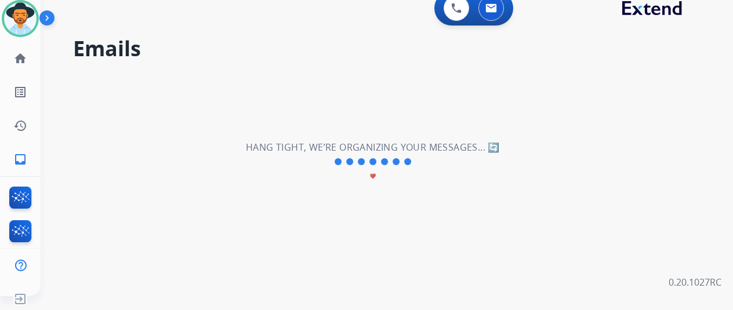
scroll to position [0, 0]
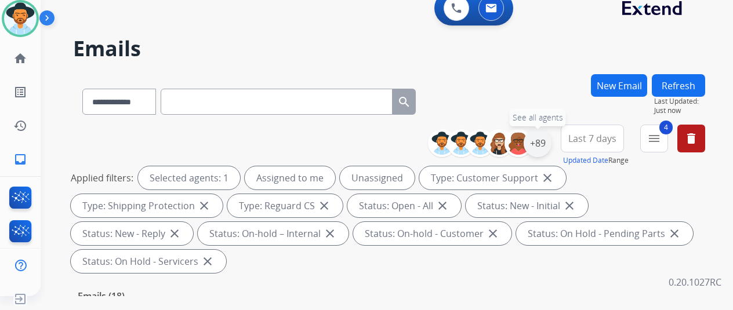
click at [544, 137] on div "+89" at bounding box center [538, 143] width 28 height 28
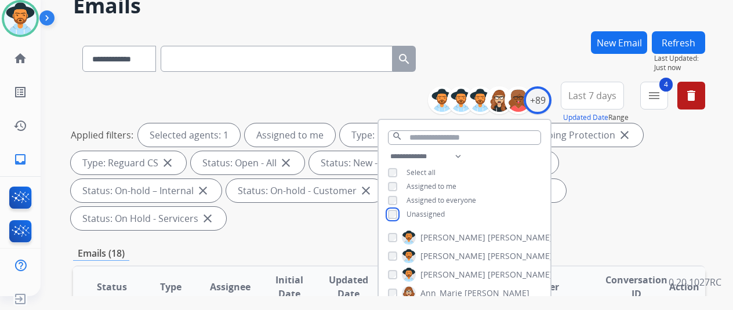
scroll to position [174, 0]
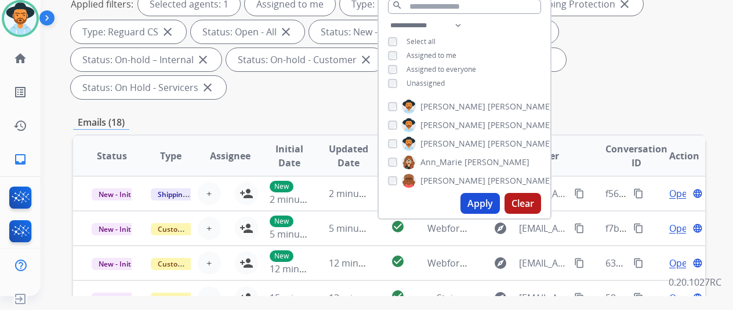
click at [489, 211] on button "Apply" at bounding box center [479, 203] width 39 height 21
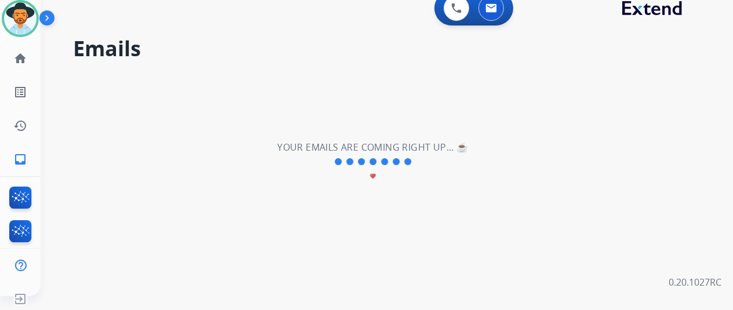
scroll to position [0, 0]
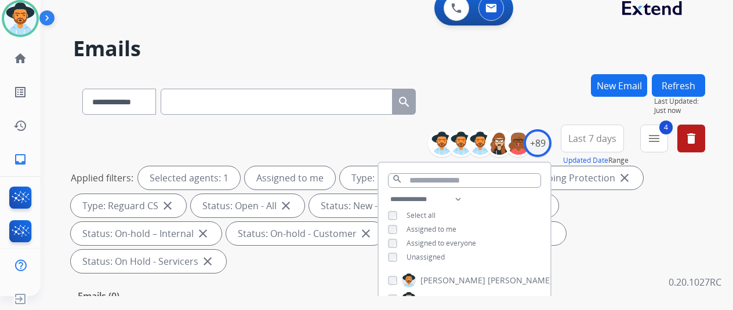
drag, startPoint x: 512, startPoint y: 98, endPoint x: 429, endPoint y: 109, distance: 83.7
click at [513, 98] on div "**********" at bounding box center [389, 99] width 632 height 50
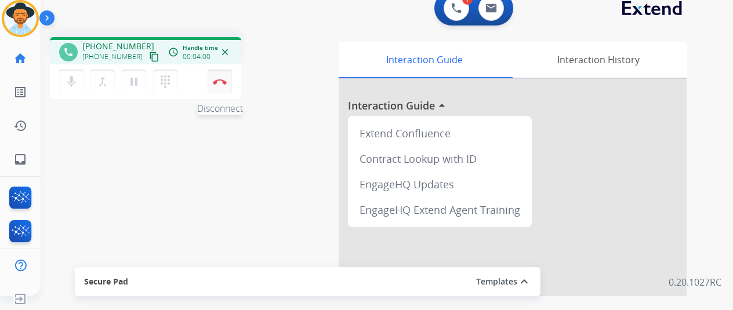
click at [220, 79] on img at bounding box center [220, 82] width 14 height 6
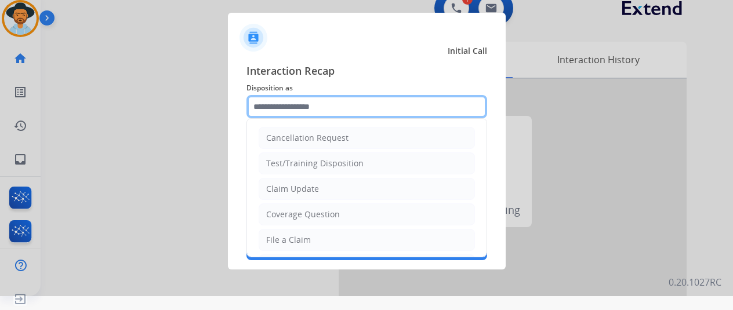
click at [264, 97] on input "text" at bounding box center [366, 106] width 241 height 23
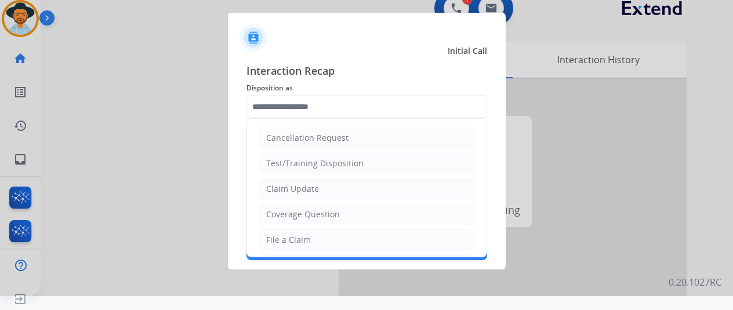
click at [283, 234] on div "File a Claim" at bounding box center [288, 240] width 45 height 12
type input "**********"
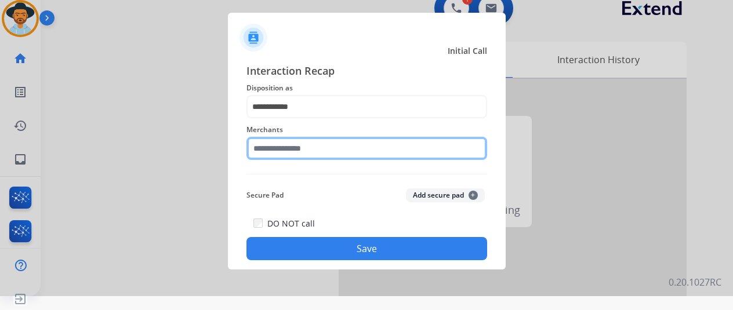
click at [282, 144] on input "text" at bounding box center [366, 148] width 241 height 23
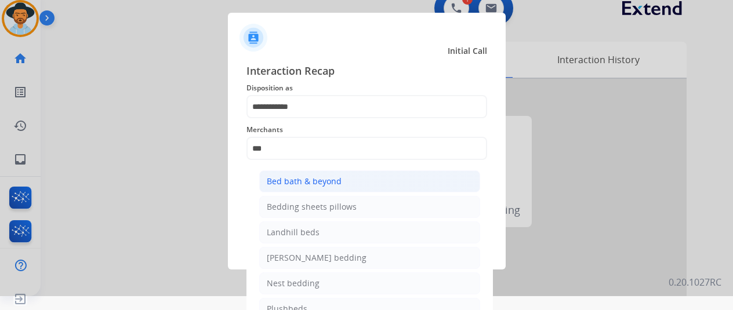
click at [285, 184] on div "Bed bath & beyond" at bounding box center [304, 182] width 75 height 12
type input "**********"
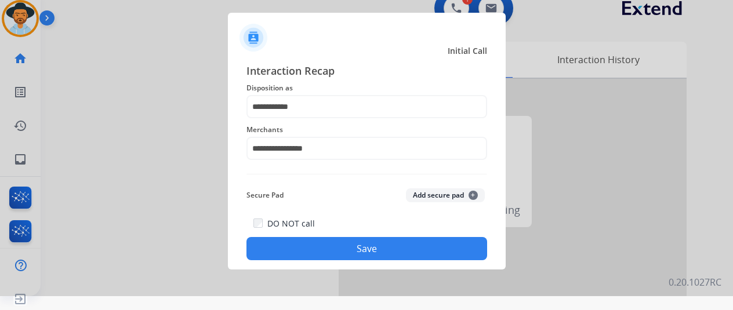
click at [364, 248] on button "Save" at bounding box center [366, 248] width 241 height 23
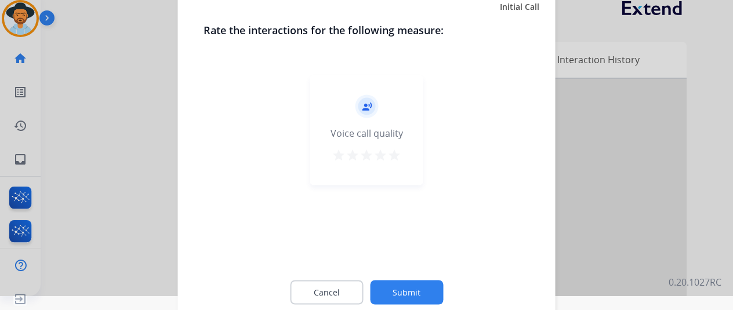
click at [397, 288] on button "Submit" at bounding box center [406, 292] width 73 height 24
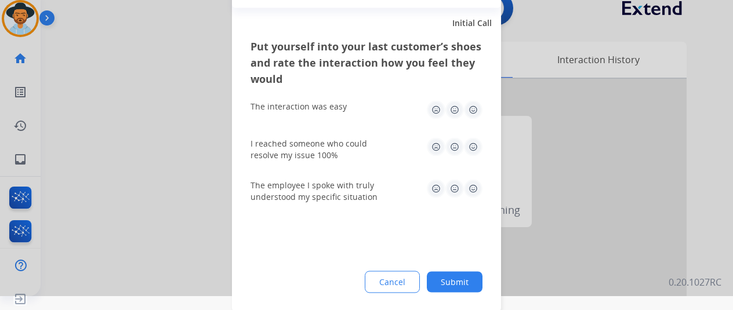
click at [463, 278] on button "Submit" at bounding box center [455, 281] width 56 height 21
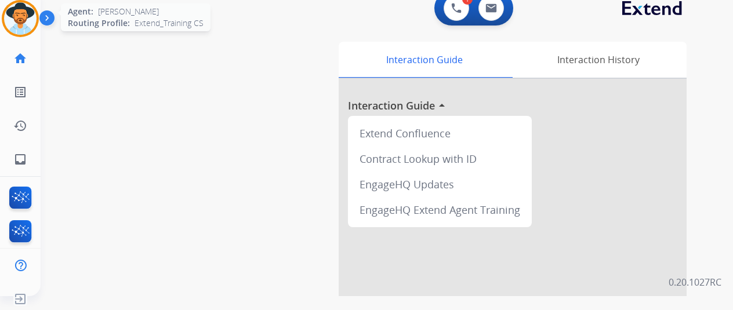
click at [13, 16] on img at bounding box center [20, 18] width 32 height 32
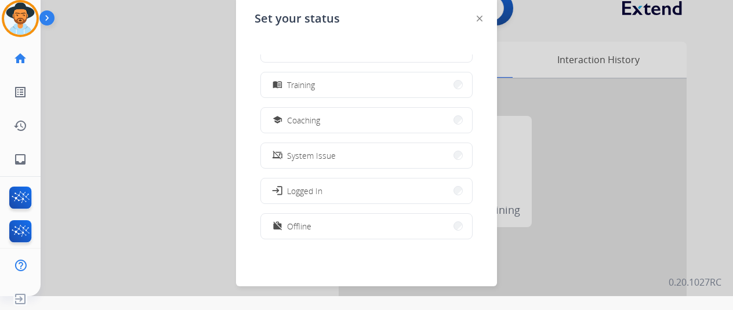
scroll to position [218, 0]
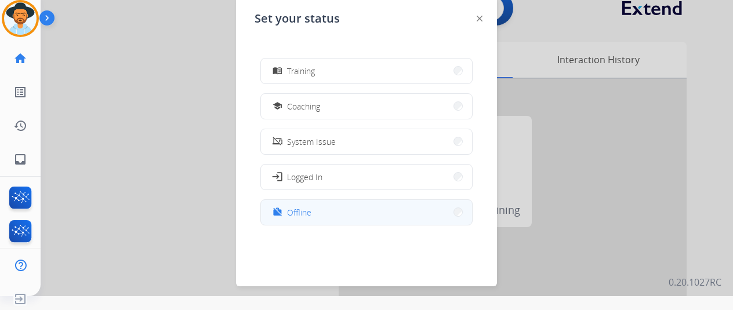
click at [303, 208] on span "Offline" at bounding box center [299, 212] width 24 height 12
